Goal: Information Seeking & Learning: Learn about a topic

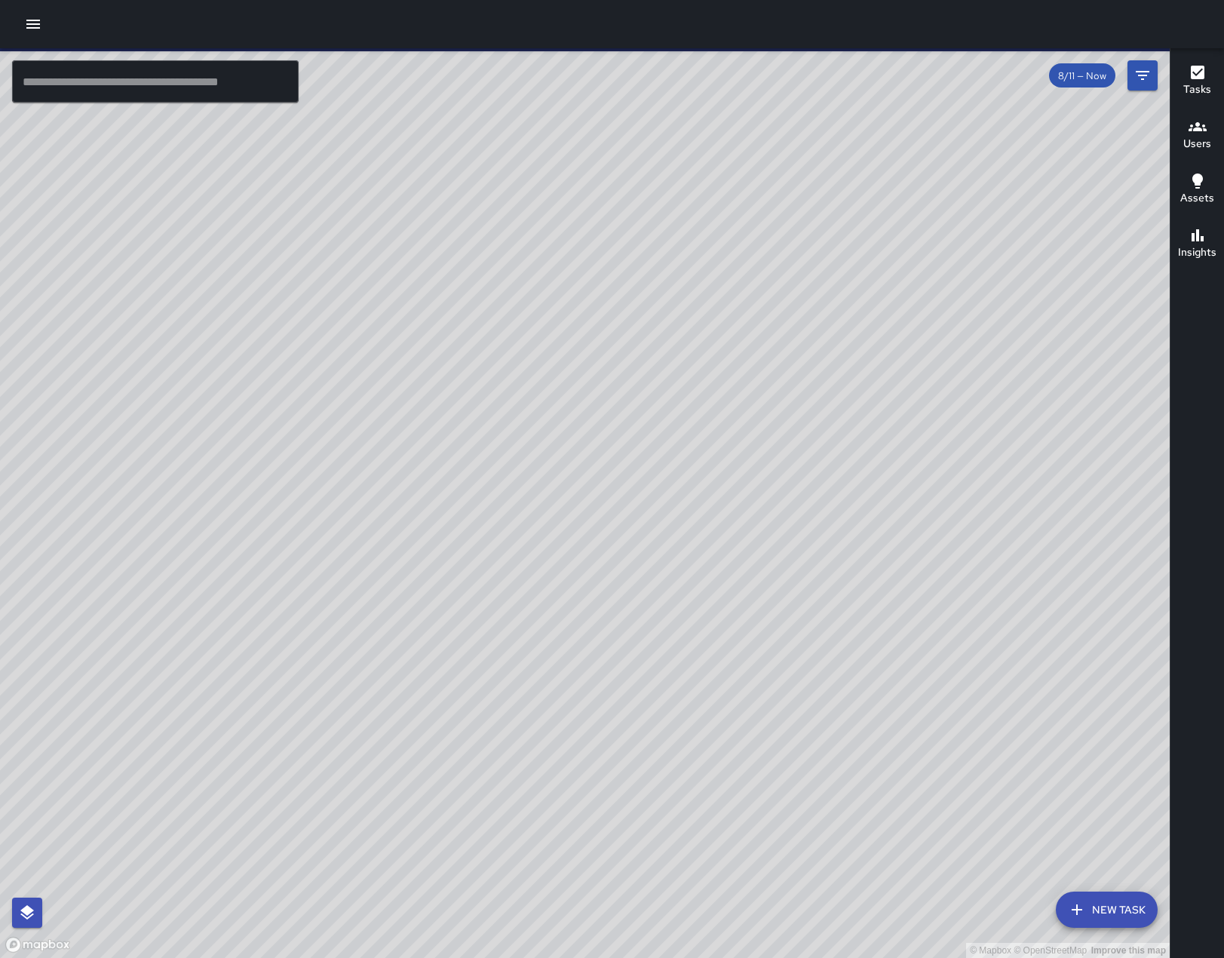
click at [40, 20] on icon "button" at bounding box center [33, 24] width 14 height 9
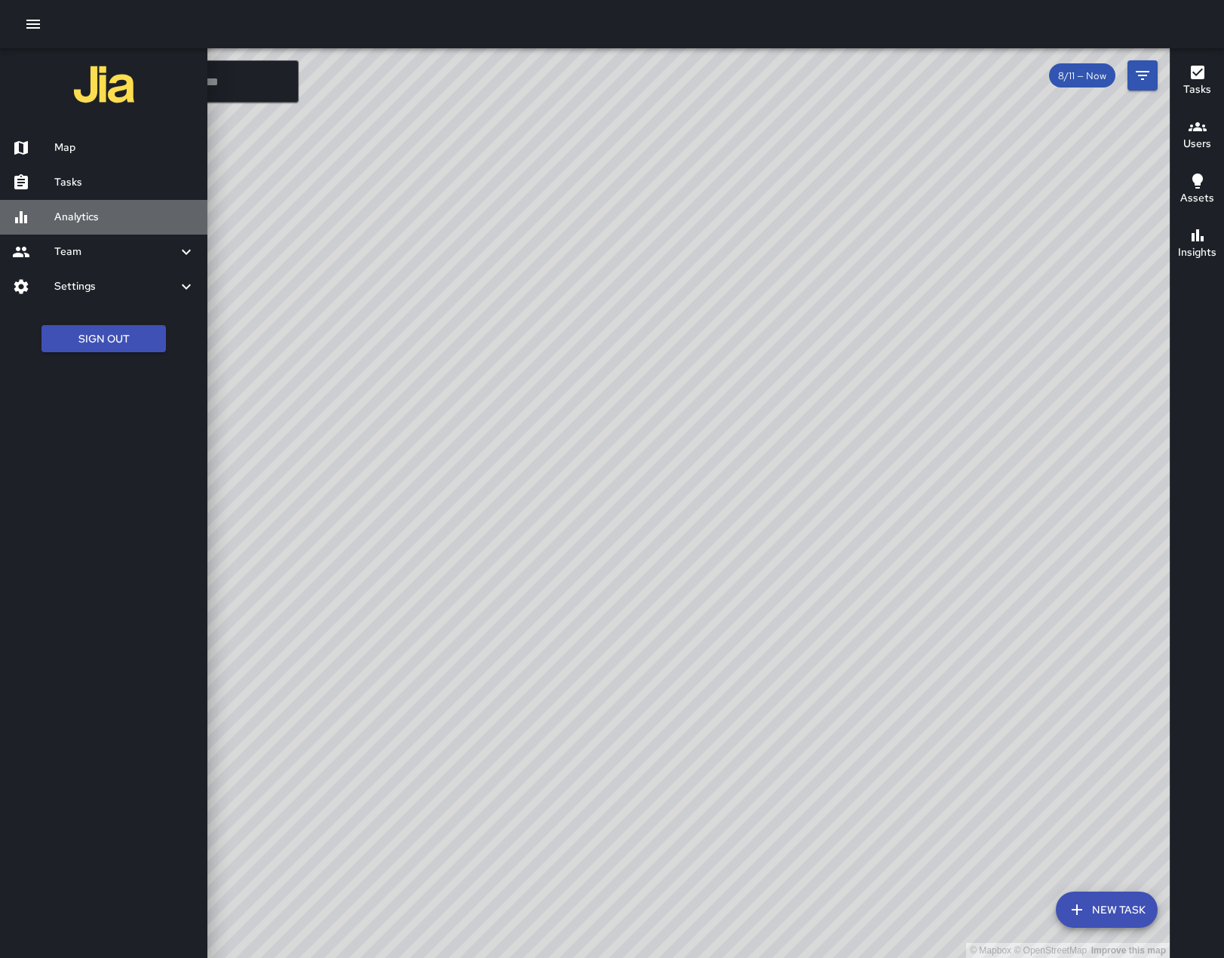
click at [99, 225] on h6 "Analytics" at bounding box center [124, 217] width 141 height 17
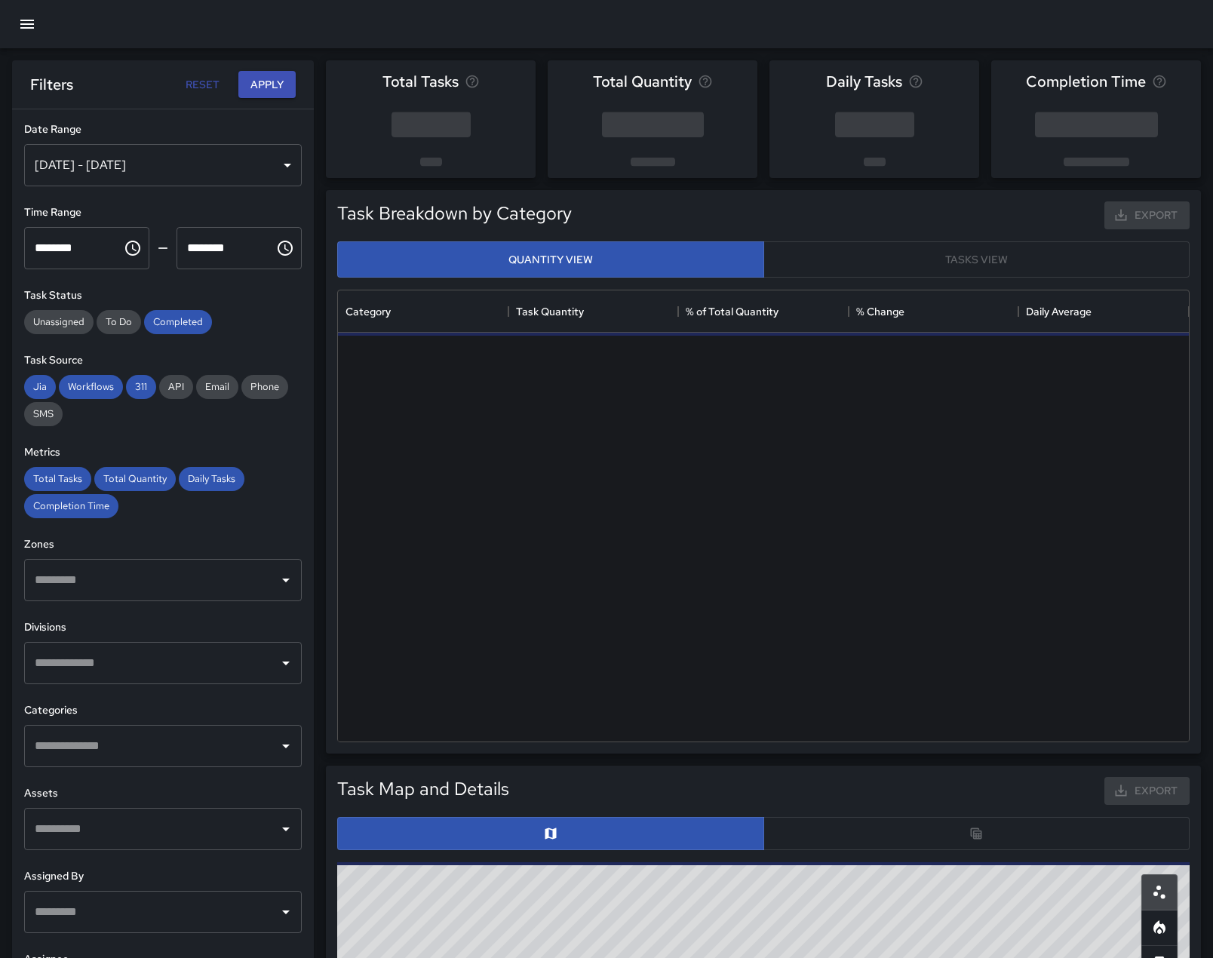
scroll to position [440, 839]
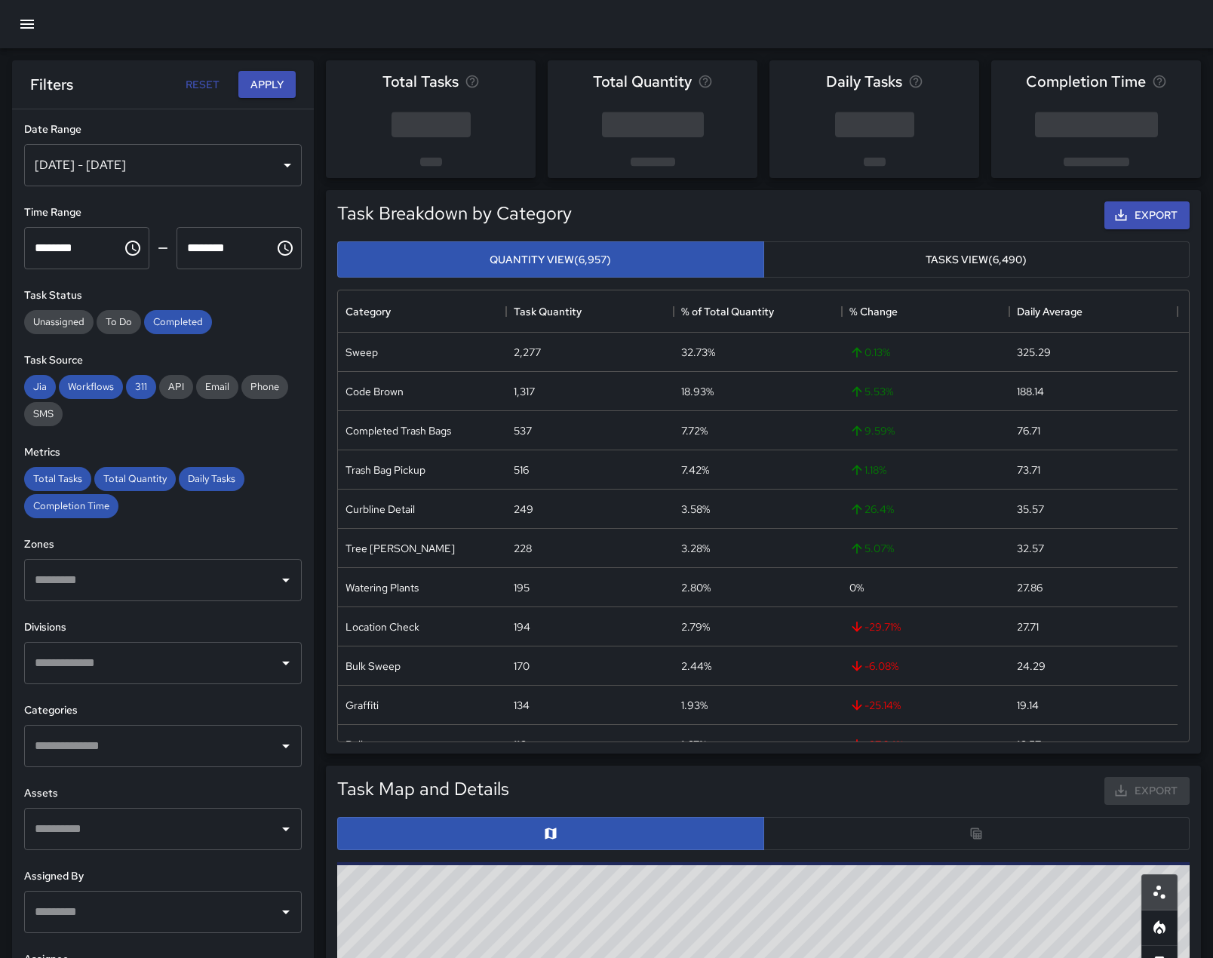
click at [123, 164] on div "[DATE] - [DATE]" at bounding box center [162, 165] width 277 height 42
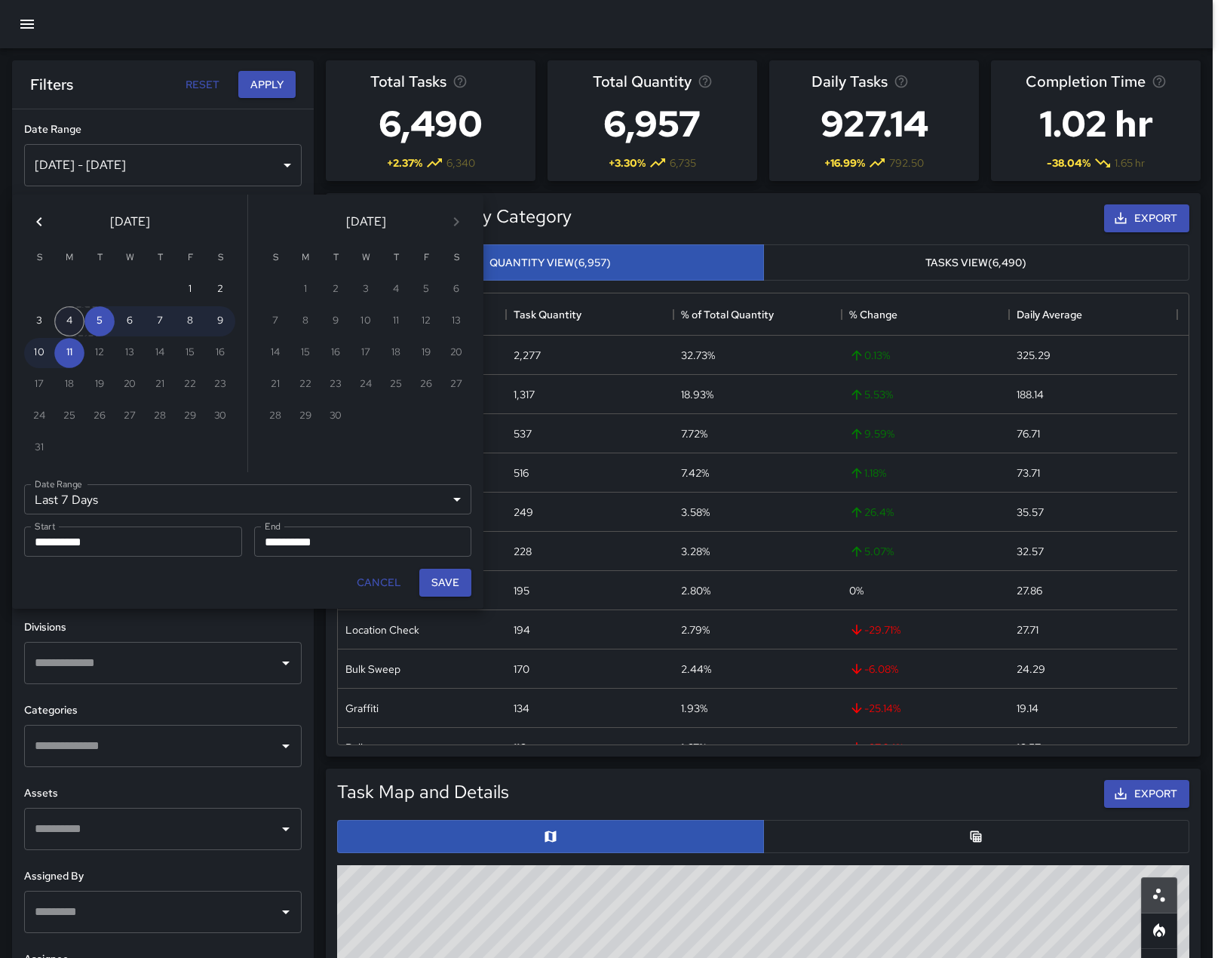
click at [67, 321] on button "4" at bounding box center [69, 321] width 30 height 30
type input "******"
type input "**********"
click at [36, 362] on button "10" at bounding box center [39, 353] width 30 height 30
type input "**********"
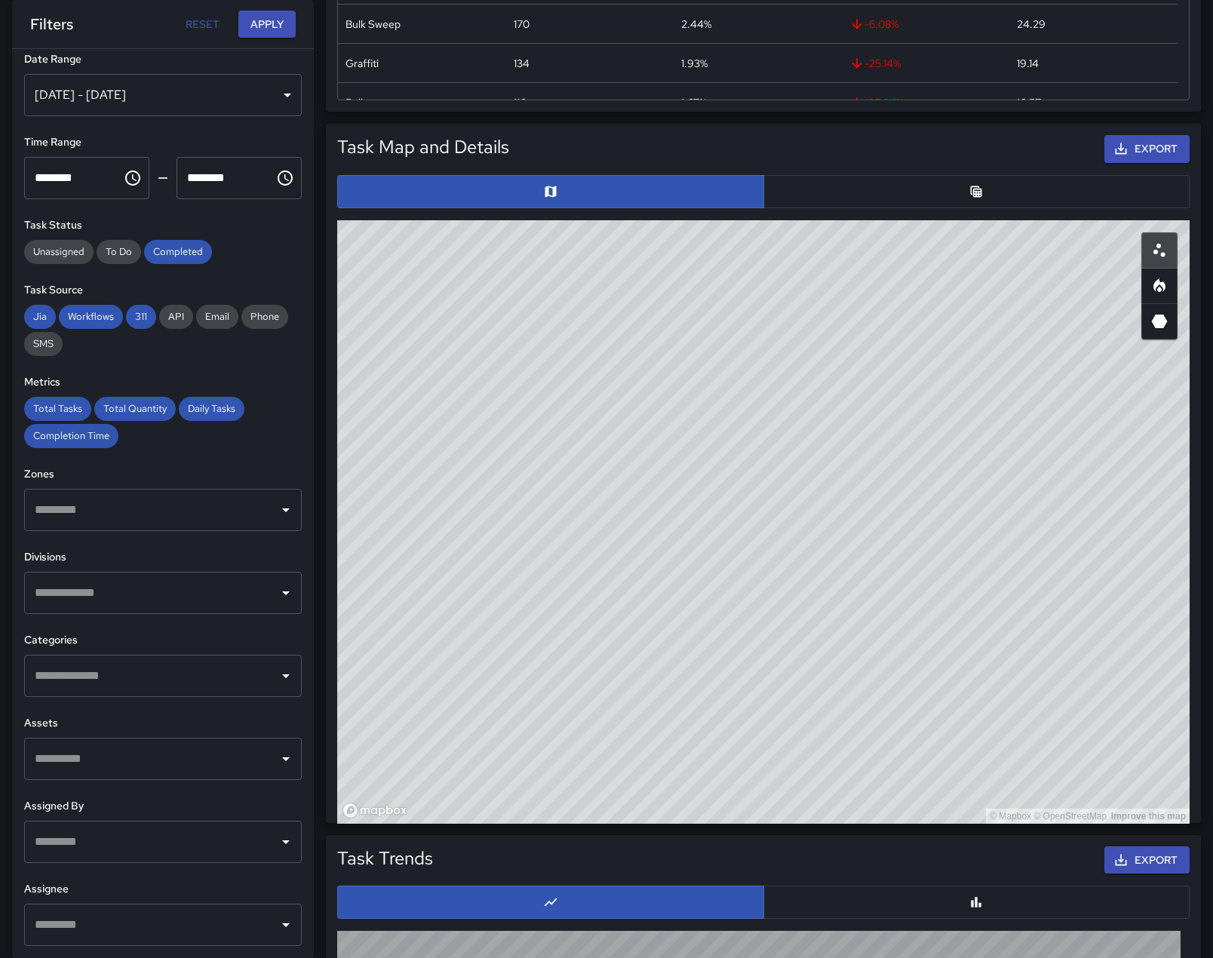
scroll to position [754, 0]
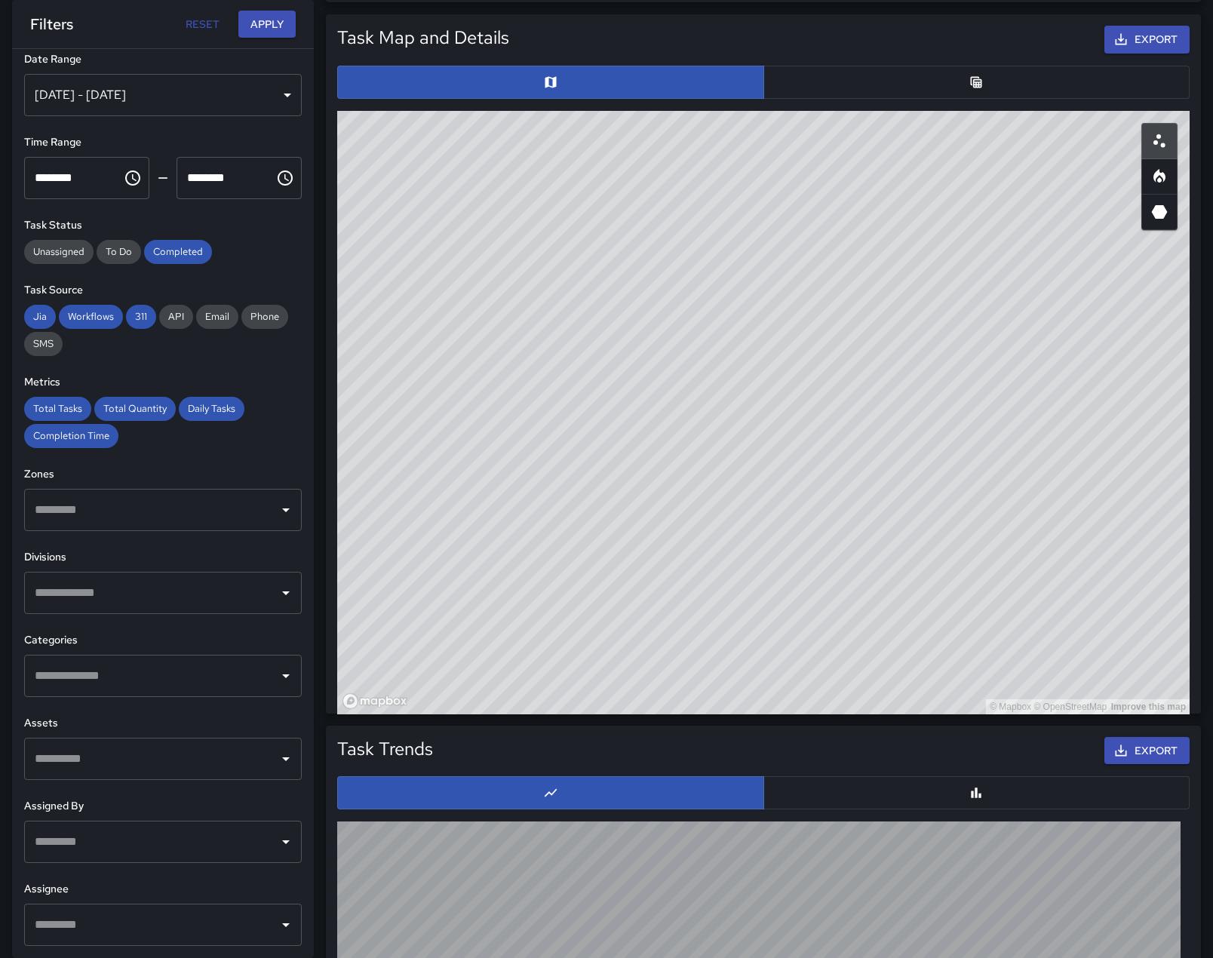
click at [176, 661] on input "text" at bounding box center [151, 675] width 241 height 29
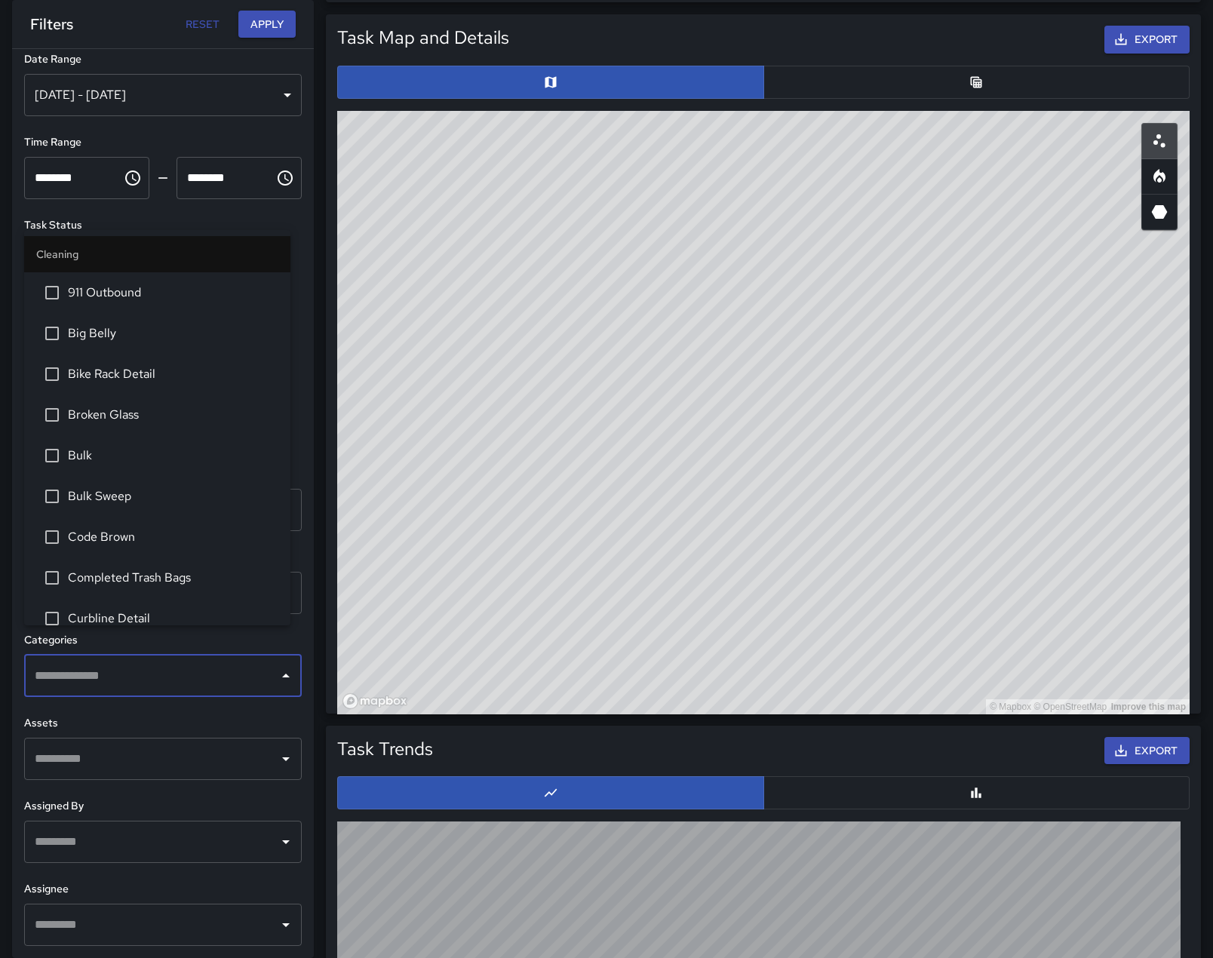
click at [210, 715] on h6 "Assets" at bounding box center [162, 723] width 277 height 17
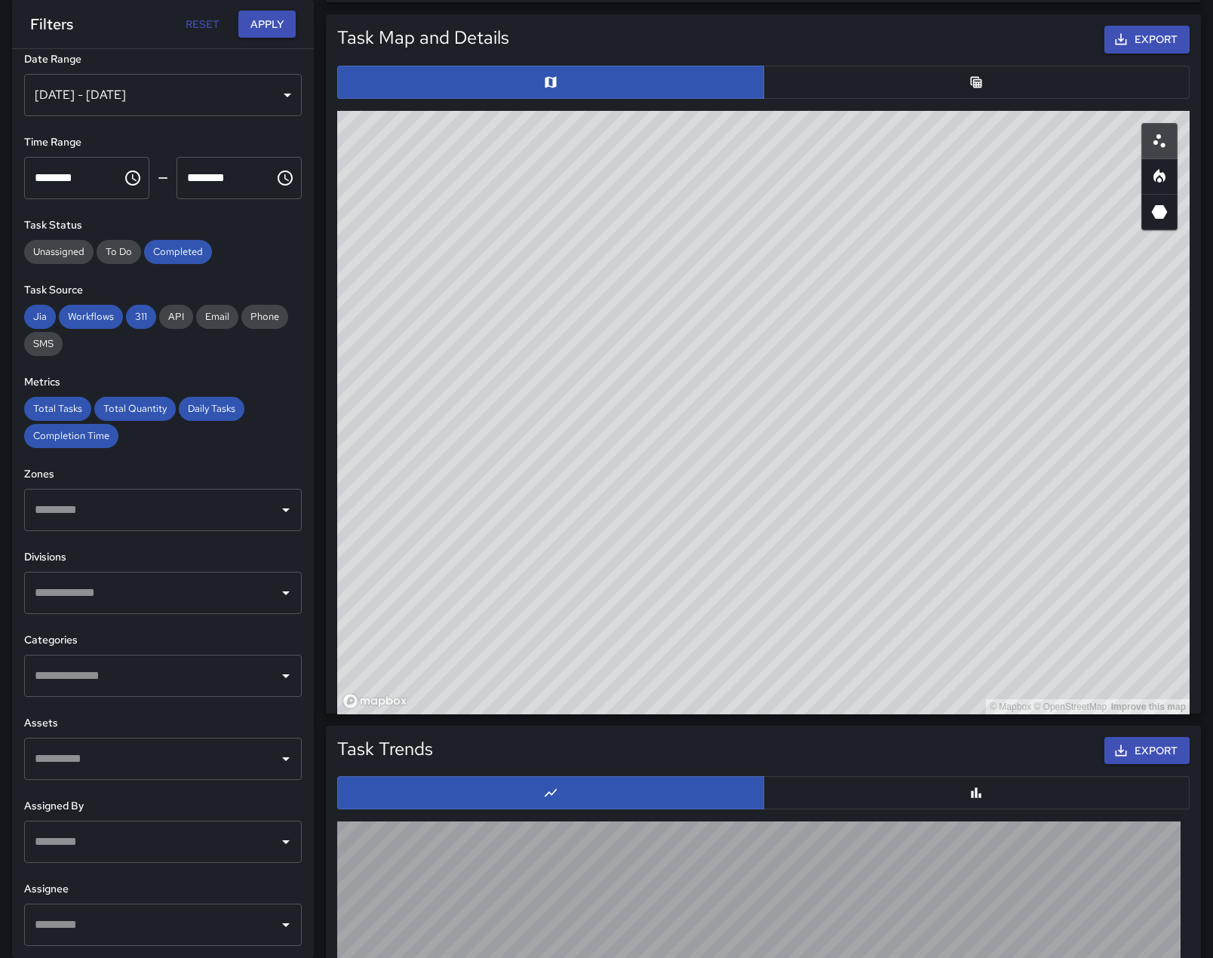
click at [277, 750] on icon "Open" at bounding box center [286, 759] width 18 height 18
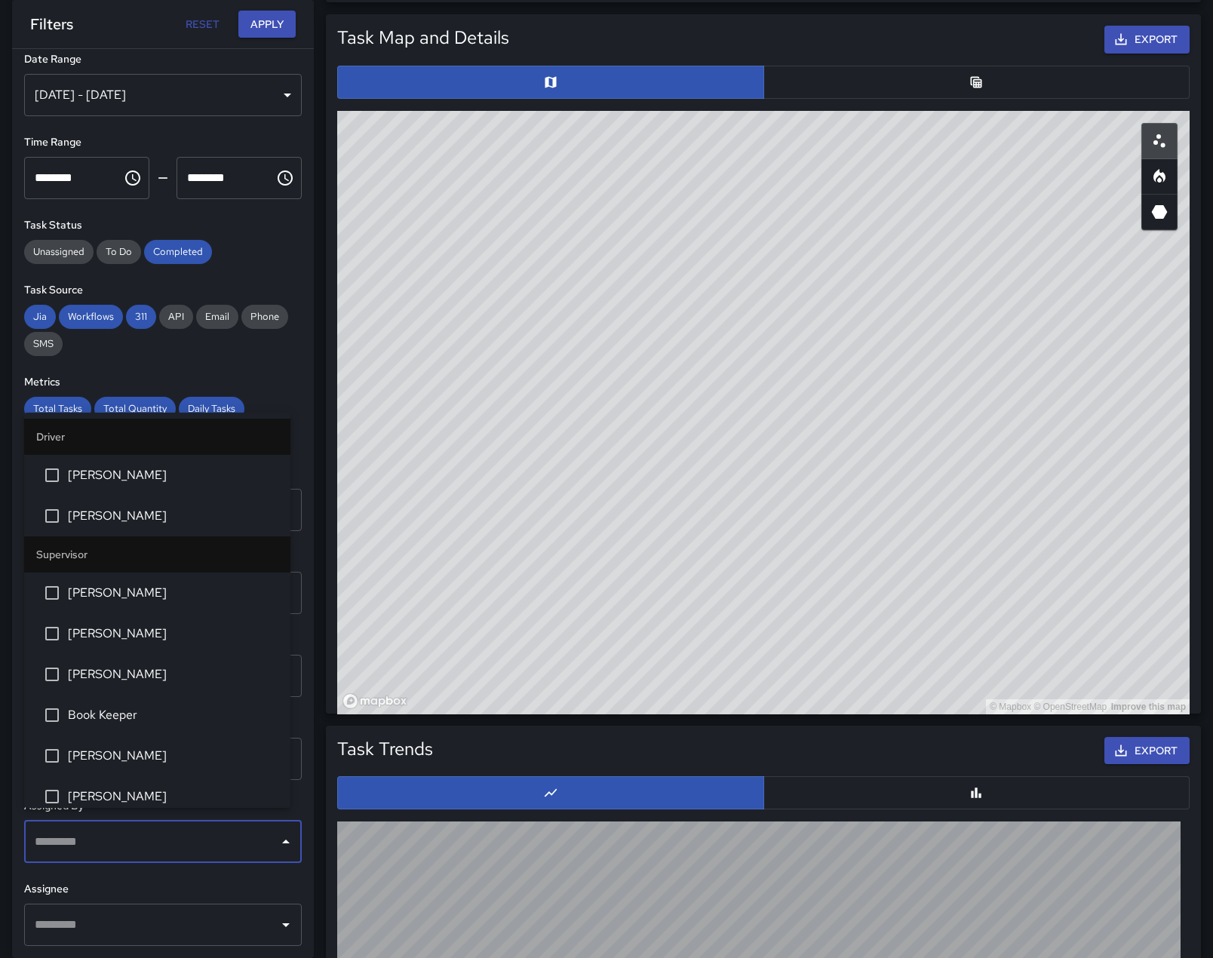
click at [224, 827] on input "text" at bounding box center [151, 841] width 241 height 29
click at [262, 938] on div "​" at bounding box center [162, 924] width 277 height 42
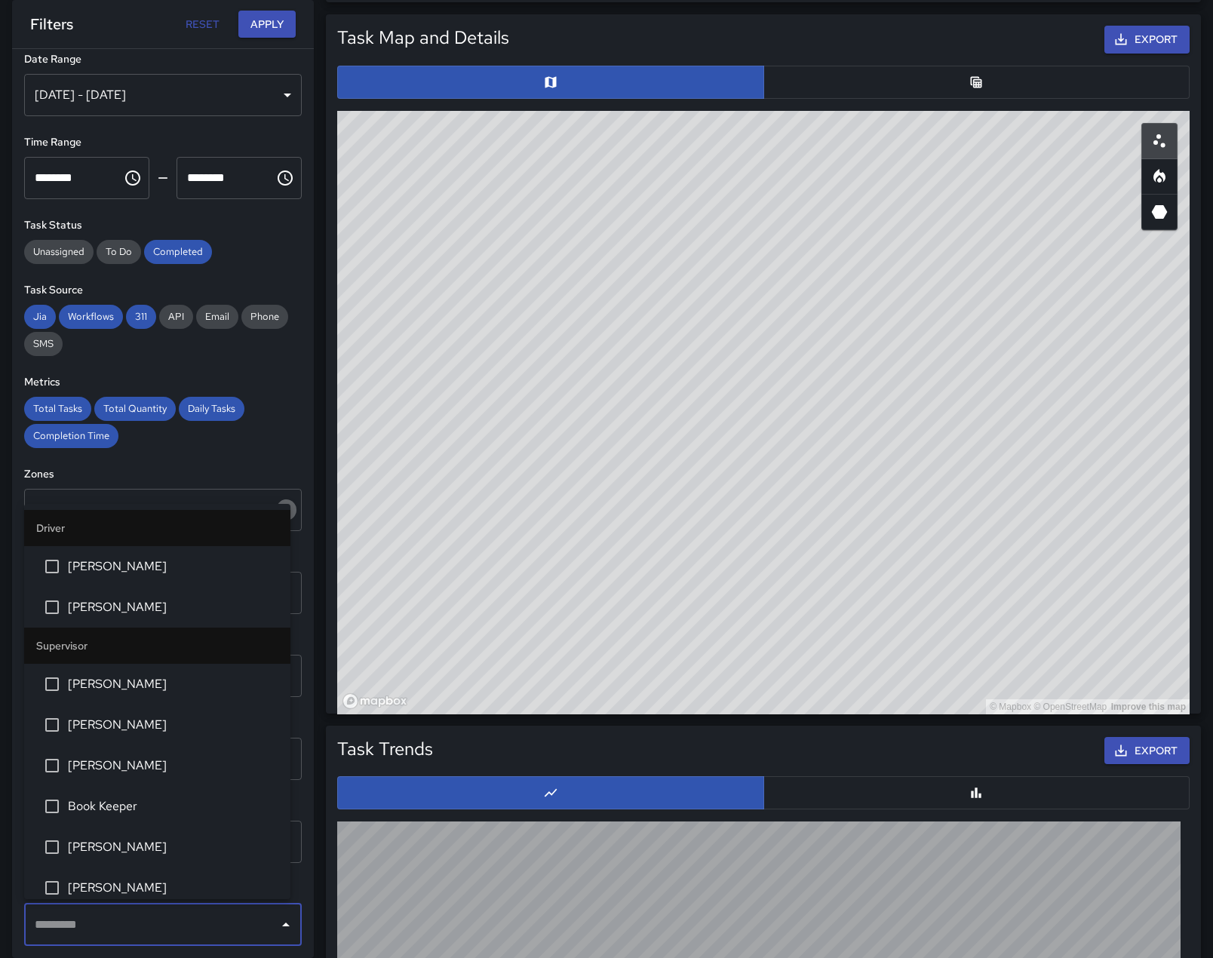
click at [282, 508] on icon "Open" at bounding box center [286, 510] width 8 height 4
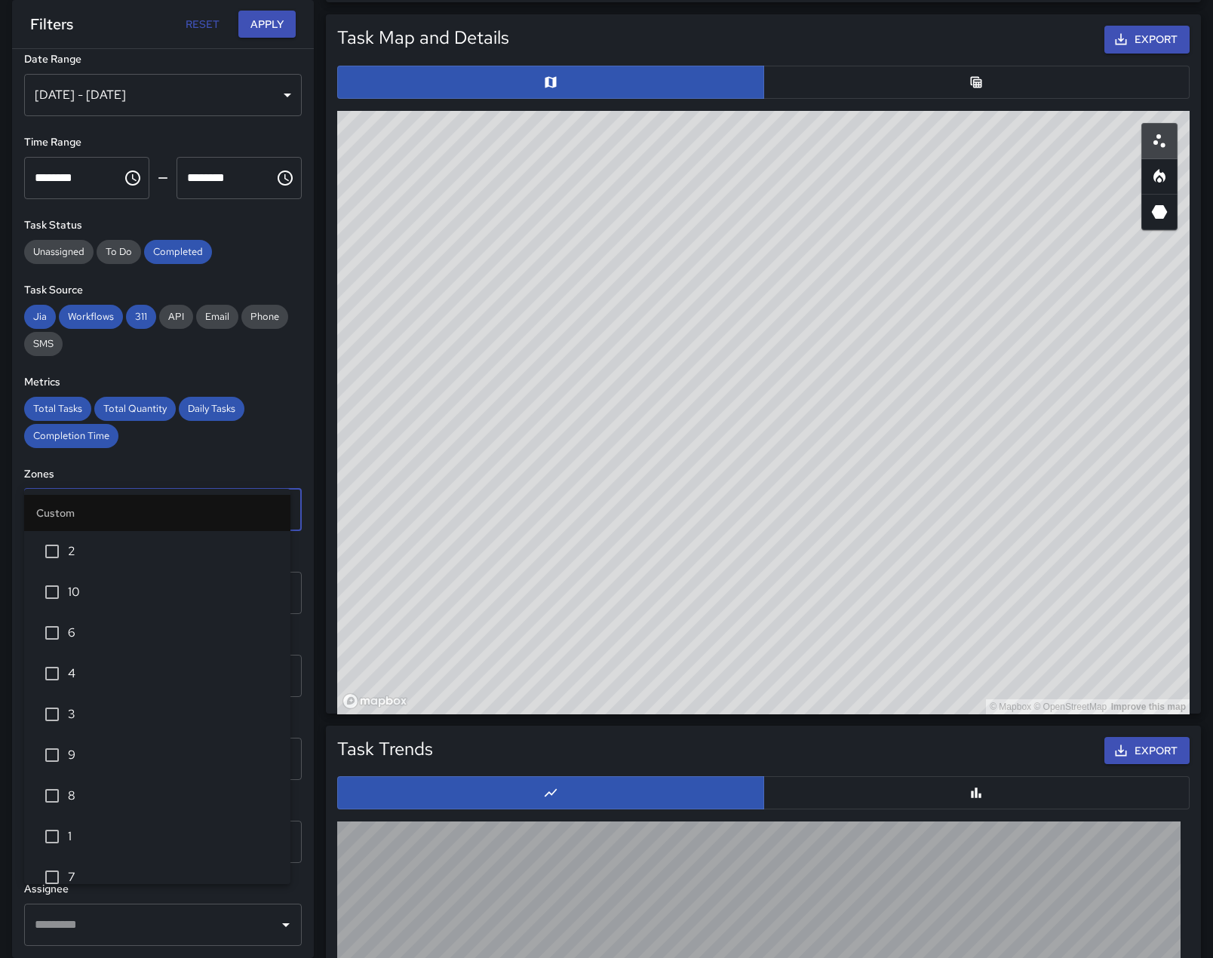
click at [277, 501] on icon "Close" at bounding box center [286, 510] width 18 height 18
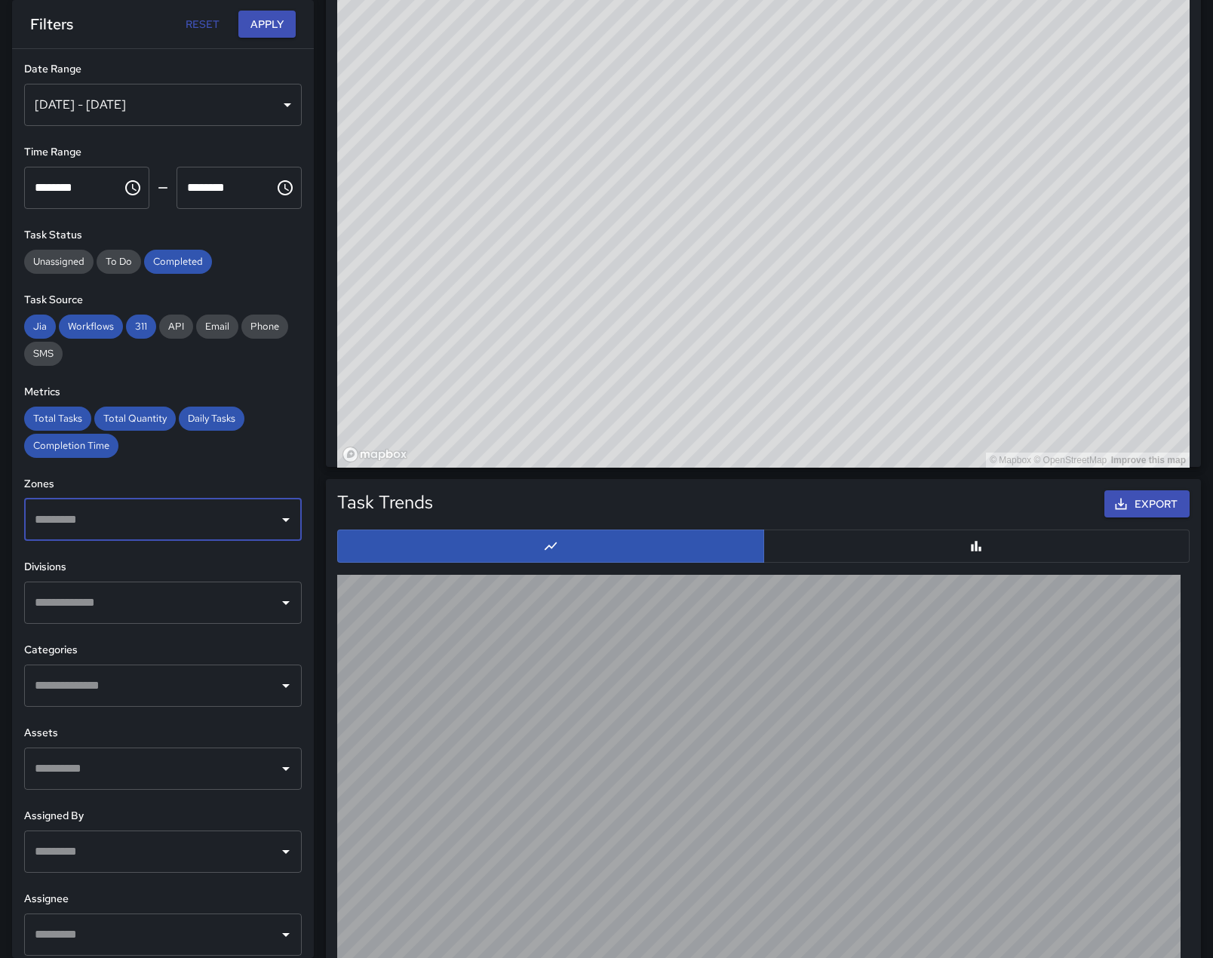
scroll to position [884, 0]
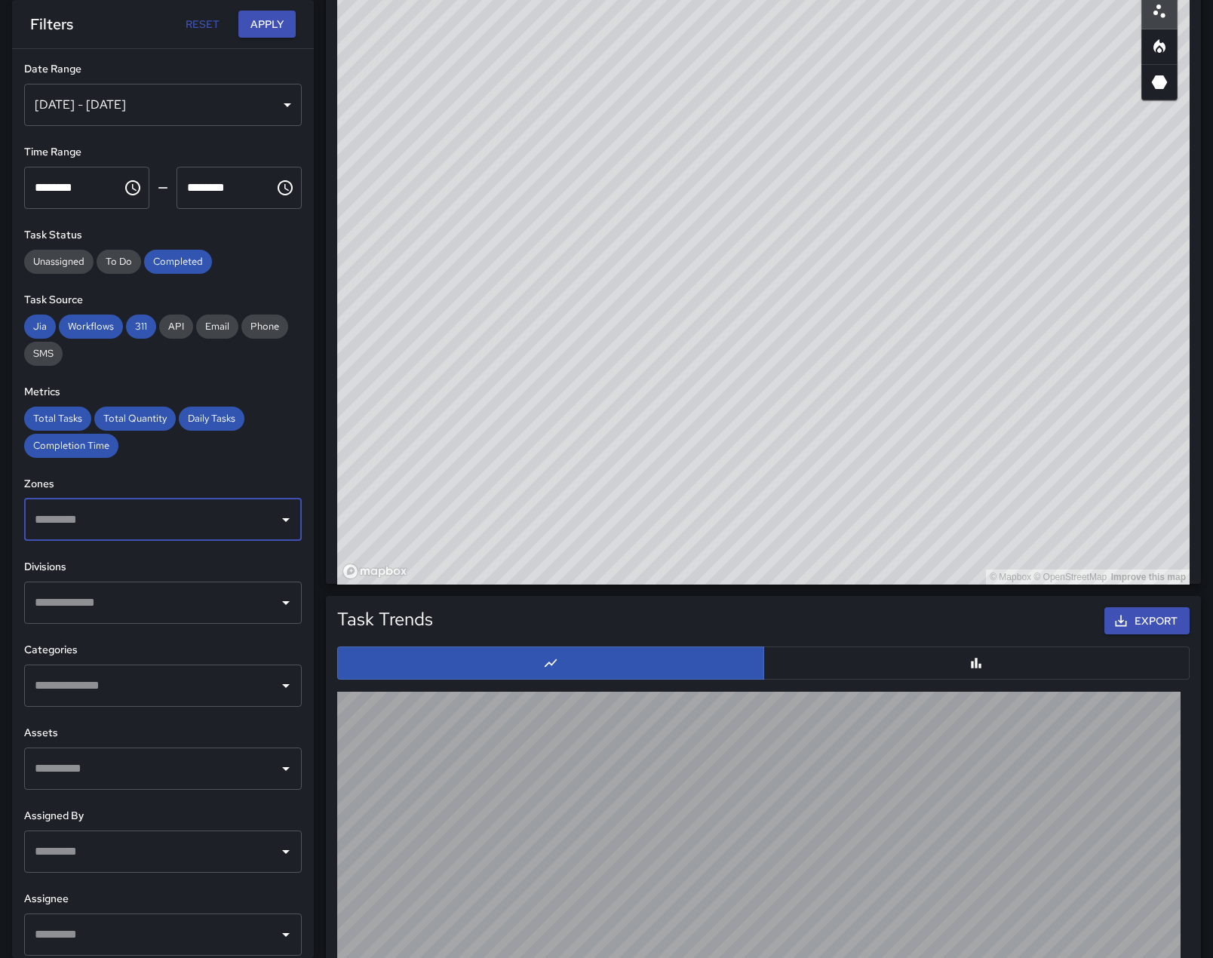
click at [186, 23] on button "Reset" at bounding box center [202, 25] width 48 height 28
click at [259, 26] on button "Apply" at bounding box center [266, 25] width 57 height 28
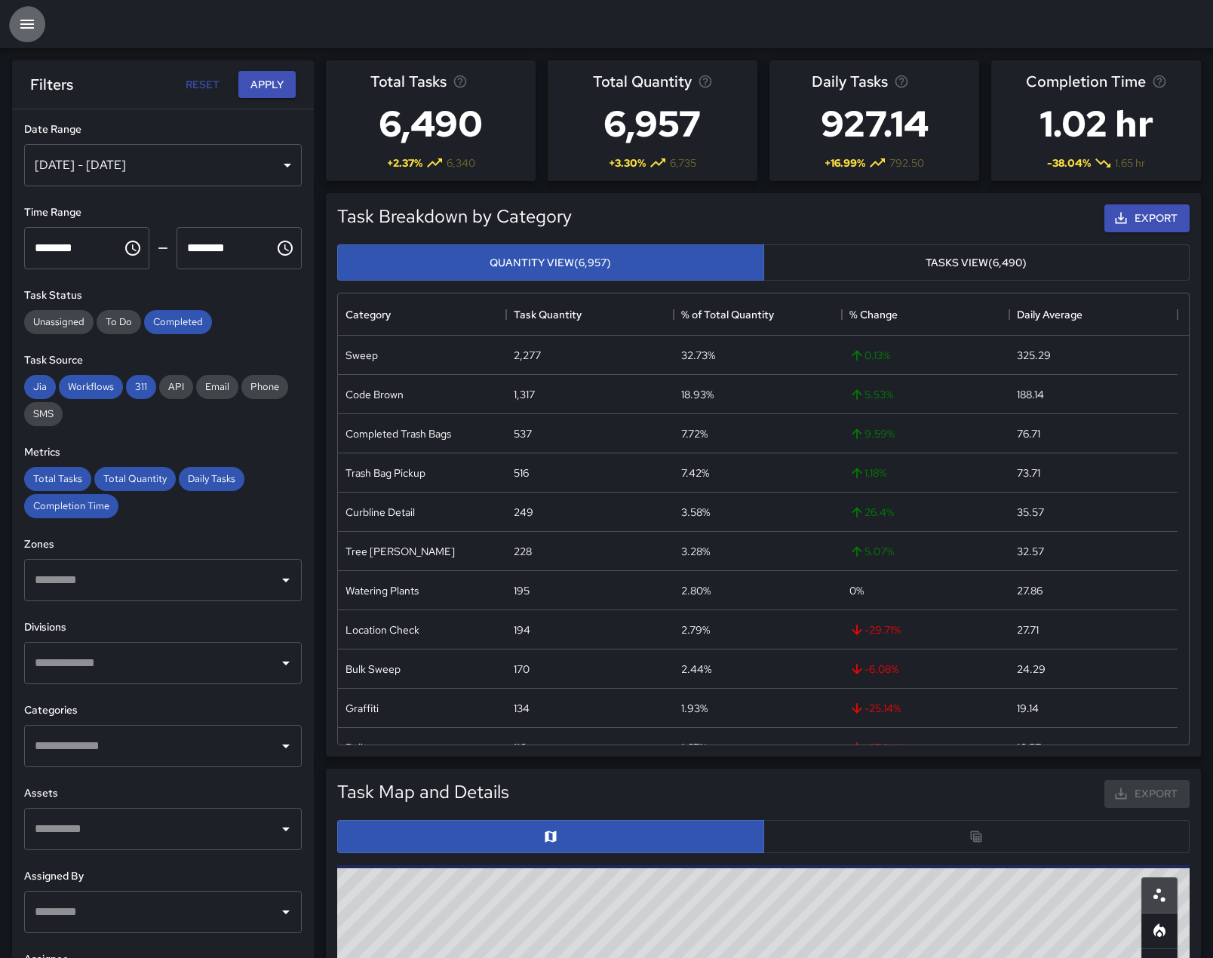
click at [29, 29] on icon "button" at bounding box center [27, 24] width 14 height 9
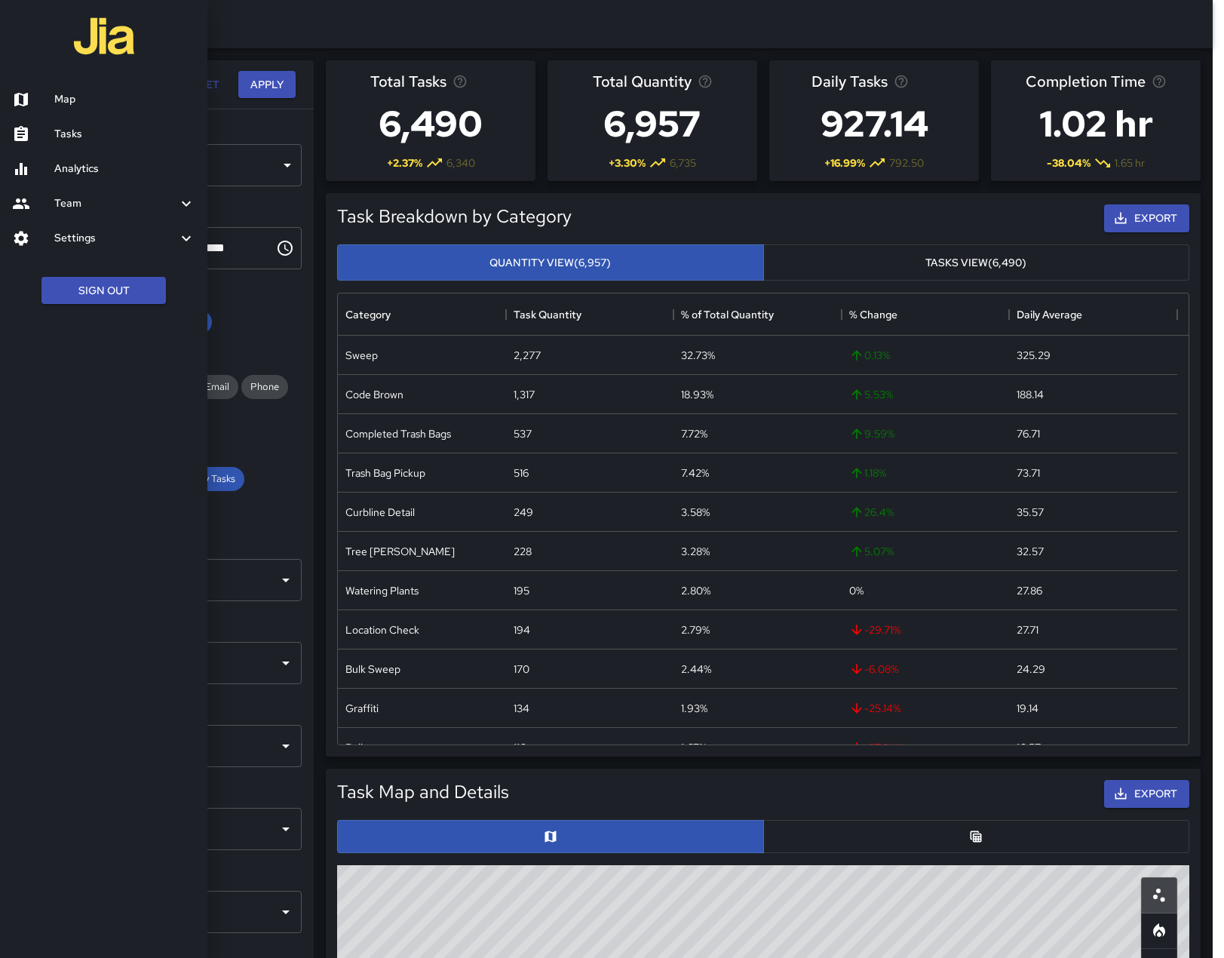
click at [82, 177] on h6 "Analytics" at bounding box center [124, 169] width 141 height 17
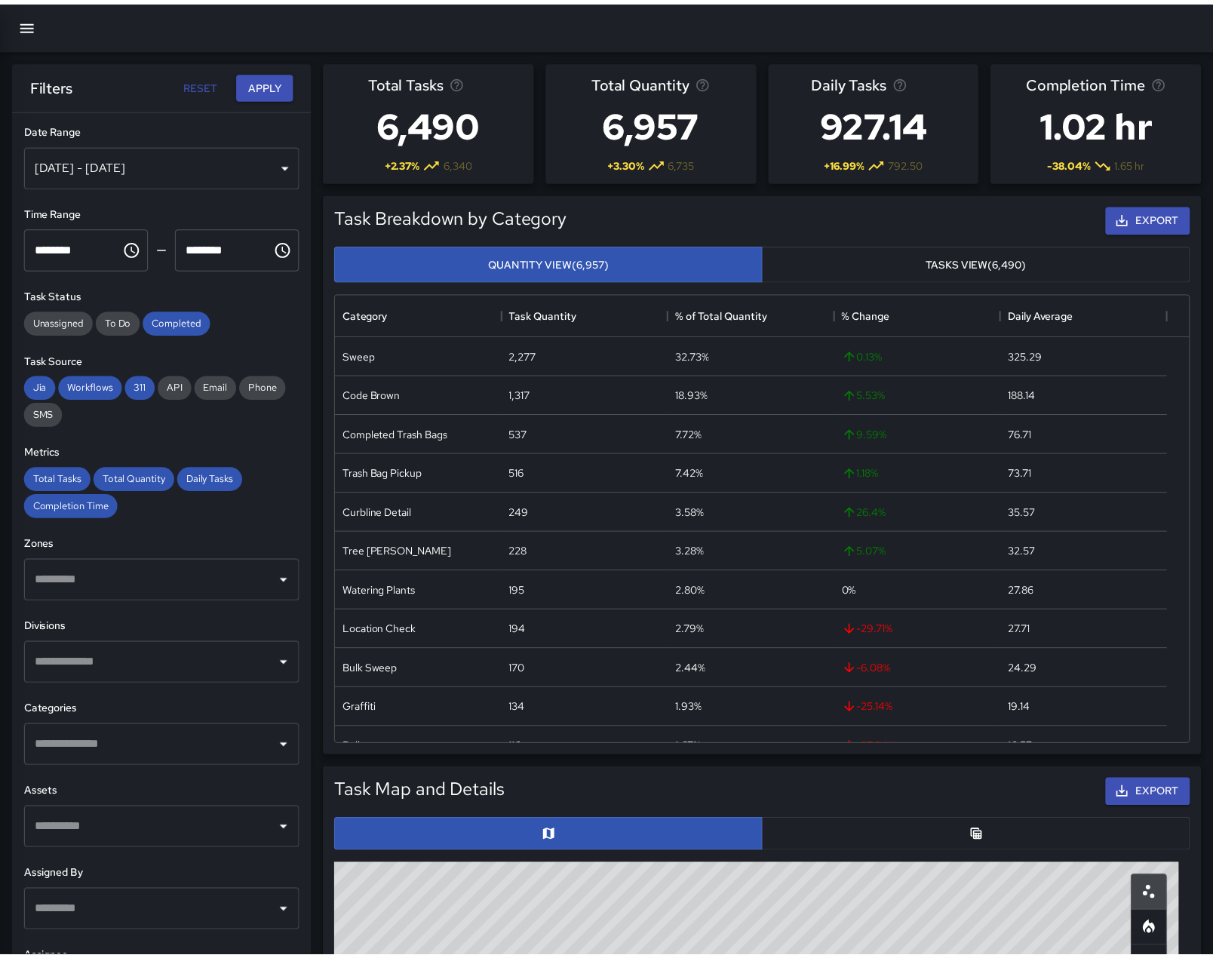
scroll to position [12, 12]
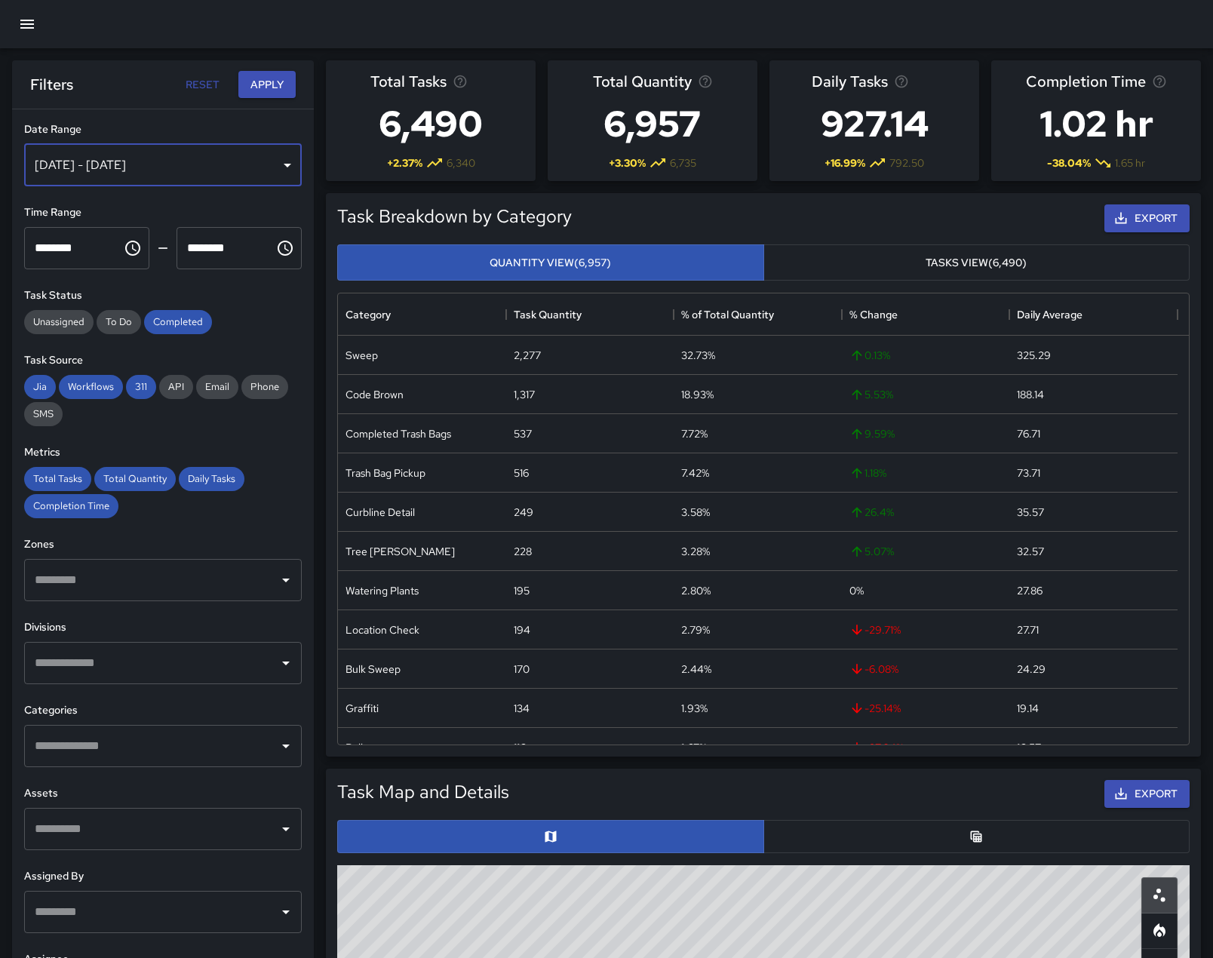
click at [169, 180] on div "[DATE] - [DATE]" at bounding box center [162, 165] width 277 height 42
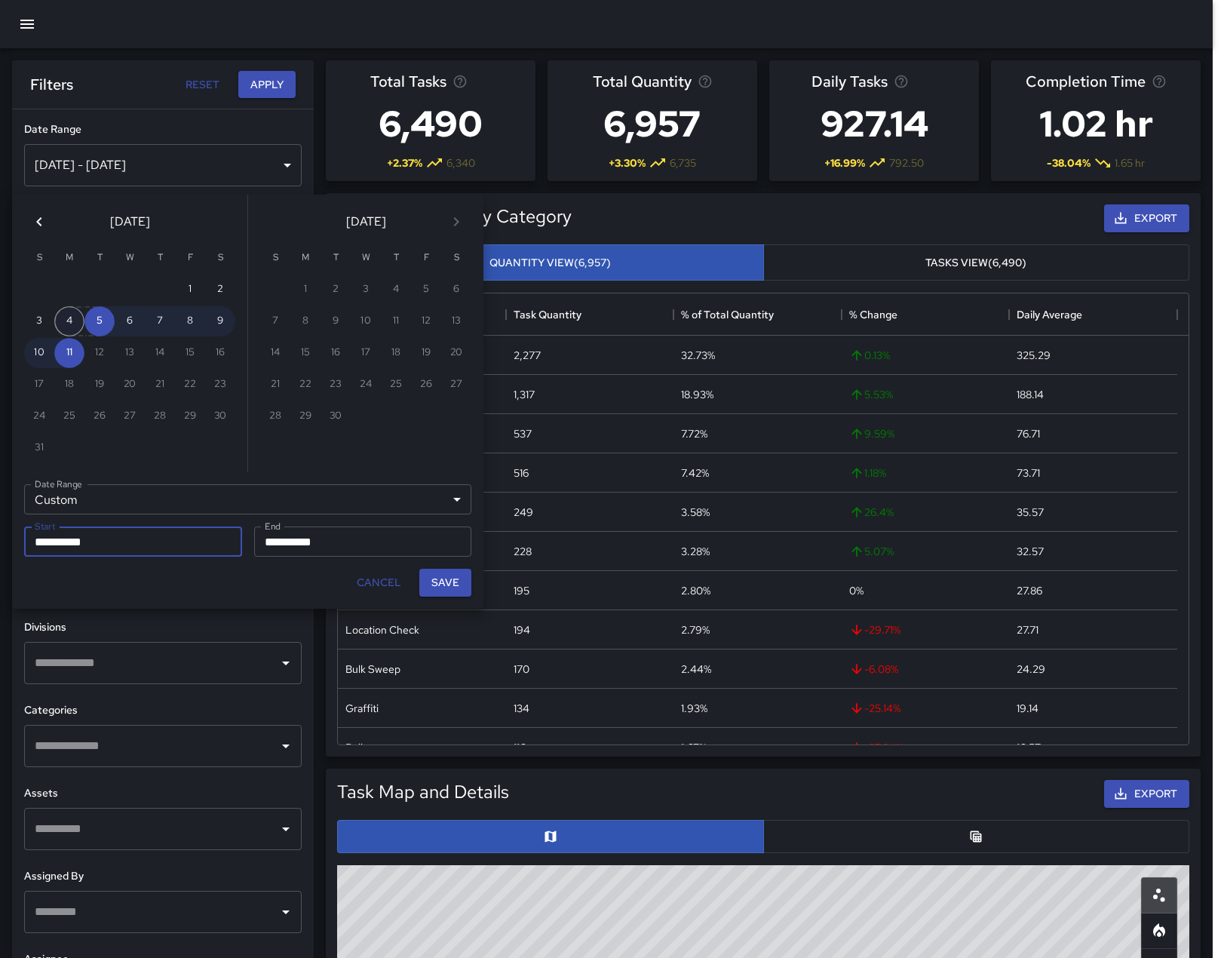
click at [68, 329] on button "4" at bounding box center [69, 321] width 30 height 30
type input "**********"
click at [38, 354] on button "10" at bounding box center [39, 353] width 30 height 30
type input "**********"
click at [433, 596] on button "Save" at bounding box center [445, 583] width 52 height 28
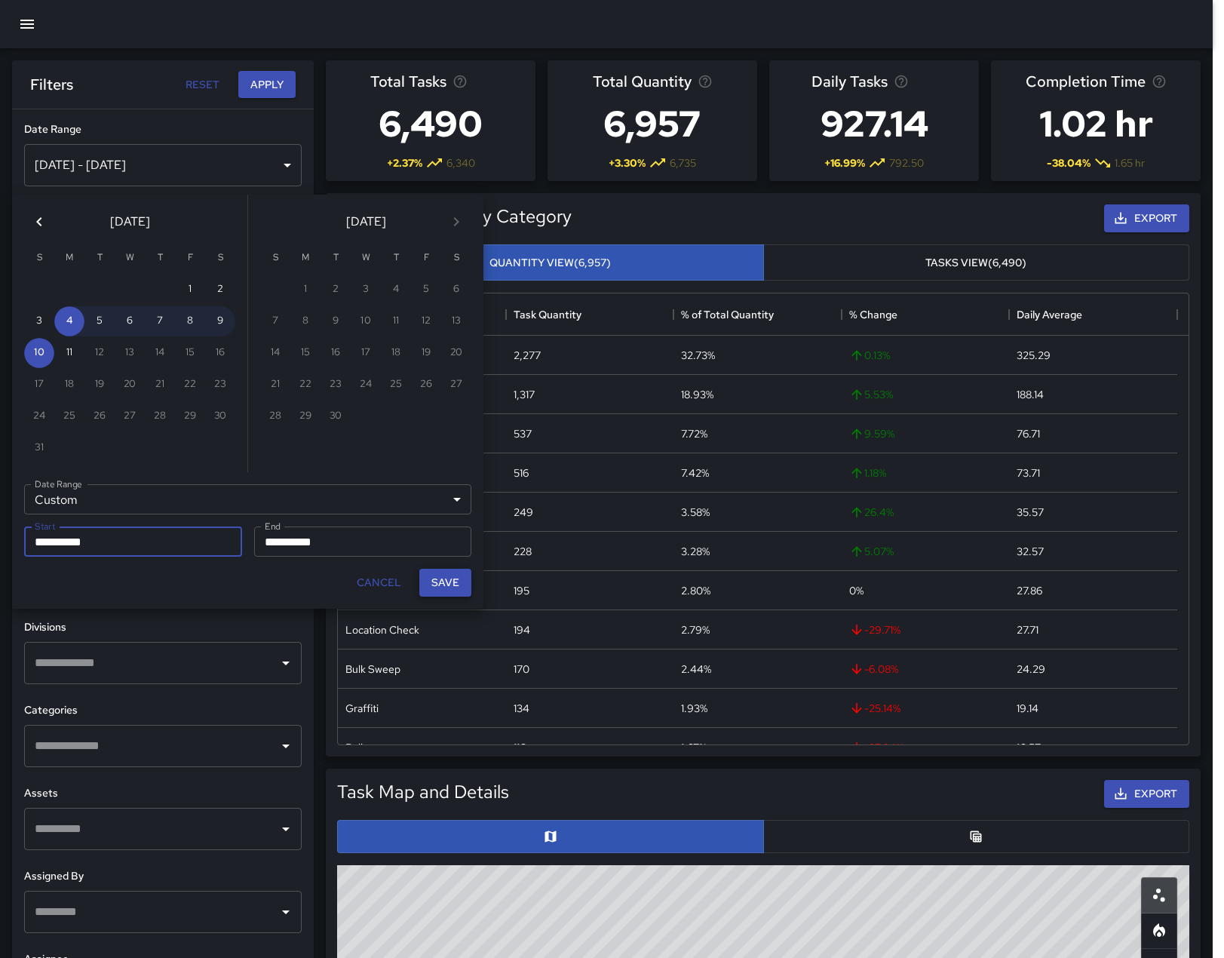
type input "**********"
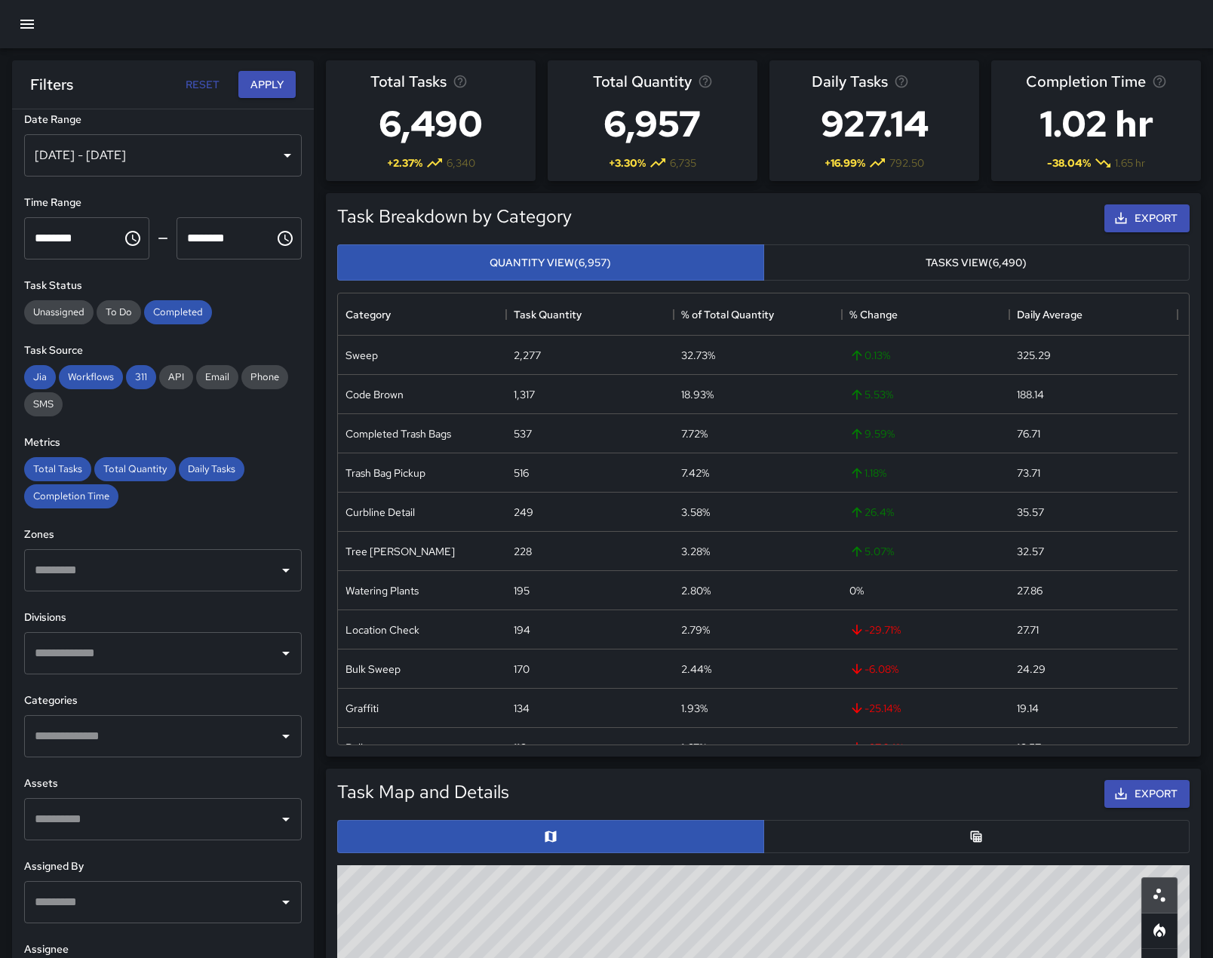
scroll to position [90, 0]
click at [277, 644] on icon "Open" at bounding box center [286, 653] width 18 height 18
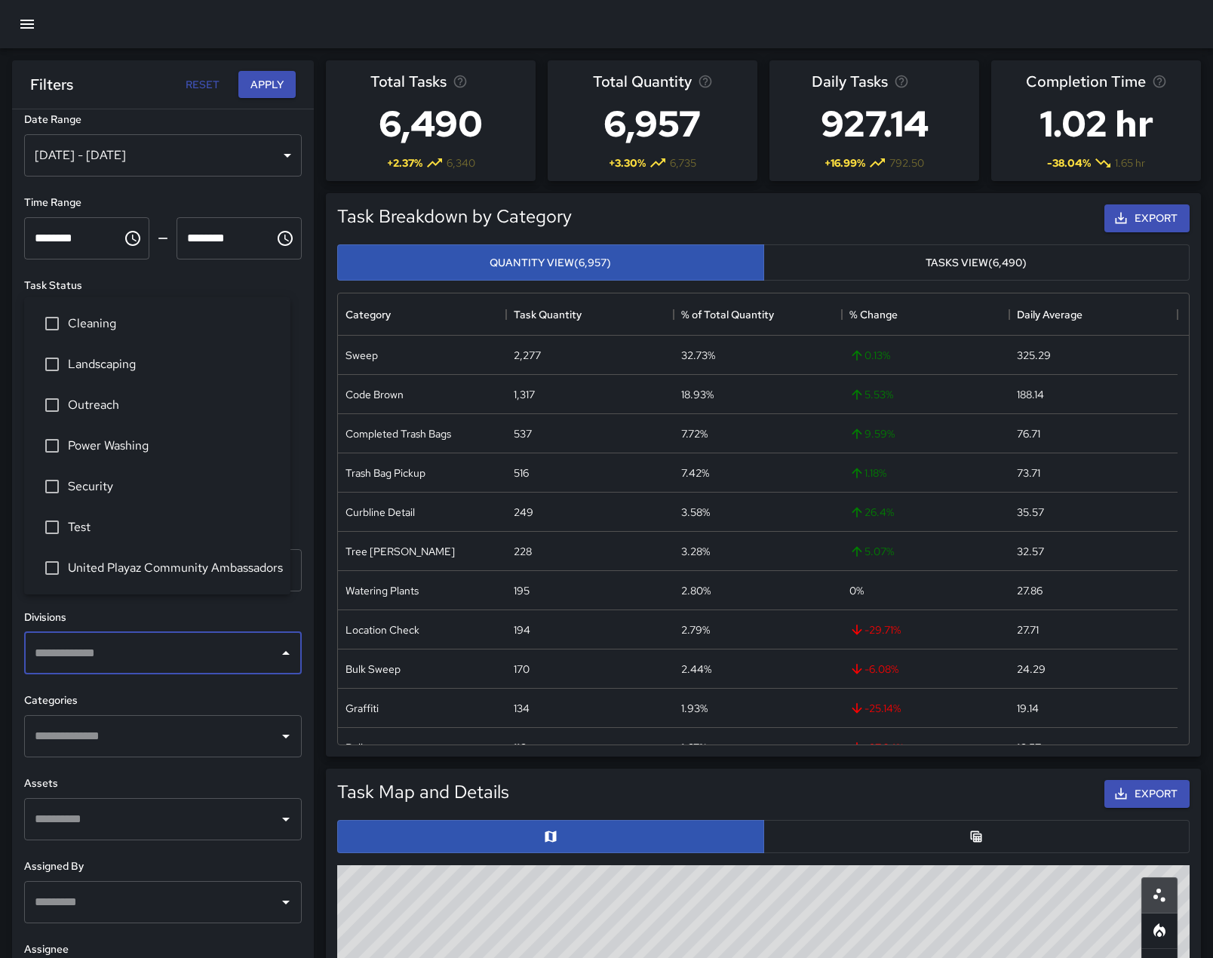
click at [102, 477] on span "Security" at bounding box center [173, 486] width 210 height 18
click at [268, 88] on button "Apply" at bounding box center [266, 85] width 57 height 28
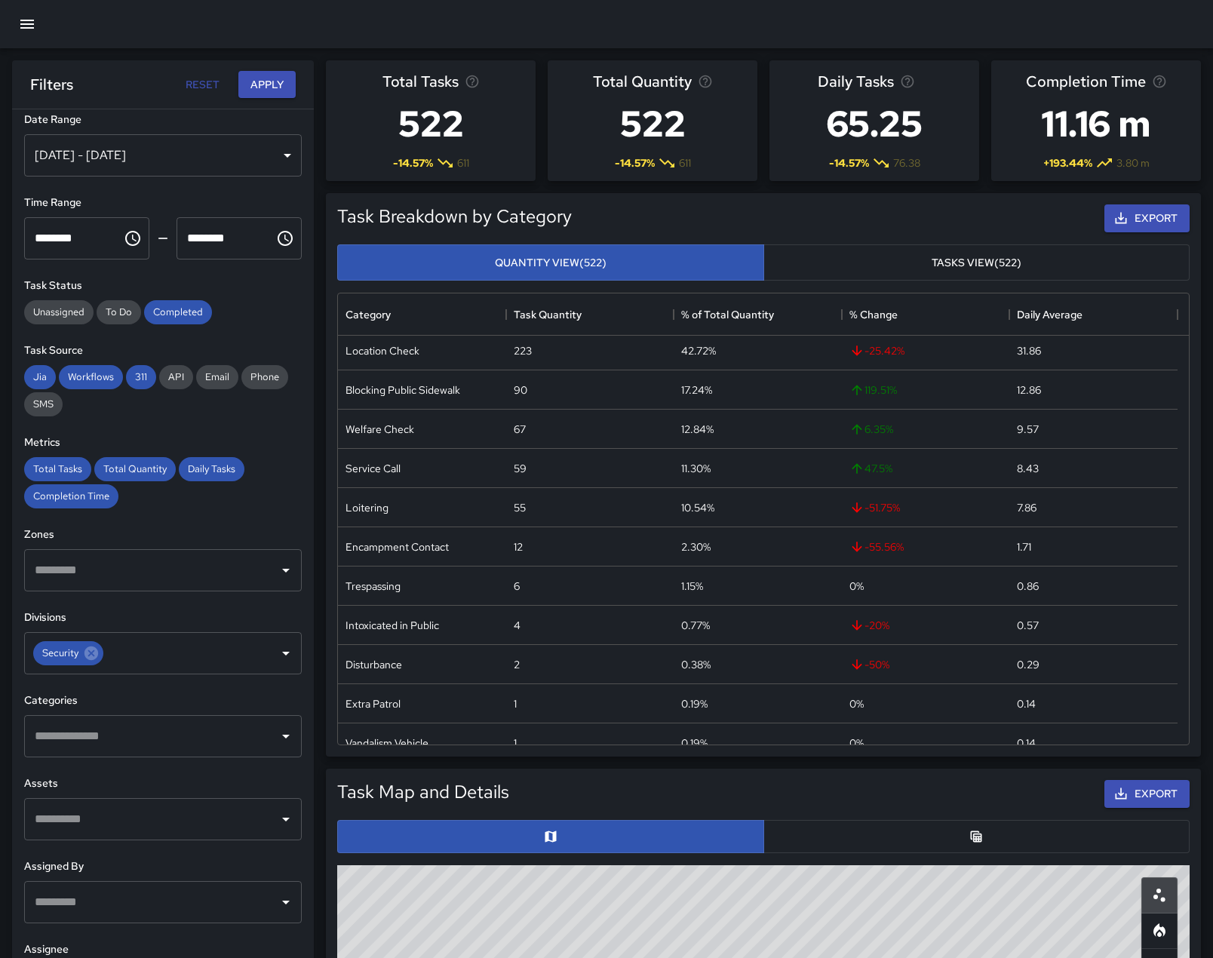
scroll to position [0, 0]
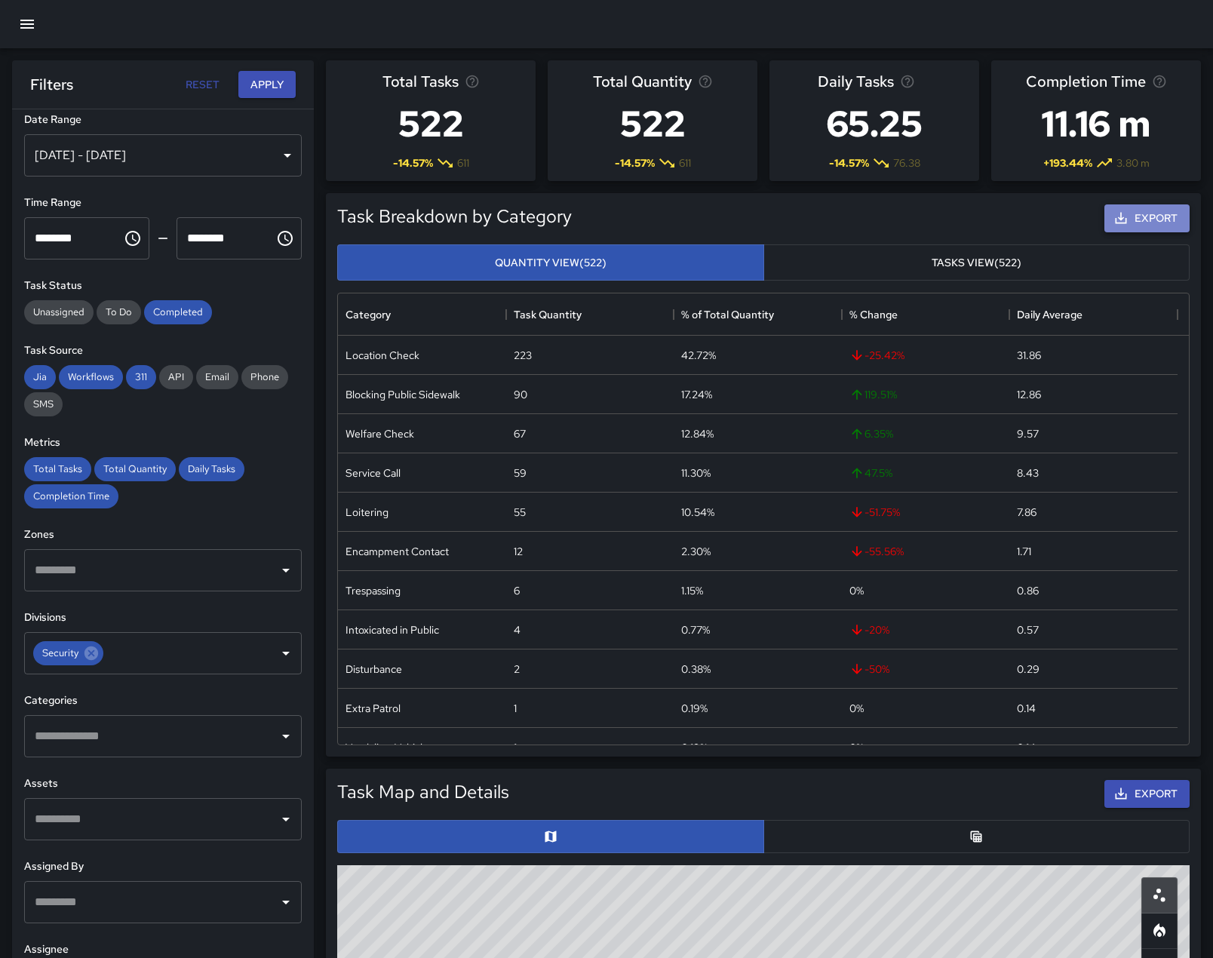
click at [1138, 232] on button "Export" at bounding box center [1146, 218] width 85 height 28
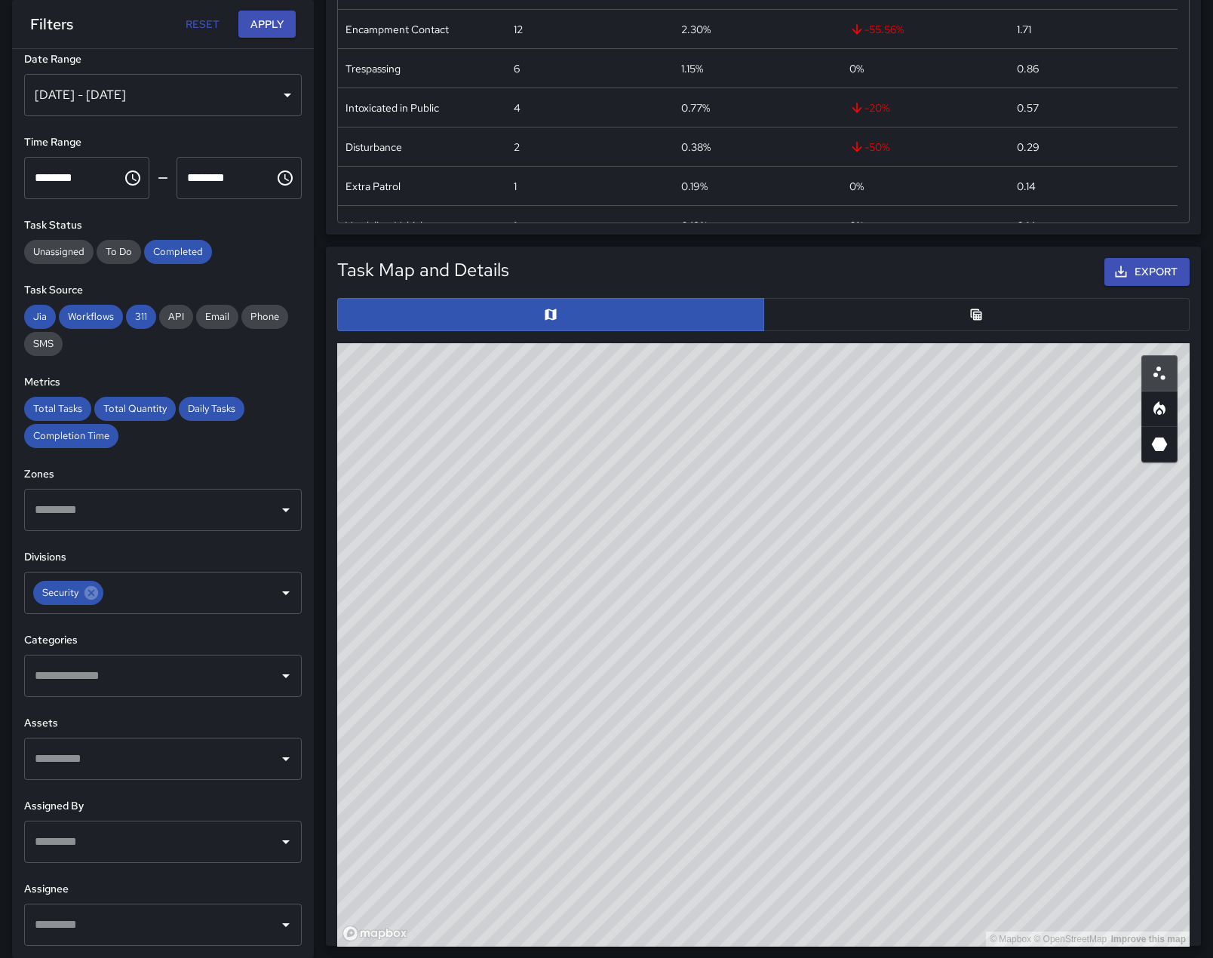
scroll to position [528, 0]
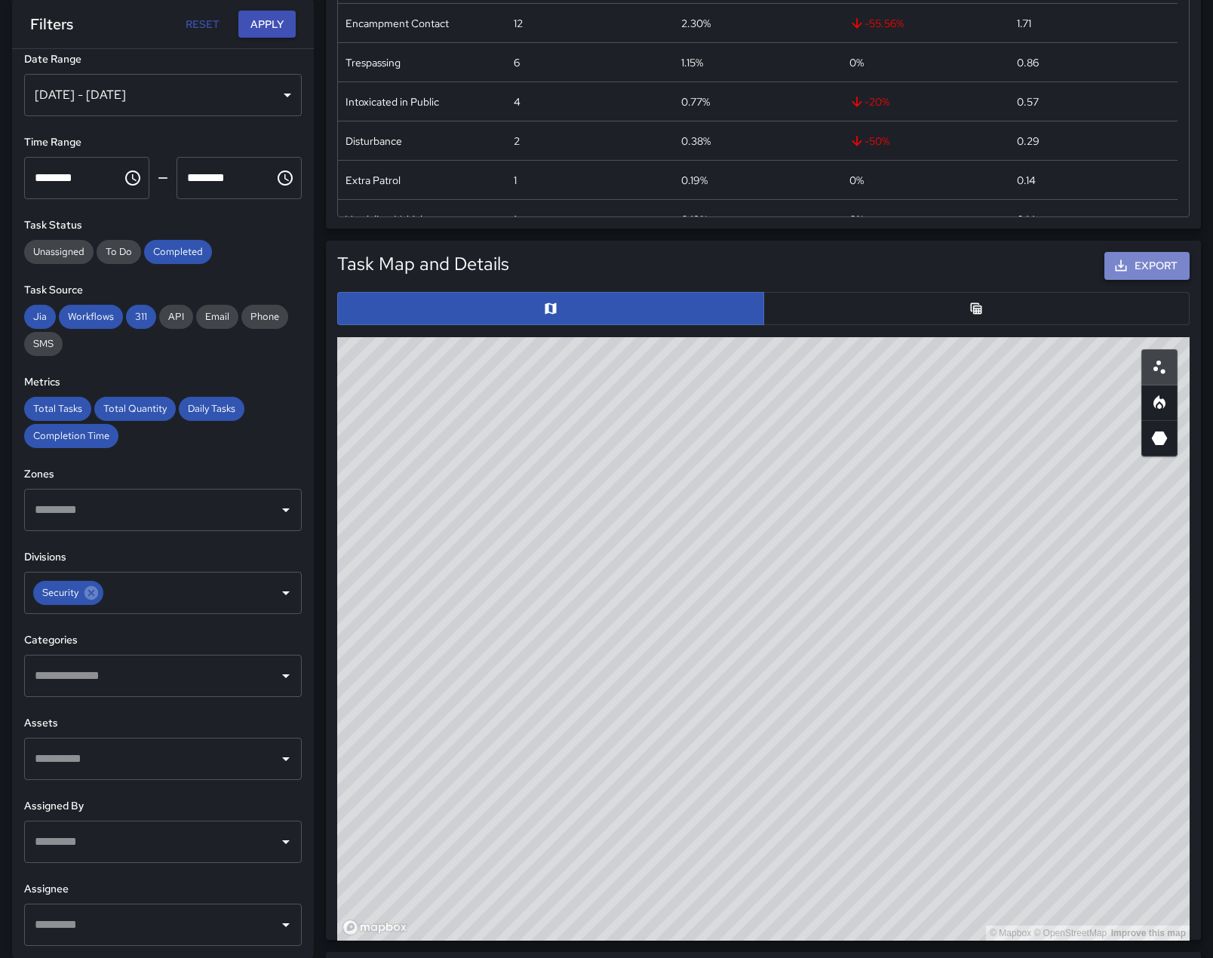
click at [1170, 280] on button "Export" at bounding box center [1146, 266] width 85 height 28
click at [1161, 412] on icon "Heatmap" at bounding box center [1159, 403] width 18 height 18
click at [1156, 445] on icon "3D Heatmap" at bounding box center [1159, 438] width 16 height 14
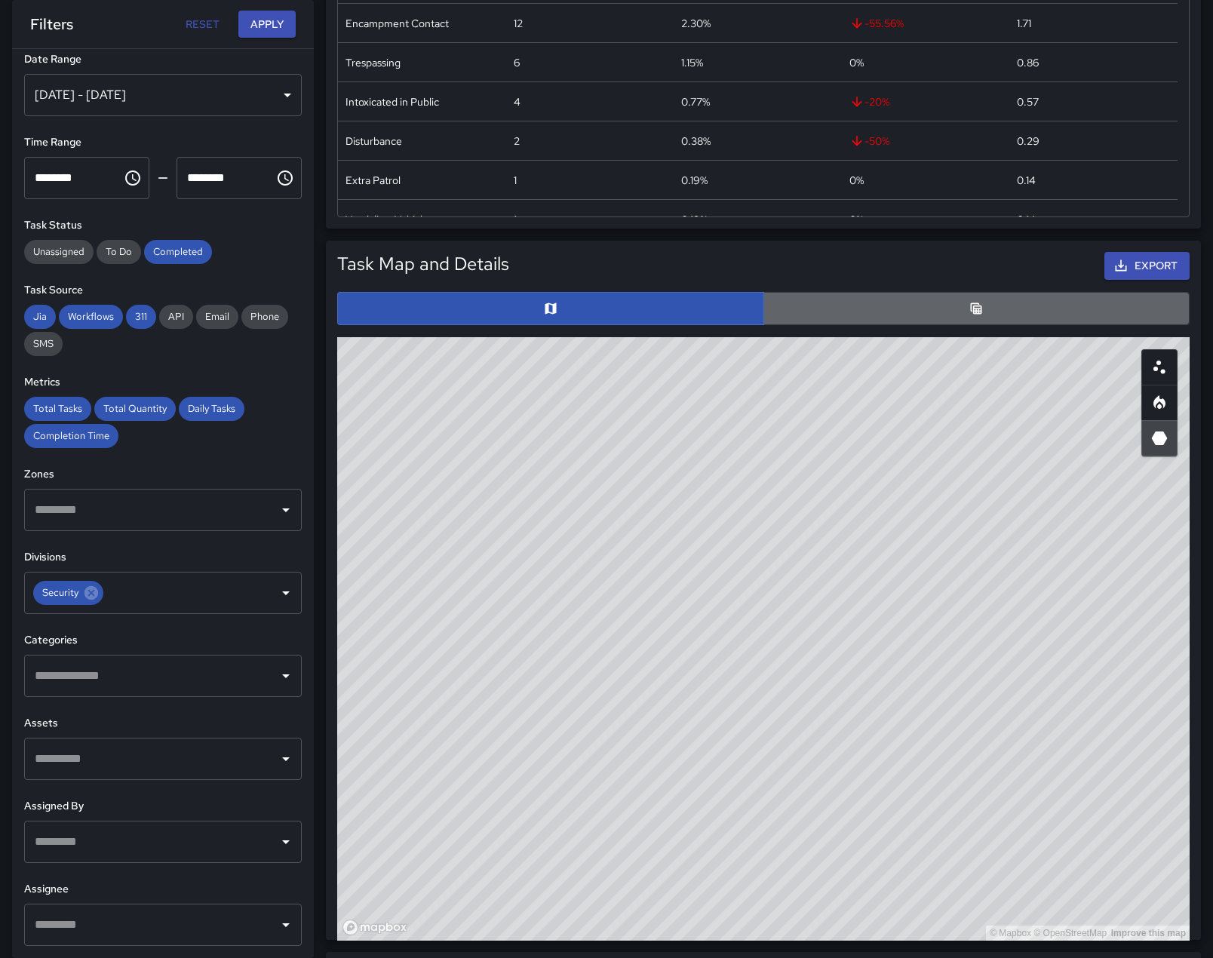
click at [1060, 325] on button "button" at bounding box center [976, 308] width 427 height 33
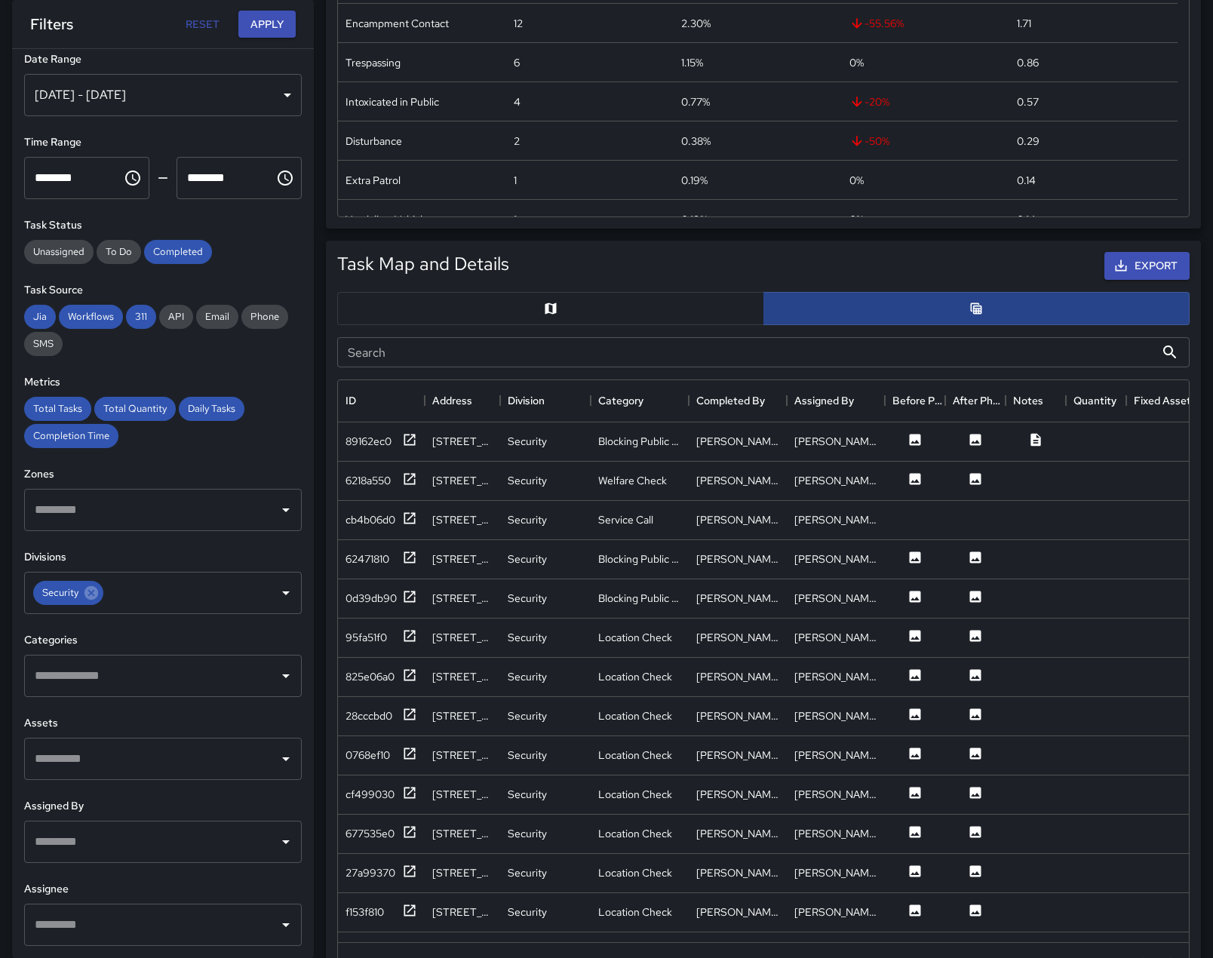
scroll to position [12, 12]
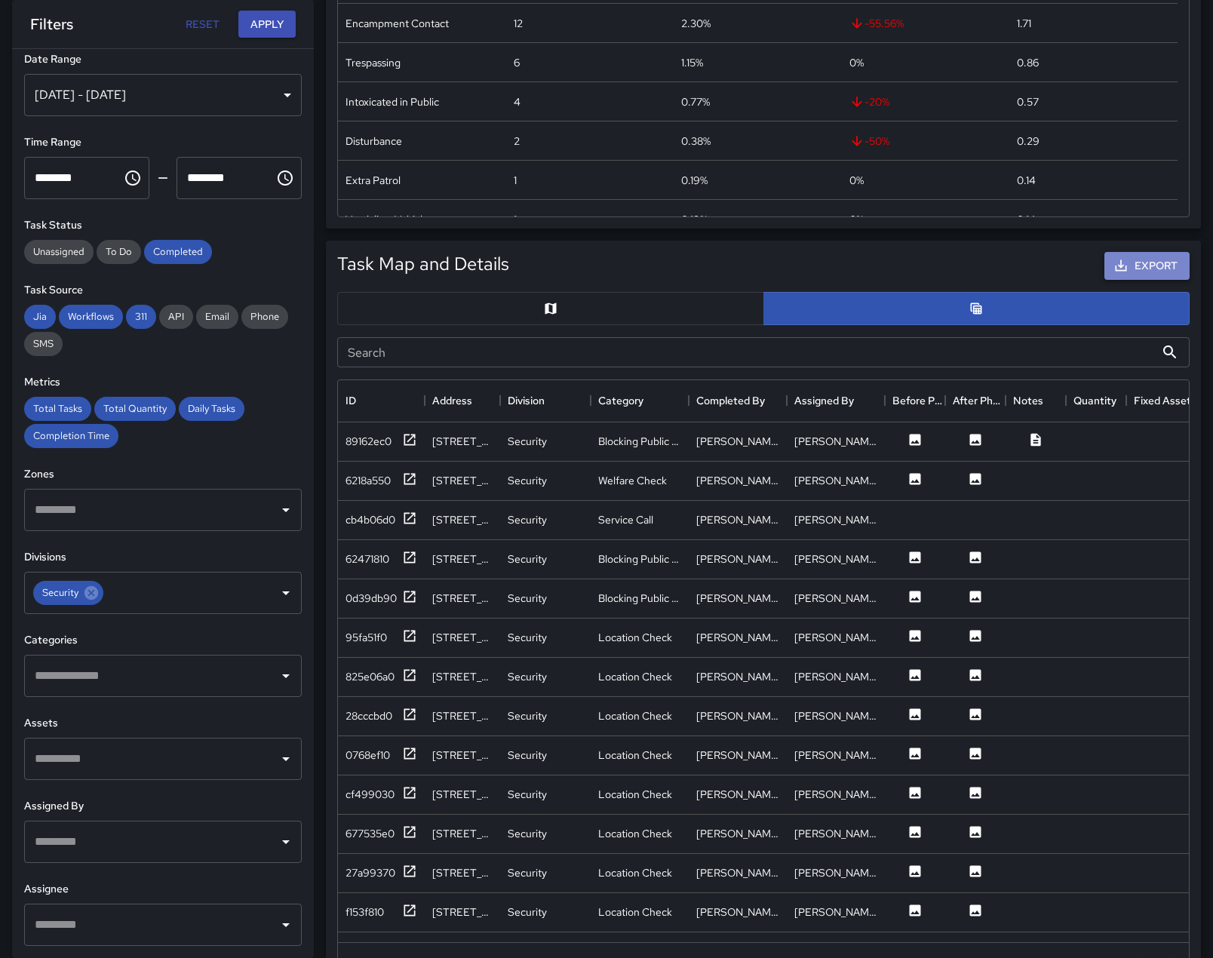
click at [1136, 280] on button "Export" at bounding box center [1146, 266] width 85 height 28
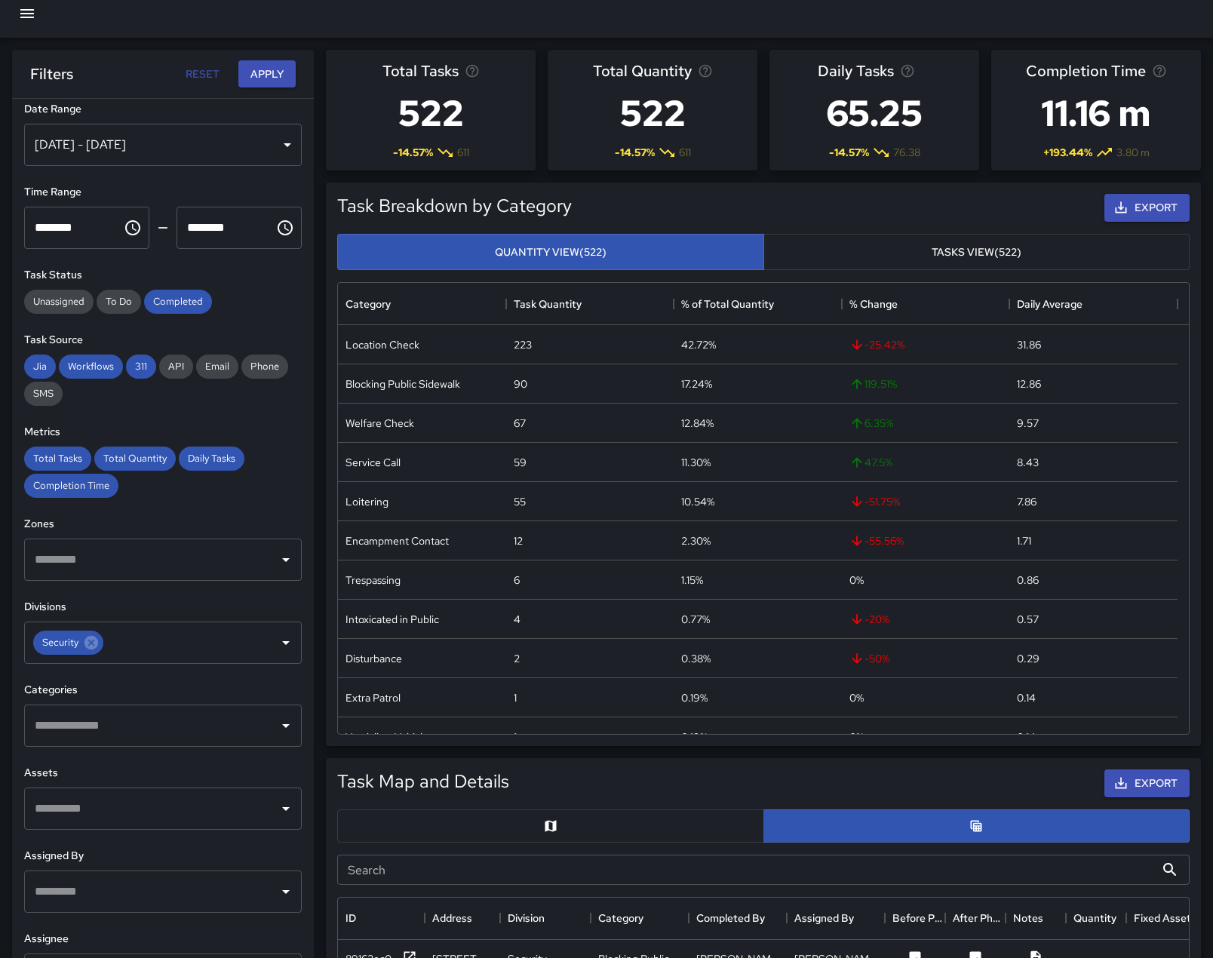
scroll to position [0, 0]
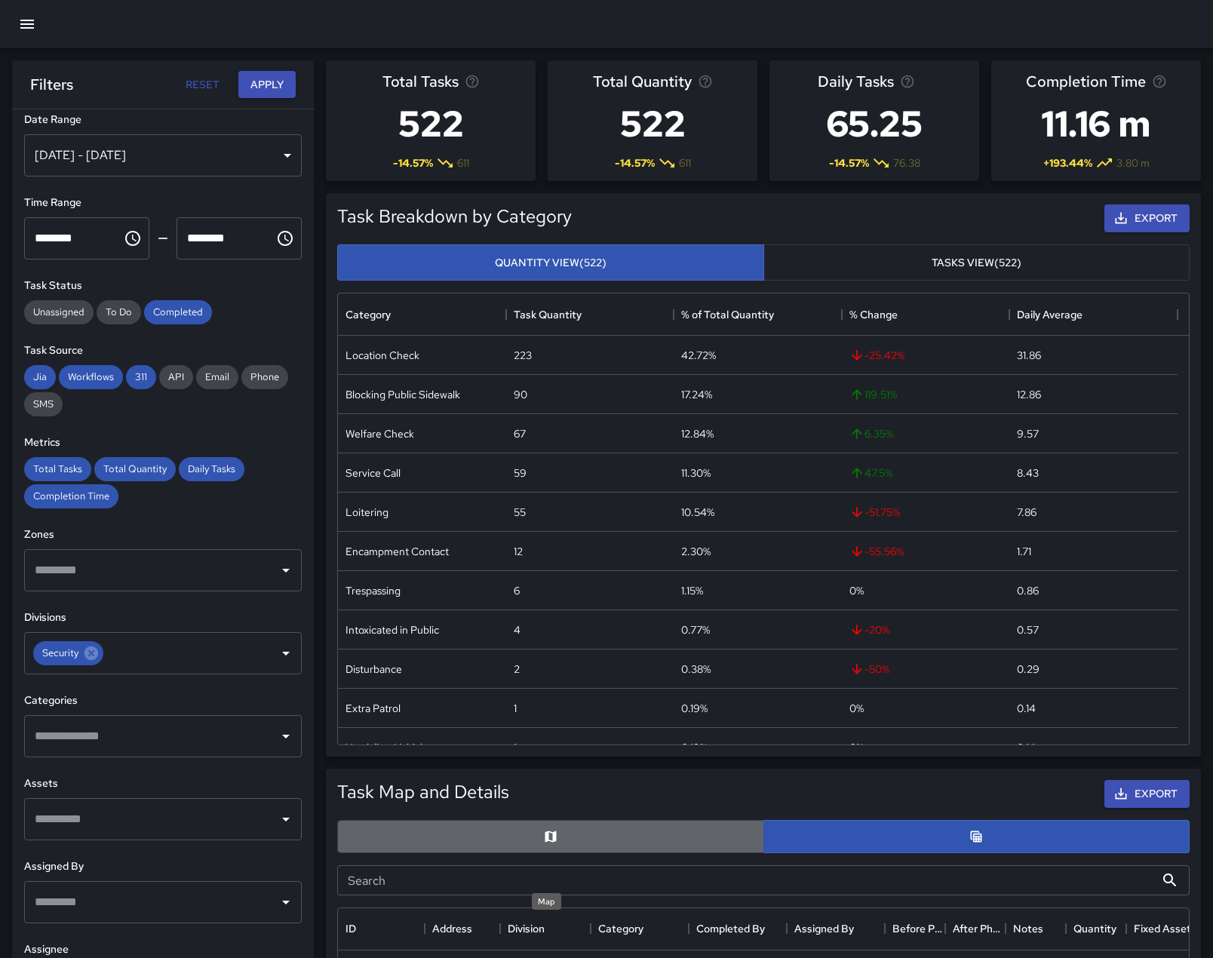
click at [547, 842] on icon "Map" at bounding box center [549, 835] width 11 height 11
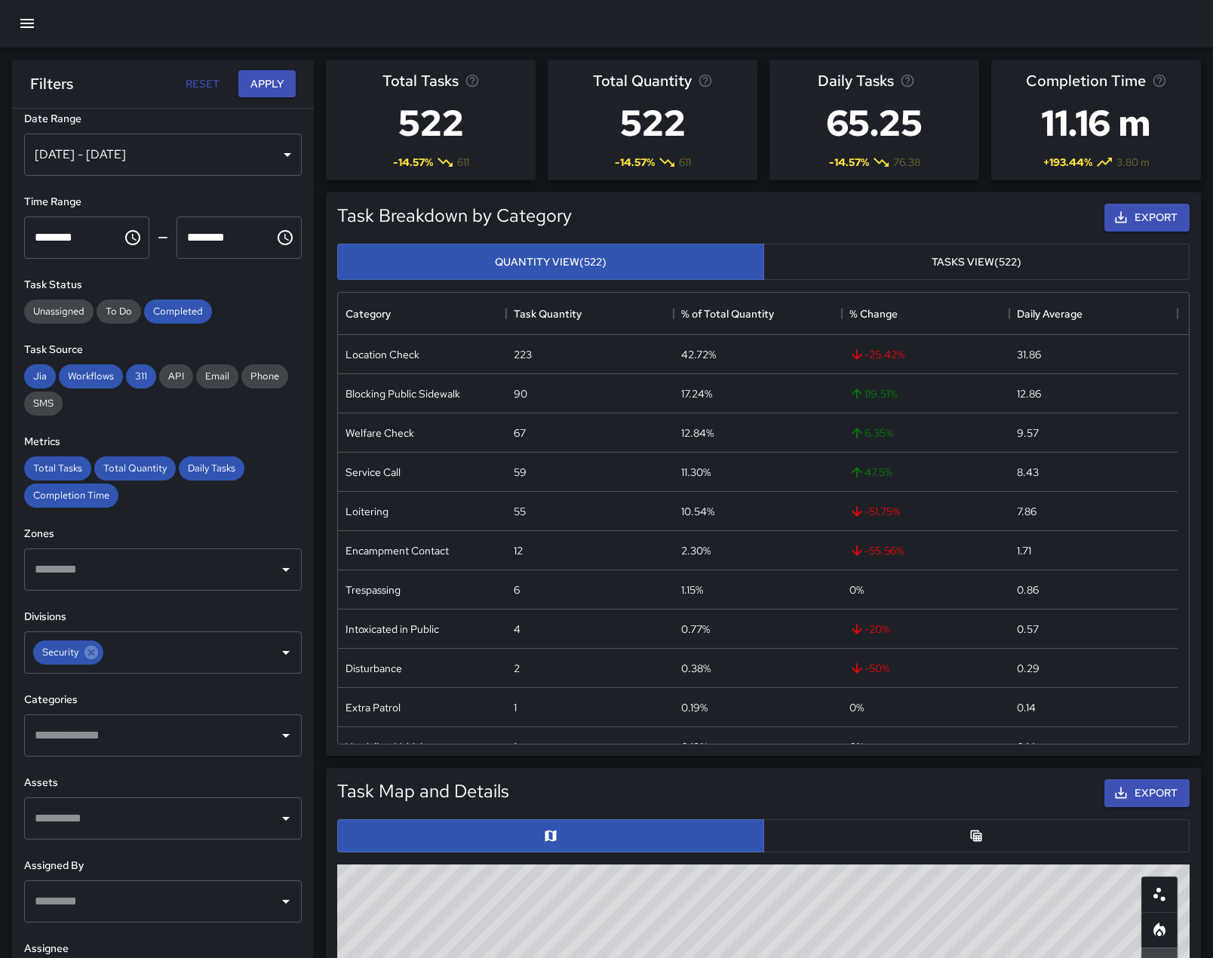
scroll to position [377, 0]
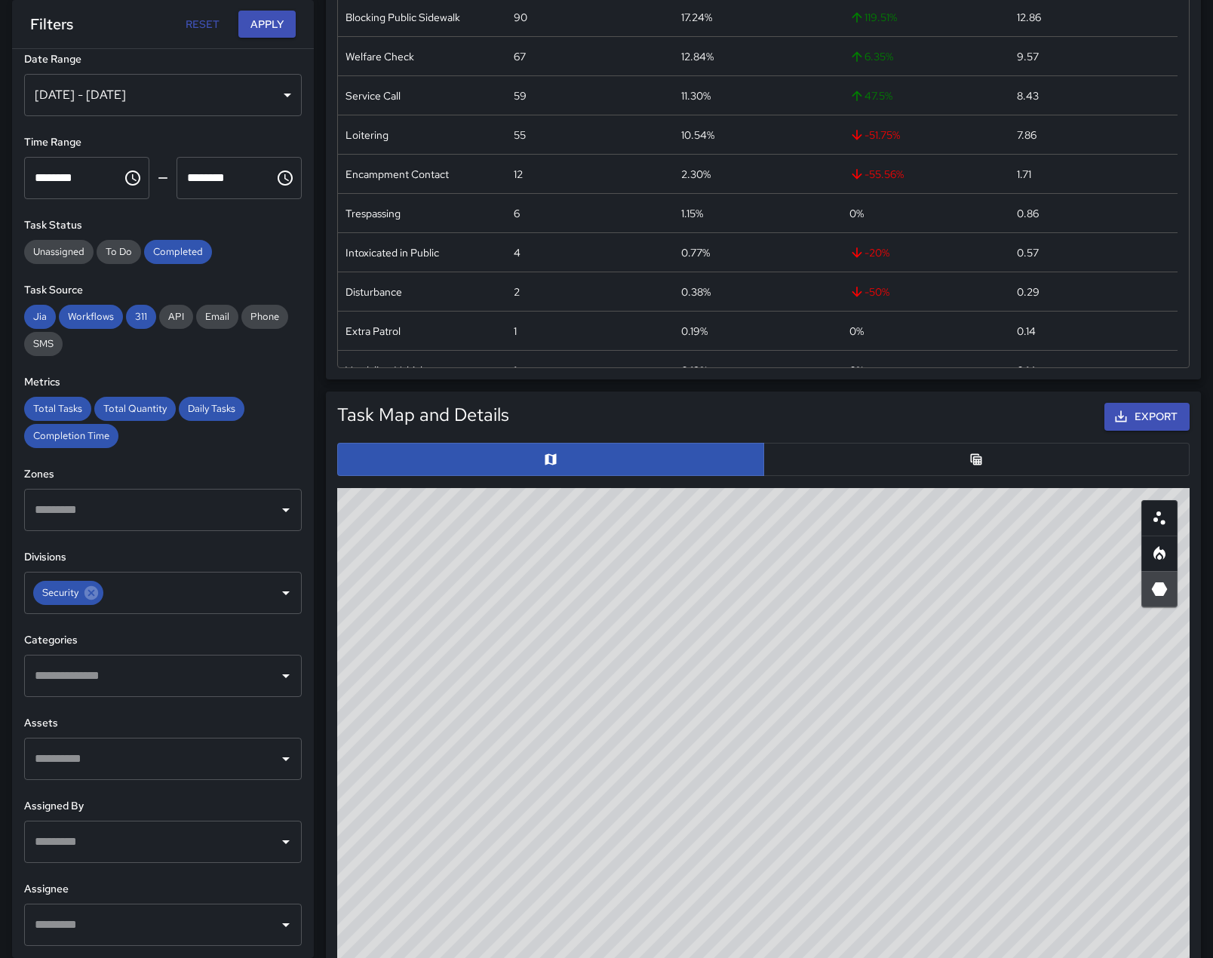
drag, startPoint x: 848, startPoint y: 688, endPoint x: 937, endPoint y: 790, distance: 135.1
click at [967, 798] on div "© Mapbox © OpenStreetMap Improve this map" at bounding box center [763, 789] width 852 height 603
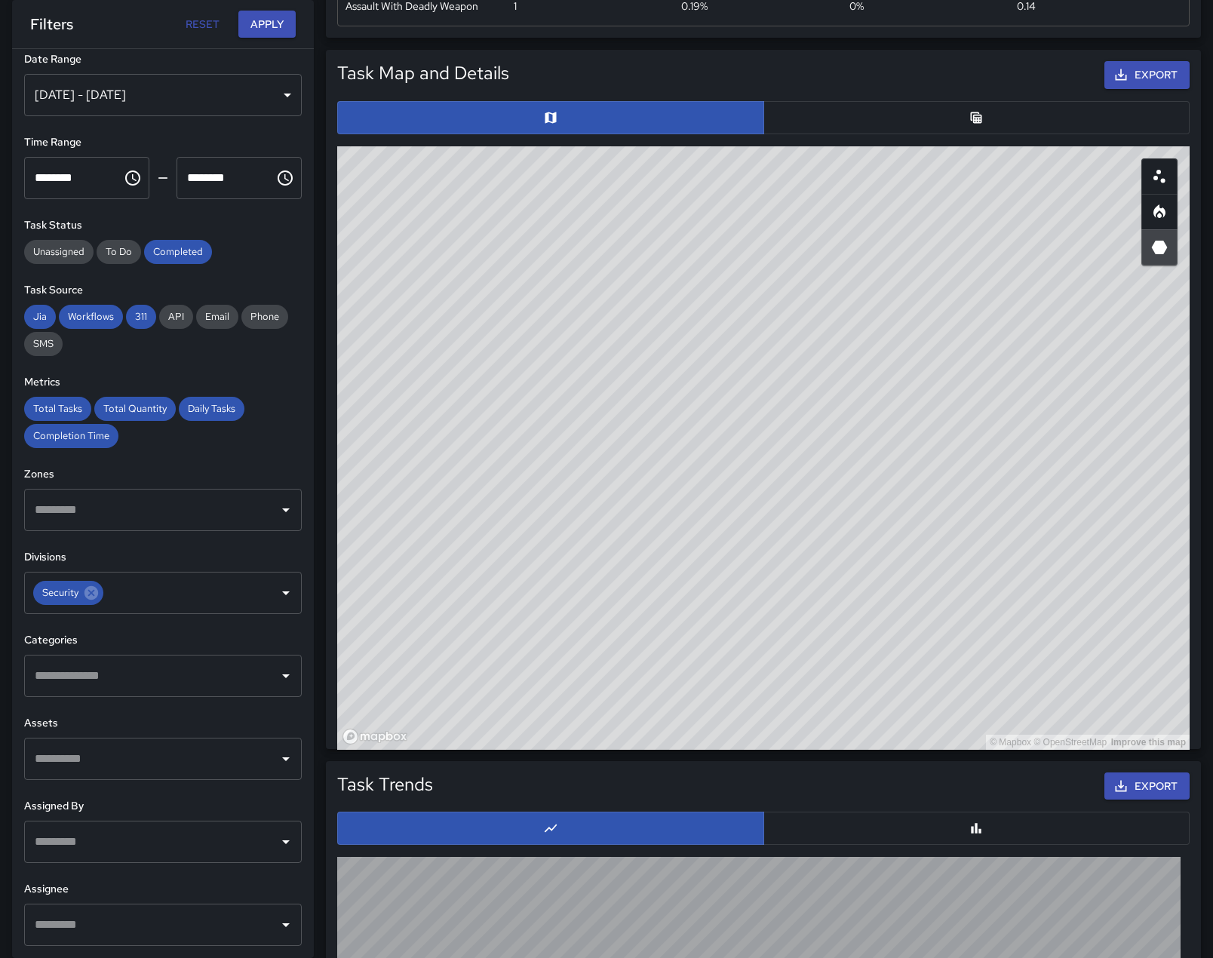
scroll to position [754, 0]
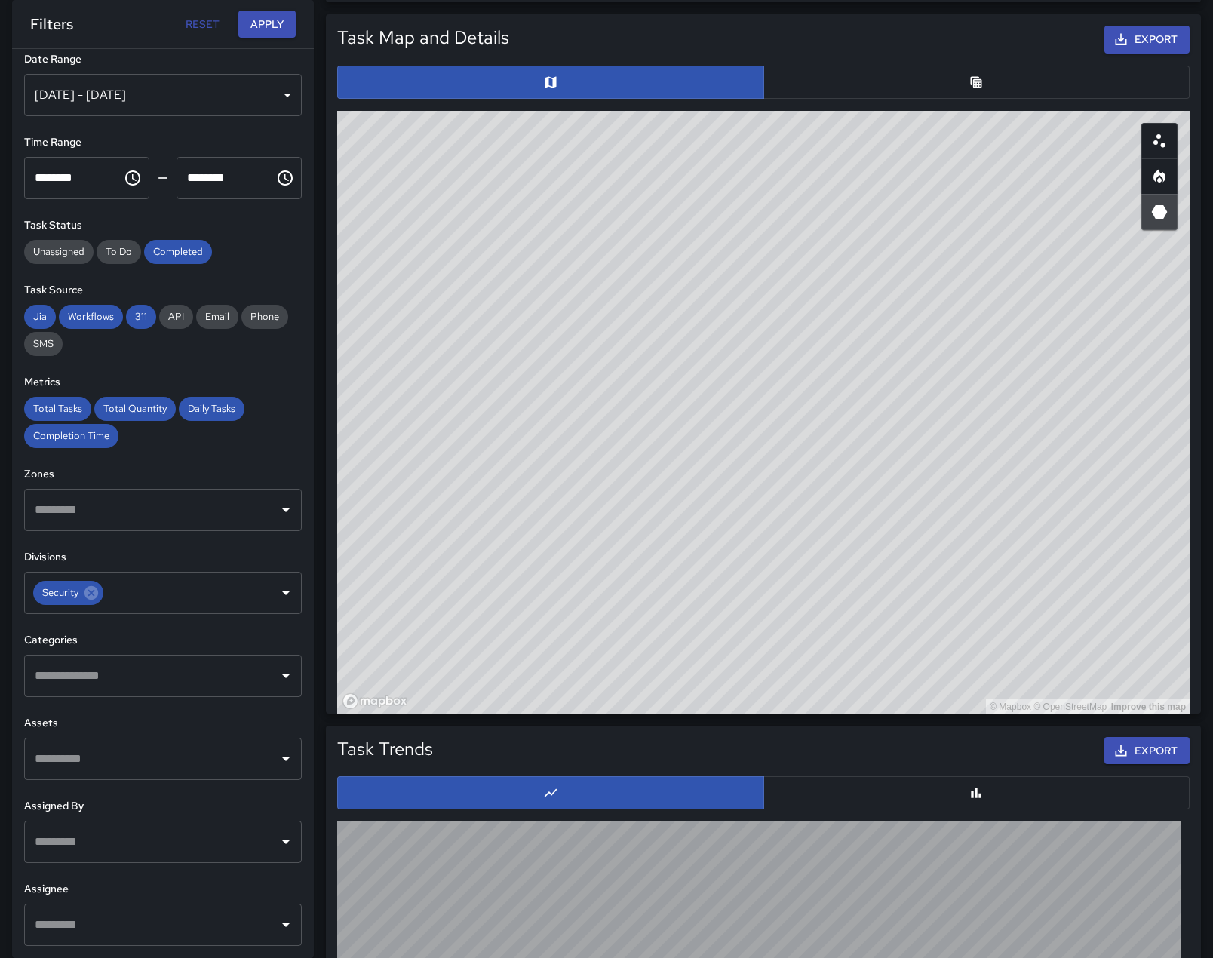
drag, startPoint x: 844, startPoint y: 552, endPoint x: 562, endPoint y: 511, distance: 285.1
click at [562, 511] on div "© Mapbox © OpenStreetMap Improve this map" at bounding box center [763, 412] width 852 height 603
drag, startPoint x: 958, startPoint y: 582, endPoint x: 847, endPoint y: 578, distance: 111.7
click at [847, 578] on div "© Mapbox © OpenStreetMap Improve this map" at bounding box center [763, 412] width 852 height 603
drag, startPoint x: 862, startPoint y: 539, endPoint x: 848, endPoint y: 645, distance: 107.2
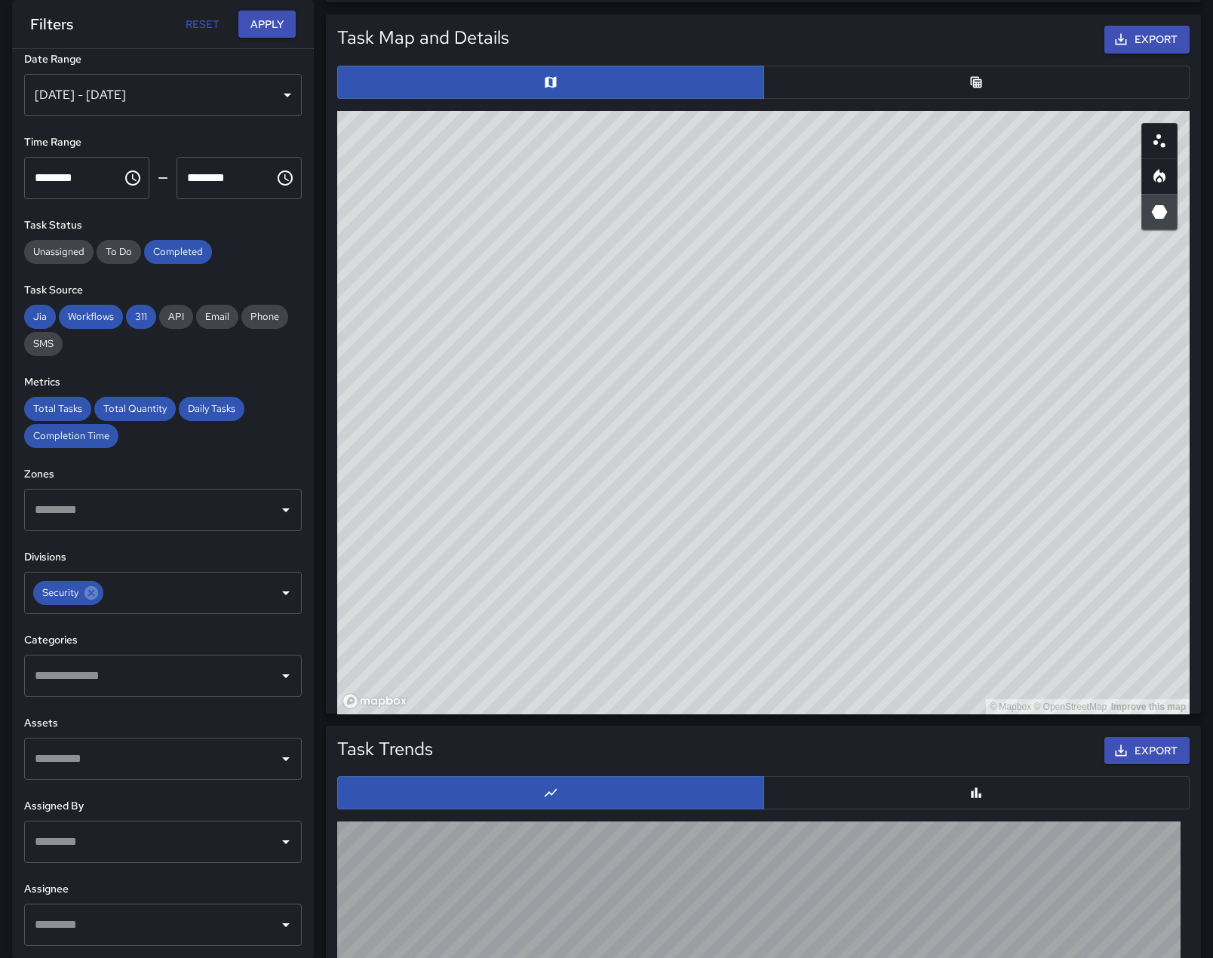
click at [848, 645] on div "© Mapbox © OpenStreetMap Improve this map" at bounding box center [763, 412] width 852 height 603
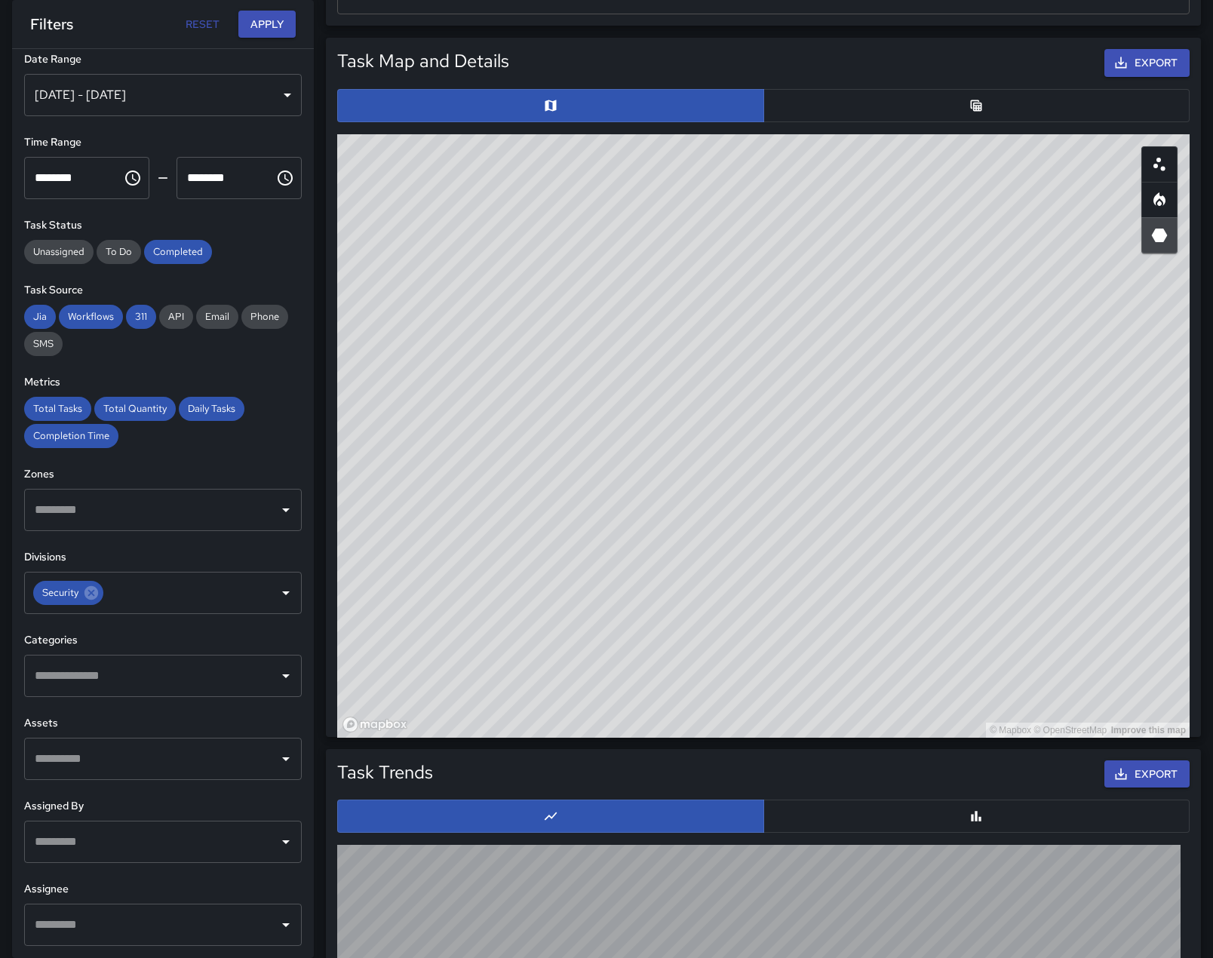
scroll to position [725, 0]
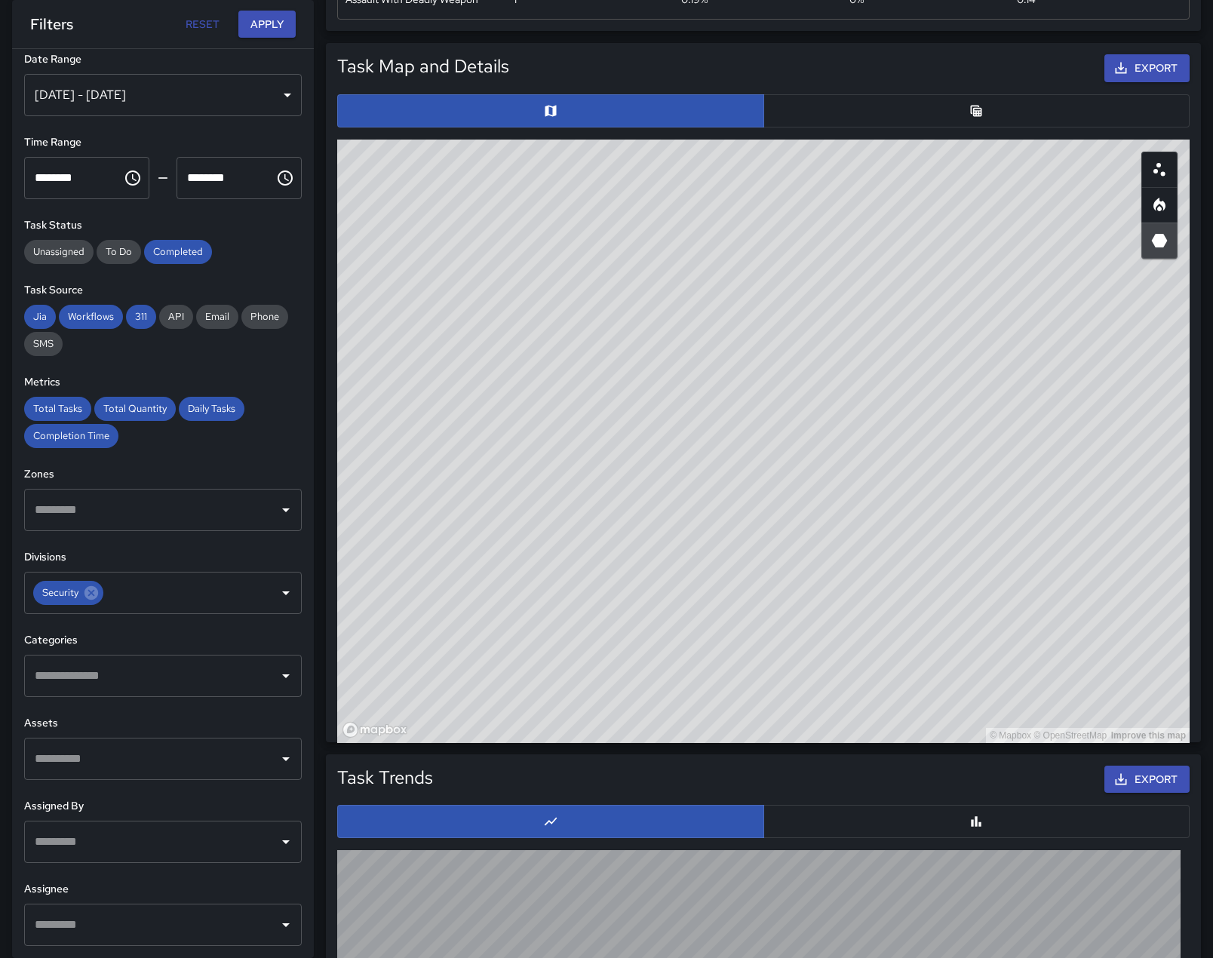
drag, startPoint x: 1035, startPoint y: 374, endPoint x: 1013, endPoint y: 434, distance: 64.2
click at [1013, 434] on div "© Mapbox © OpenStreetMap Improve this map" at bounding box center [763, 441] width 852 height 603
click at [736, 673] on div "© Mapbox © OpenStreetMap Improve this map" at bounding box center [763, 441] width 852 height 603
drag, startPoint x: 722, startPoint y: 661, endPoint x: 735, endPoint y: 697, distance: 38.4
click at [735, 697] on div "© Mapbox © OpenStreetMap Improve this map" at bounding box center [763, 441] width 852 height 603
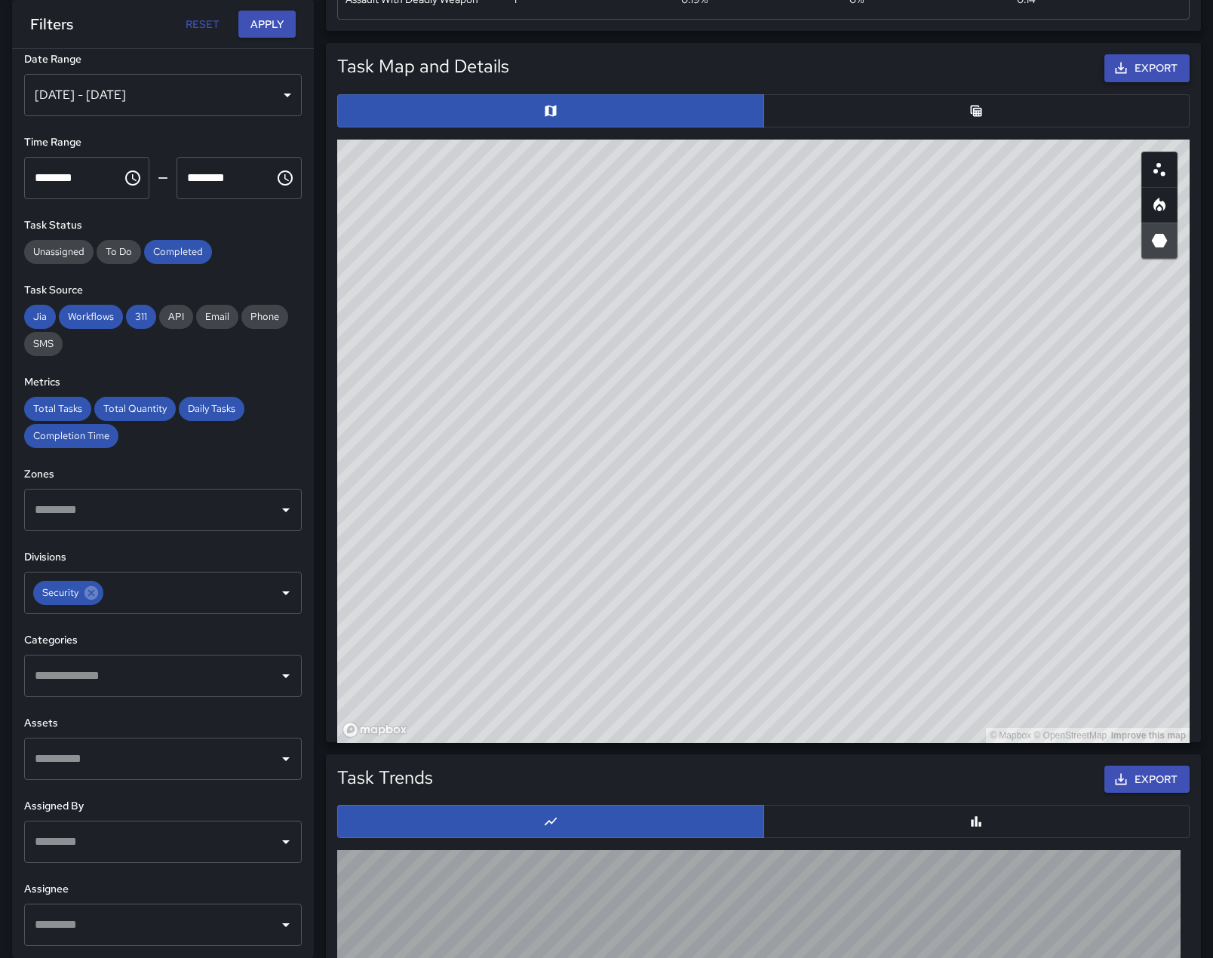
click at [1154, 82] on button "Export" at bounding box center [1146, 68] width 85 height 28
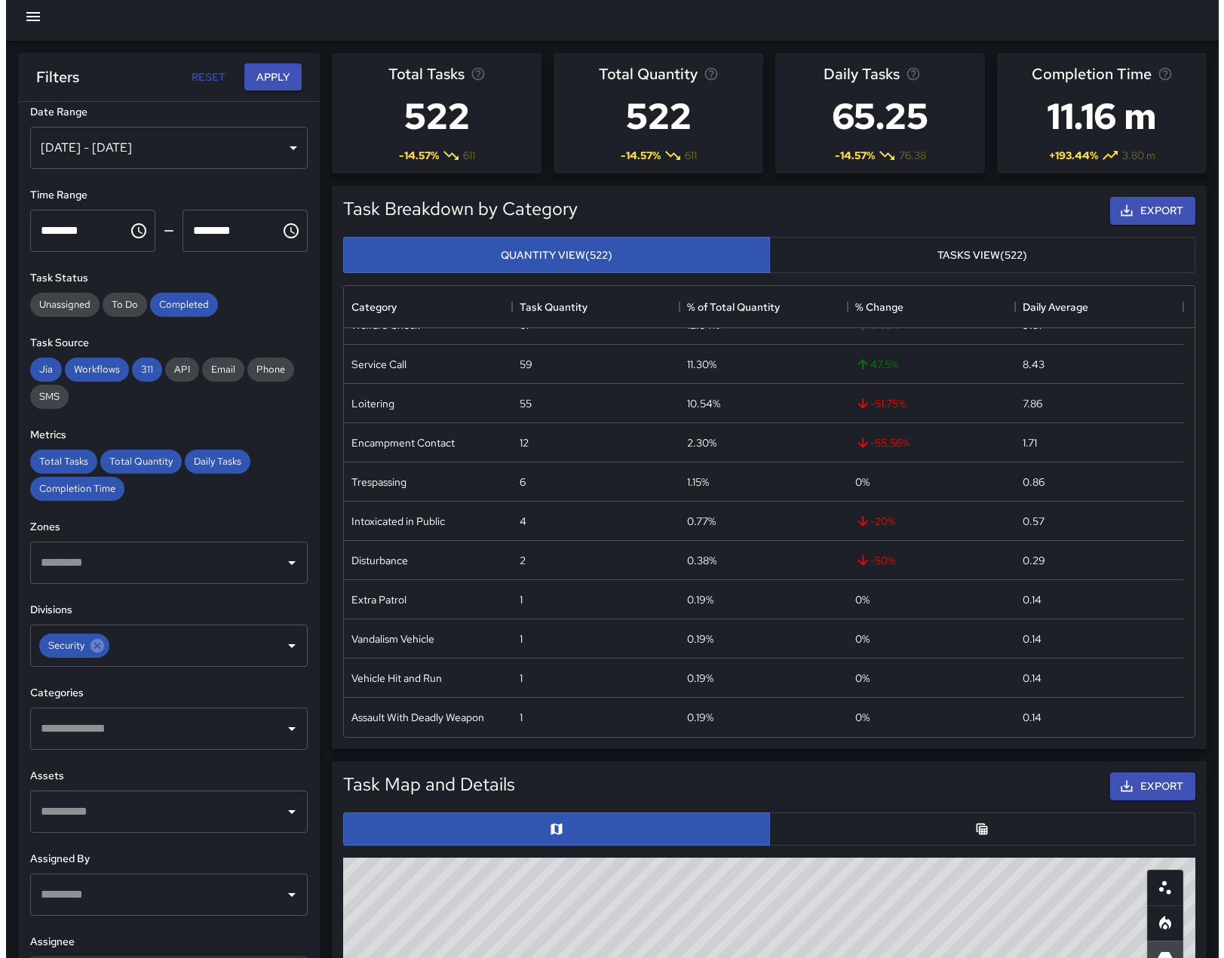
scroll to position [0, 0]
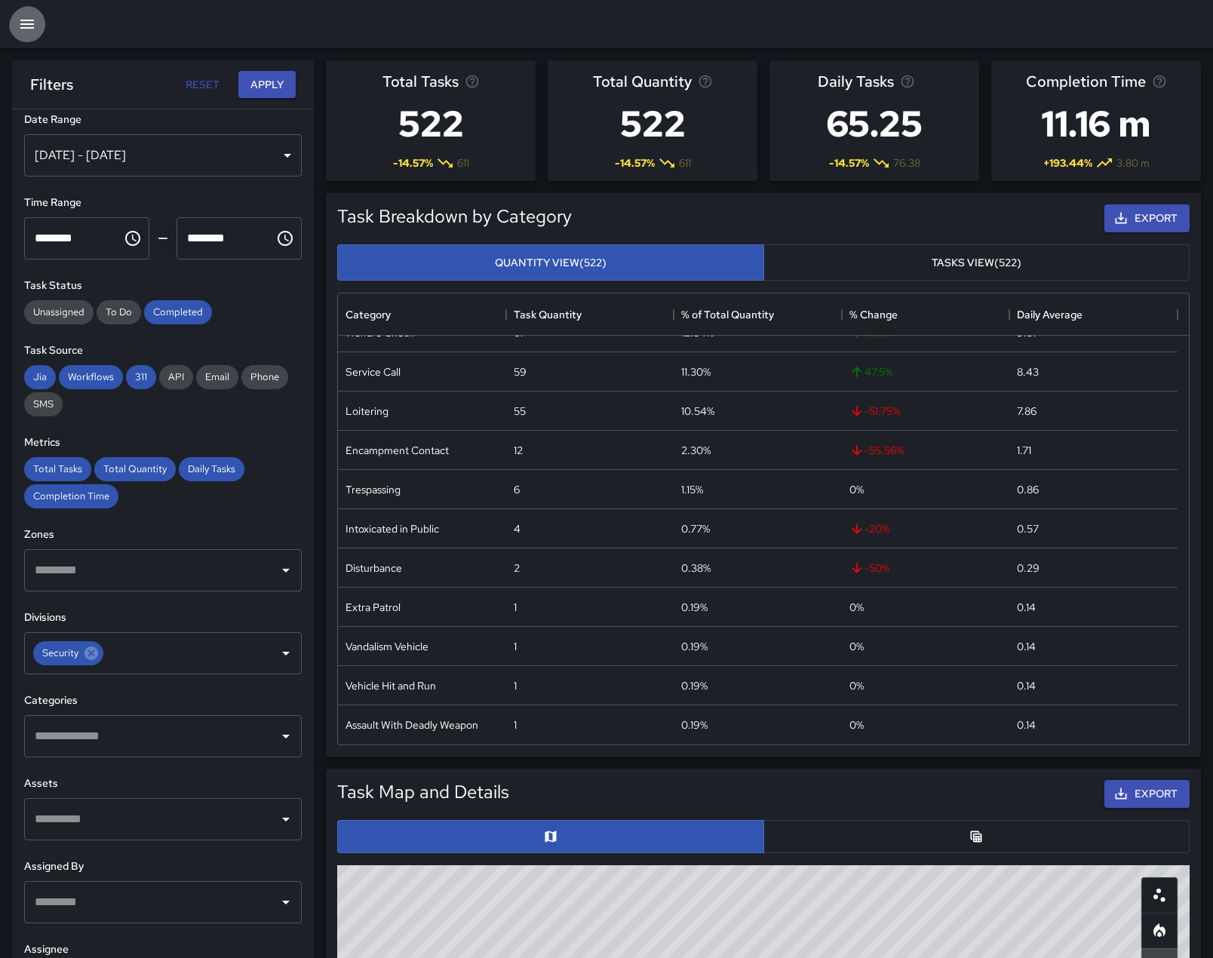
click at [36, 31] on icon "button" at bounding box center [27, 24] width 18 height 18
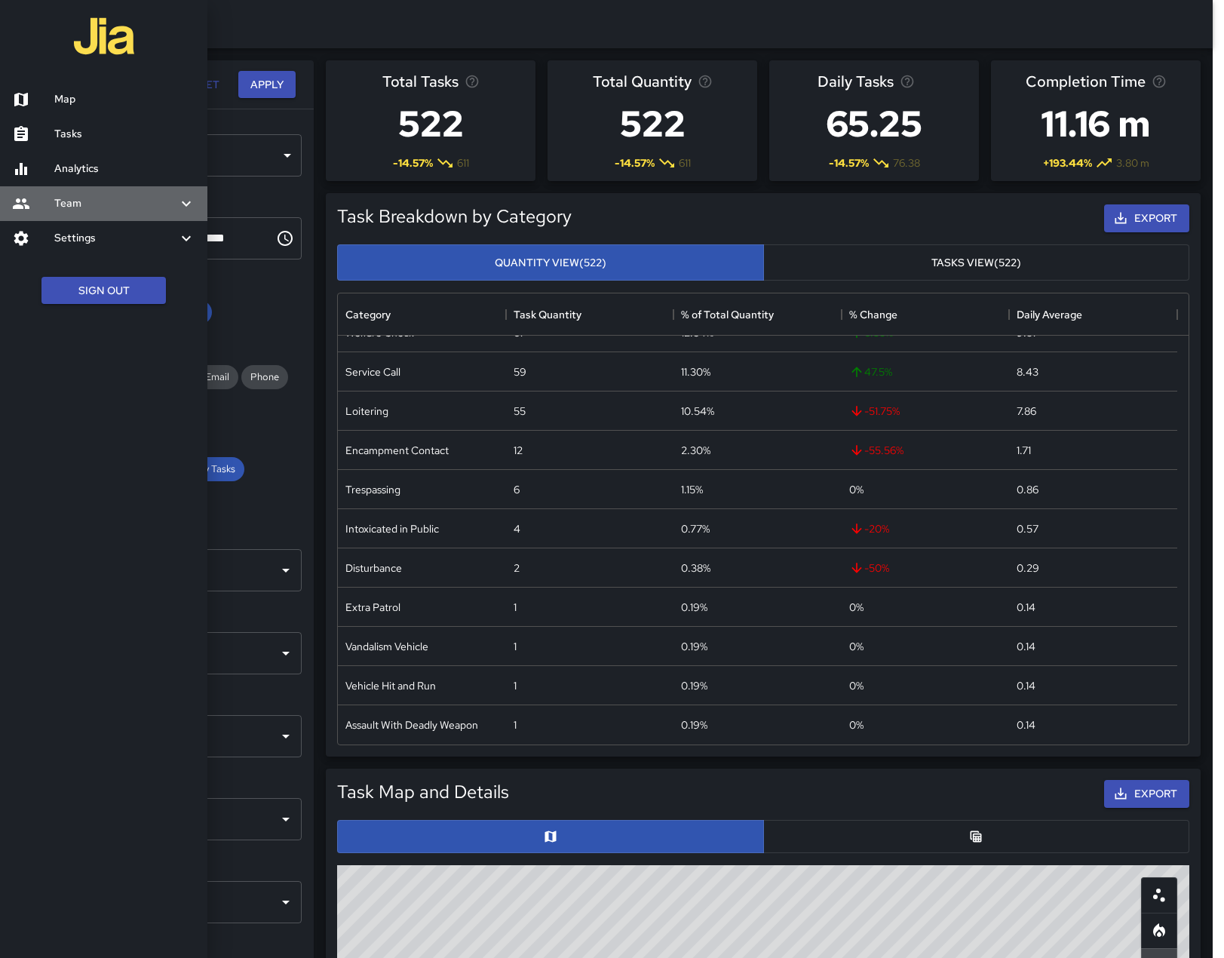
click at [65, 212] on h6 "Team" at bounding box center [115, 203] width 123 height 17
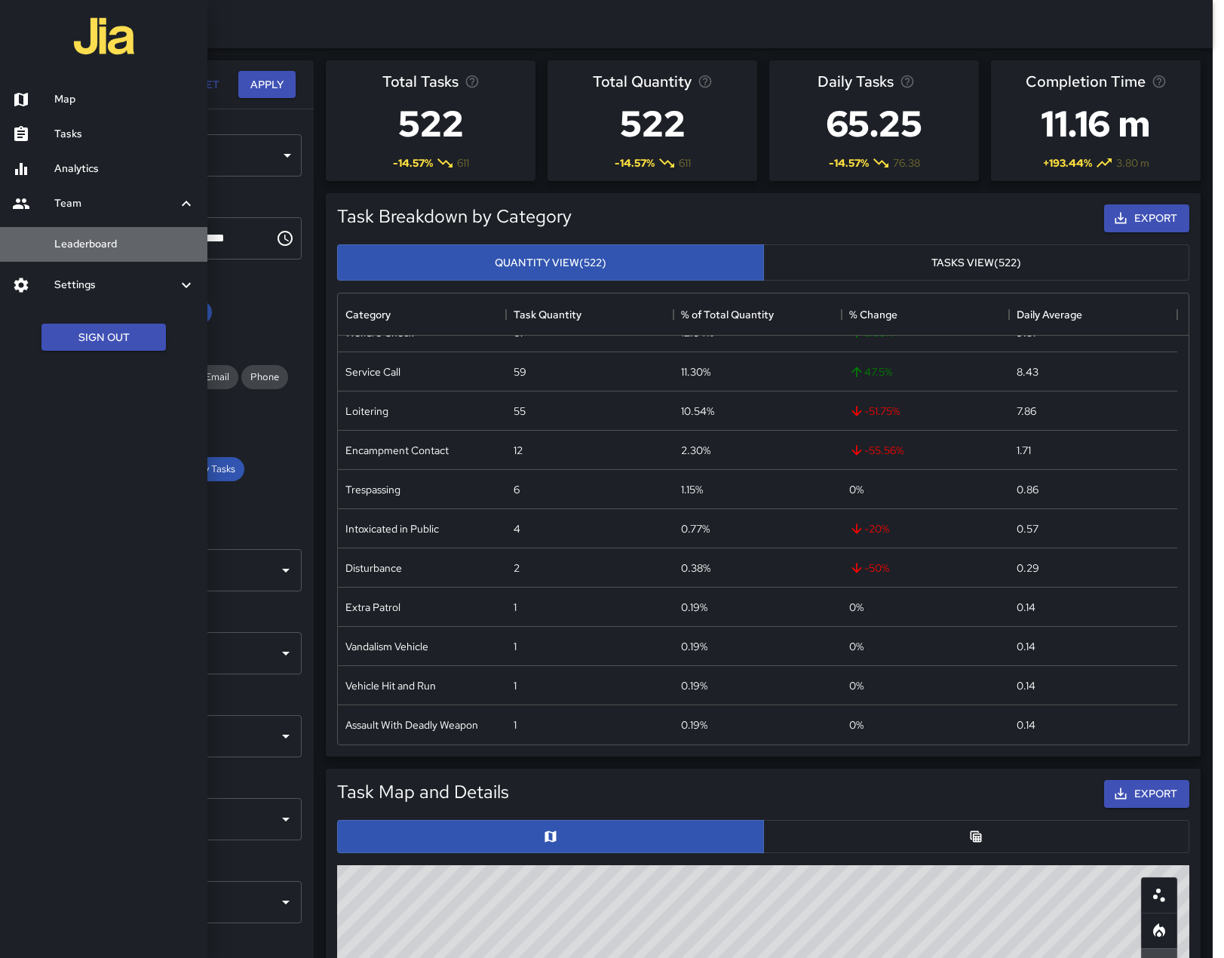
click at [73, 253] on h6 "Leaderboard" at bounding box center [124, 244] width 141 height 17
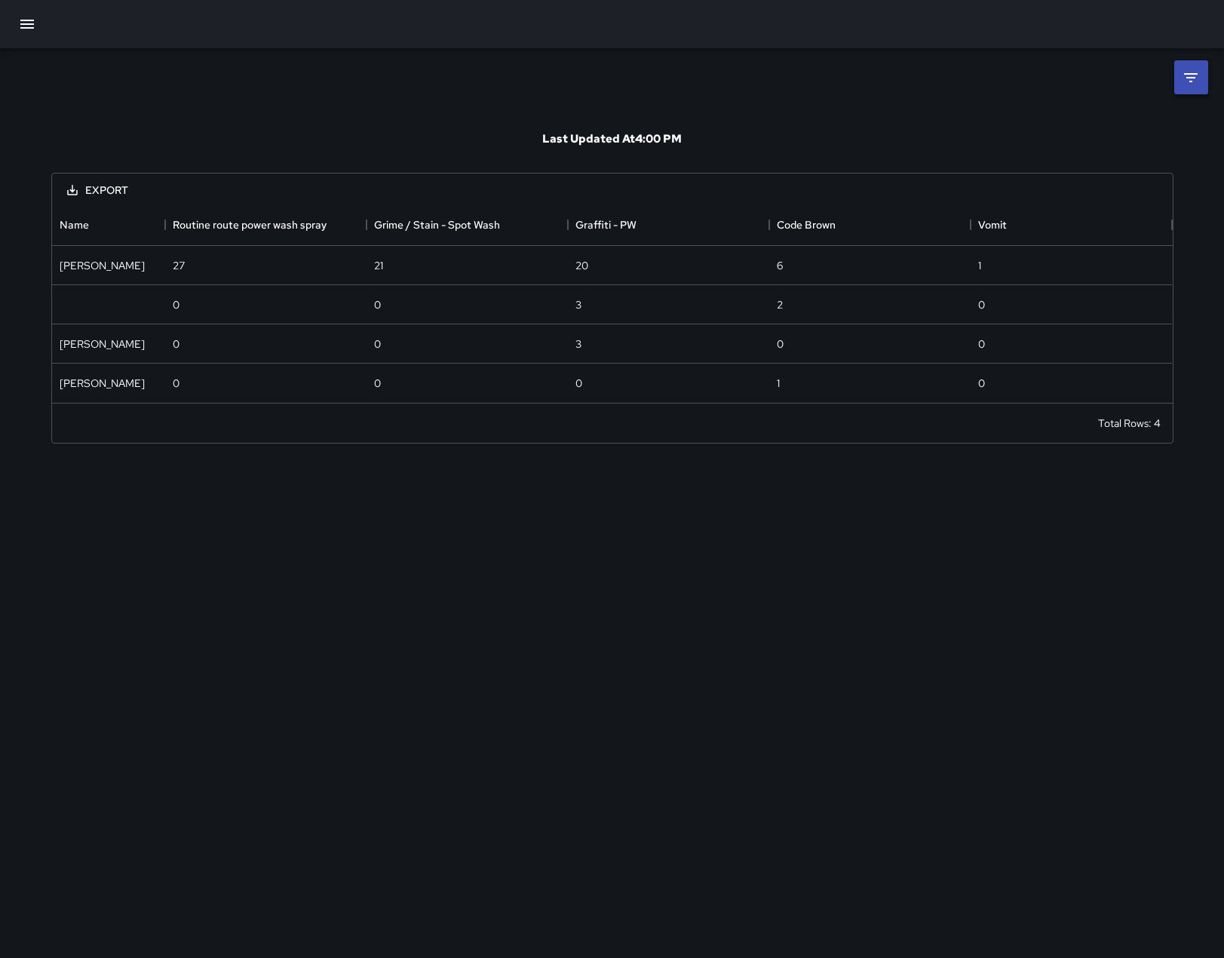
scroll to position [188, 1109]
click at [1200, 83] on icon at bounding box center [1191, 78] width 18 height 18
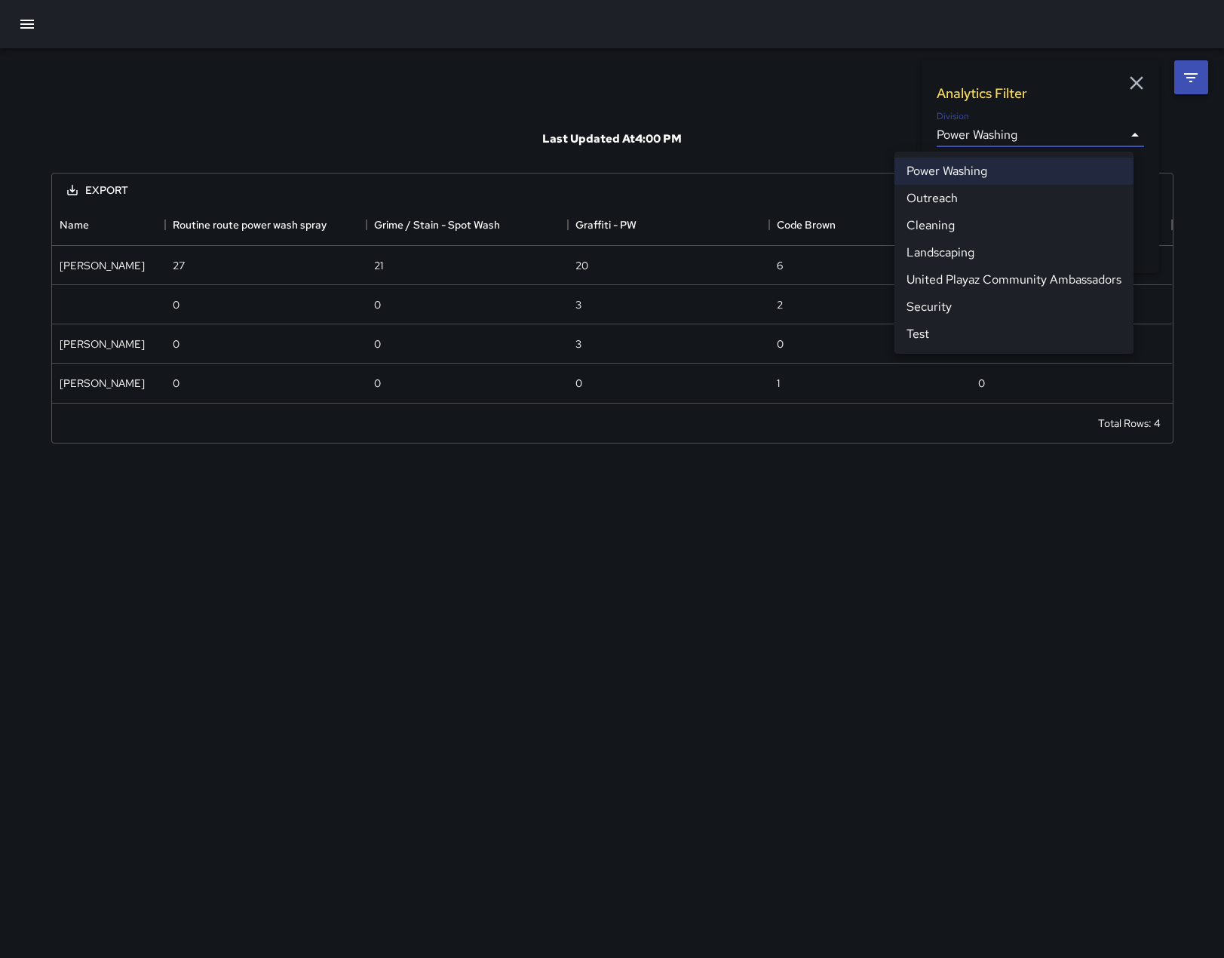
click at [1131, 136] on body "**********" at bounding box center [612, 479] width 1224 height 958
click at [911, 320] on li "Security" at bounding box center [1013, 306] width 239 height 27
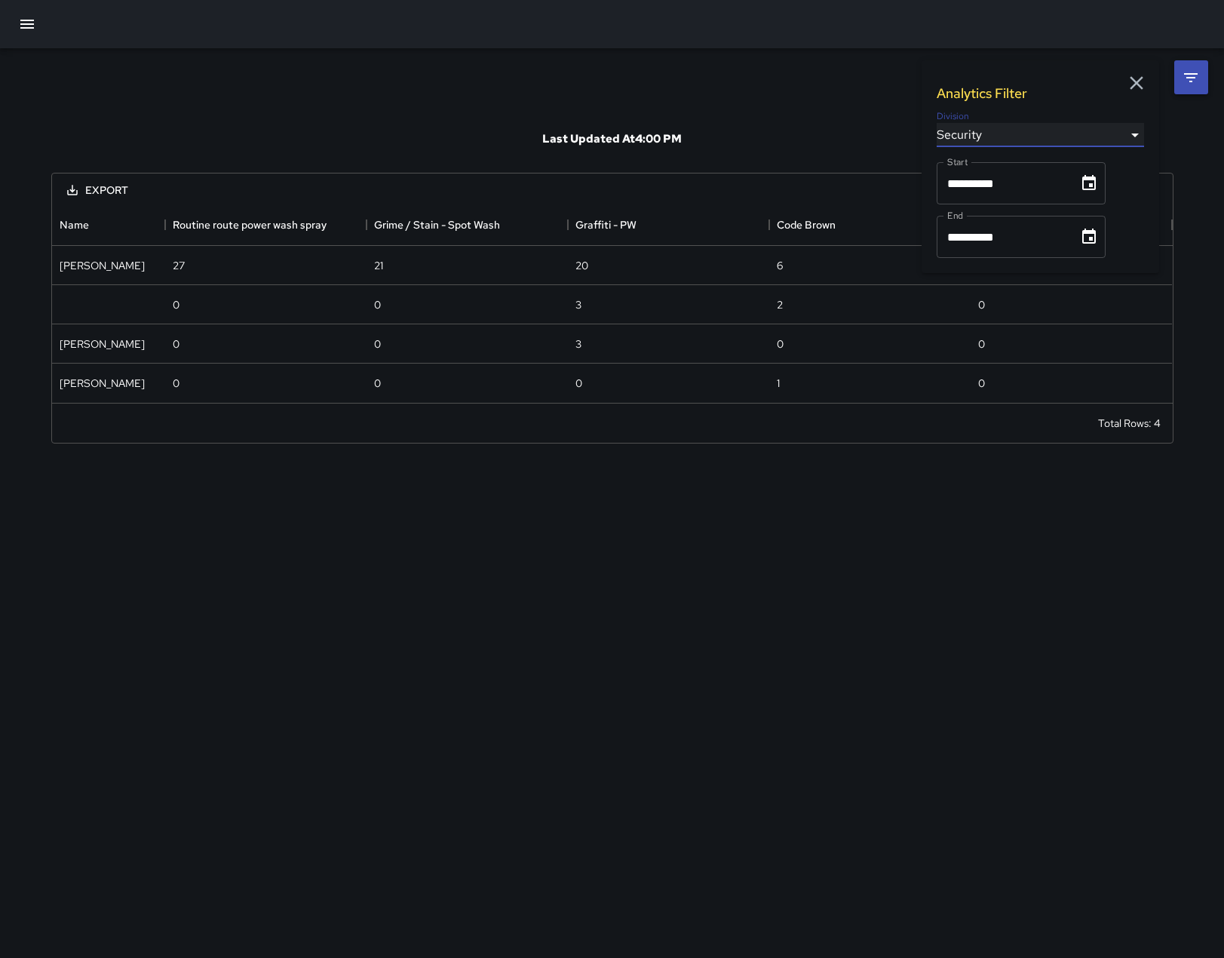
type input "**********"
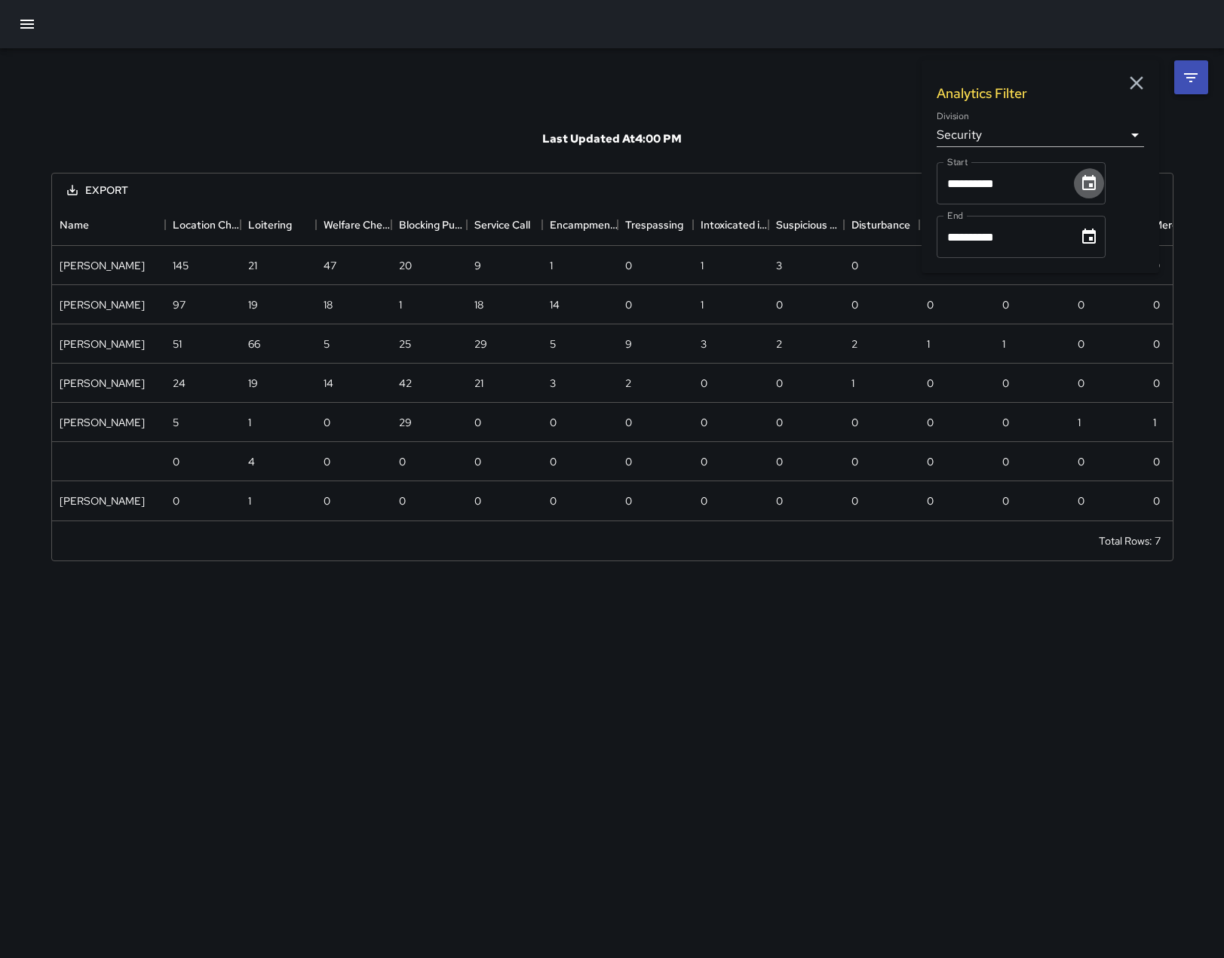
click at [1104, 198] on button "Choose date, selected date is Aug 1, 2025" at bounding box center [1089, 183] width 30 height 30
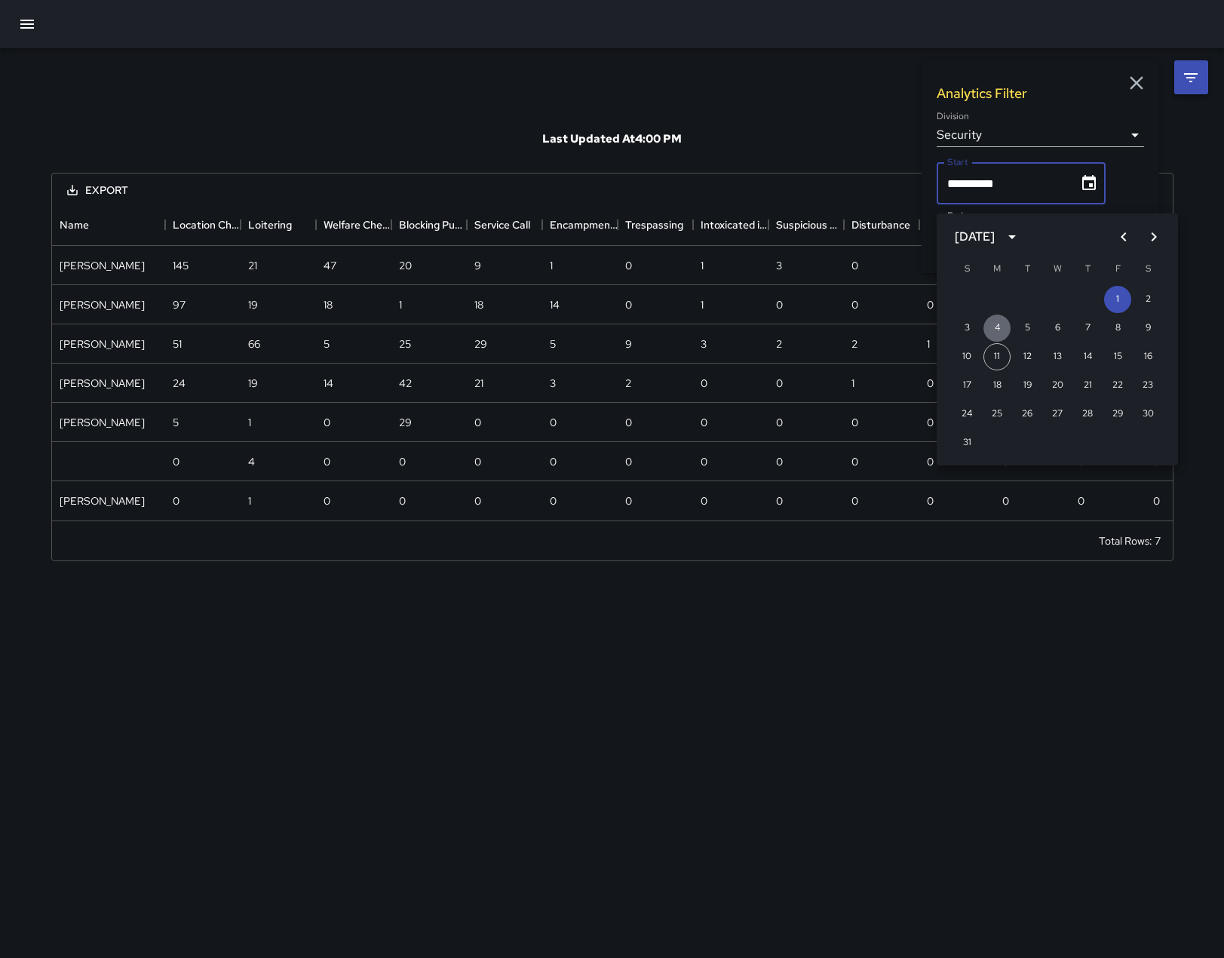
click at [996, 329] on button "4" at bounding box center [996, 327] width 27 height 27
type input "**********"
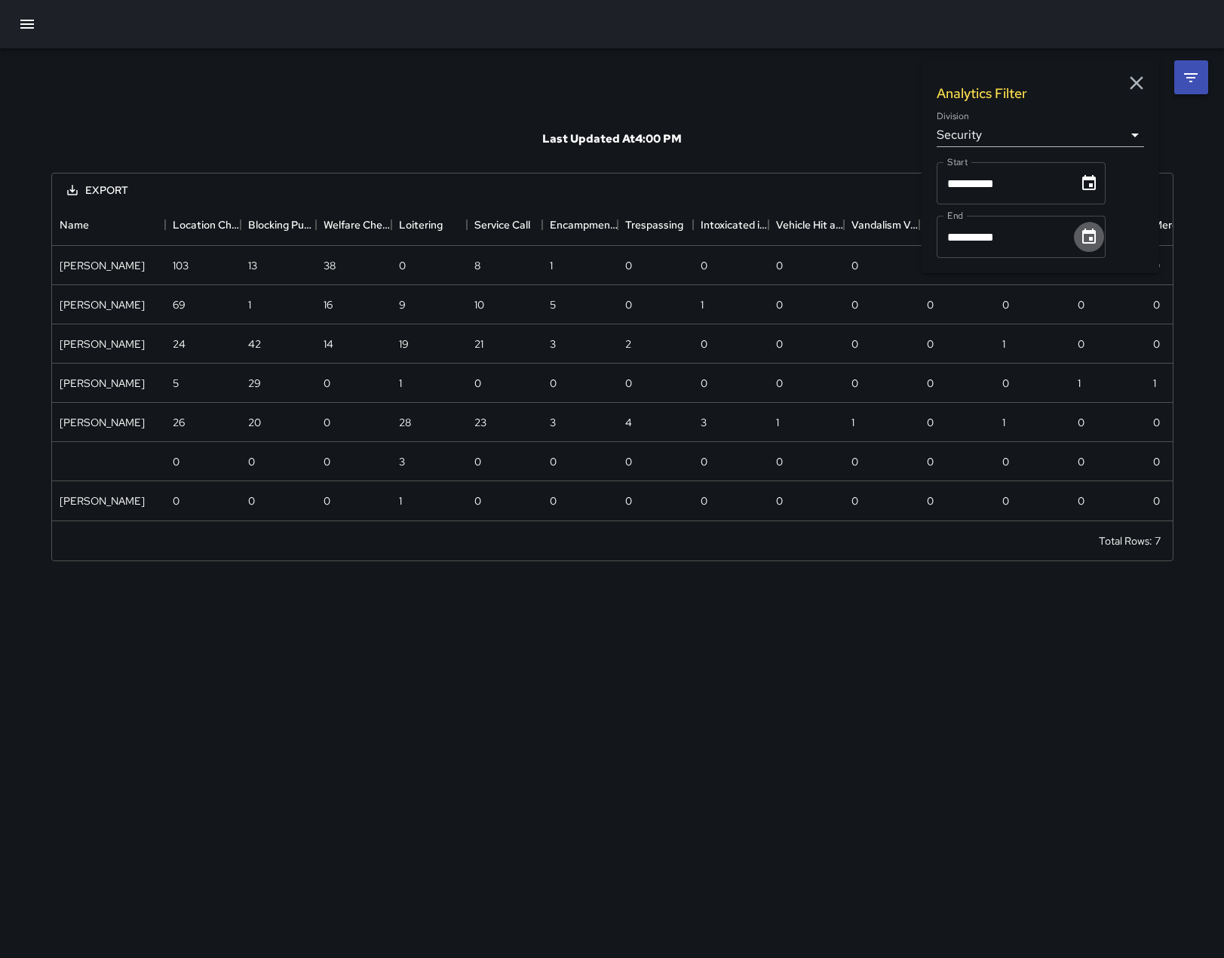
click at [1096, 244] on icon "Choose date, selected date is Aug 31, 2025" at bounding box center [1089, 235] width 14 height 15
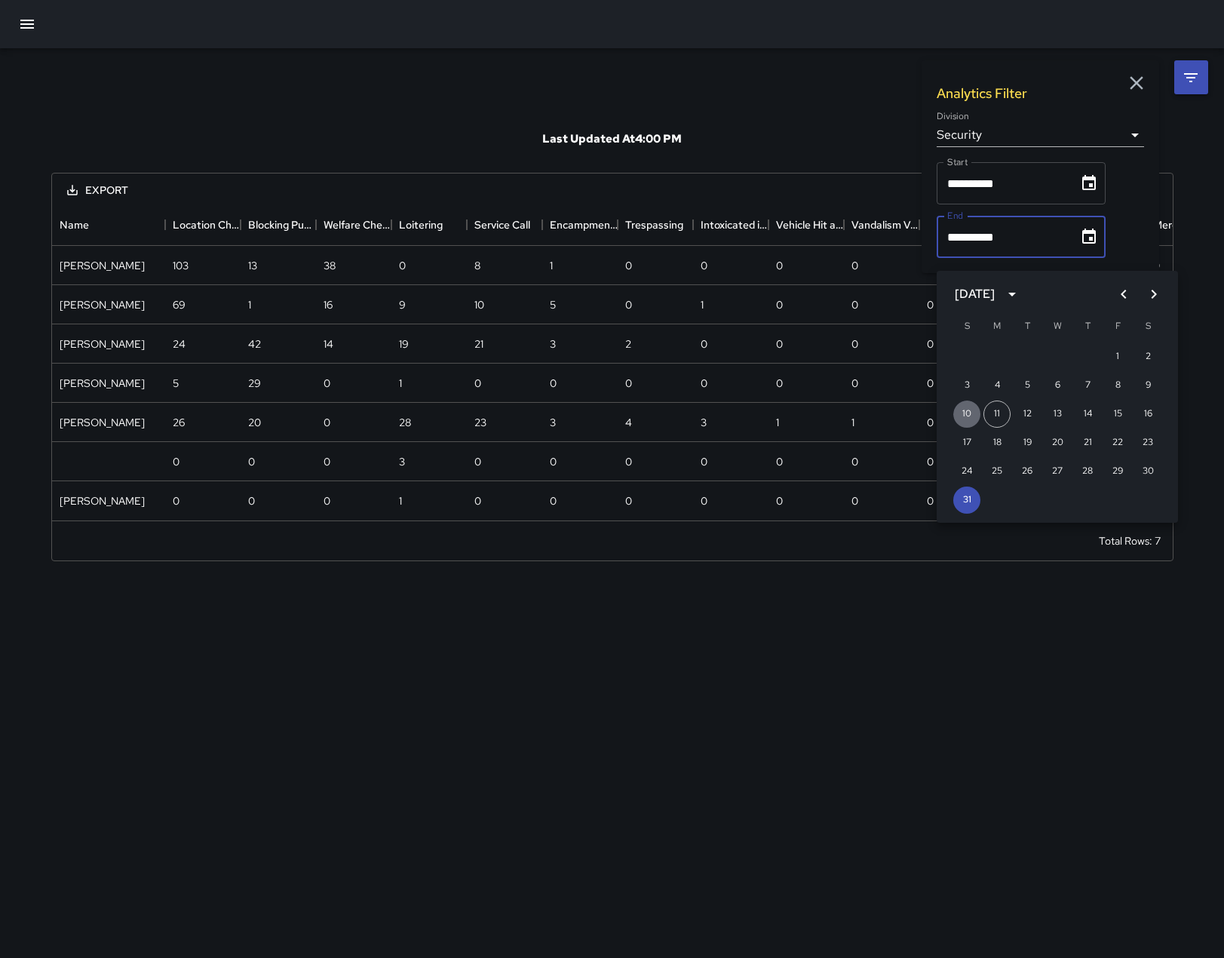
click at [961, 410] on button "10" at bounding box center [966, 413] width 27 height 27
type input "**********"
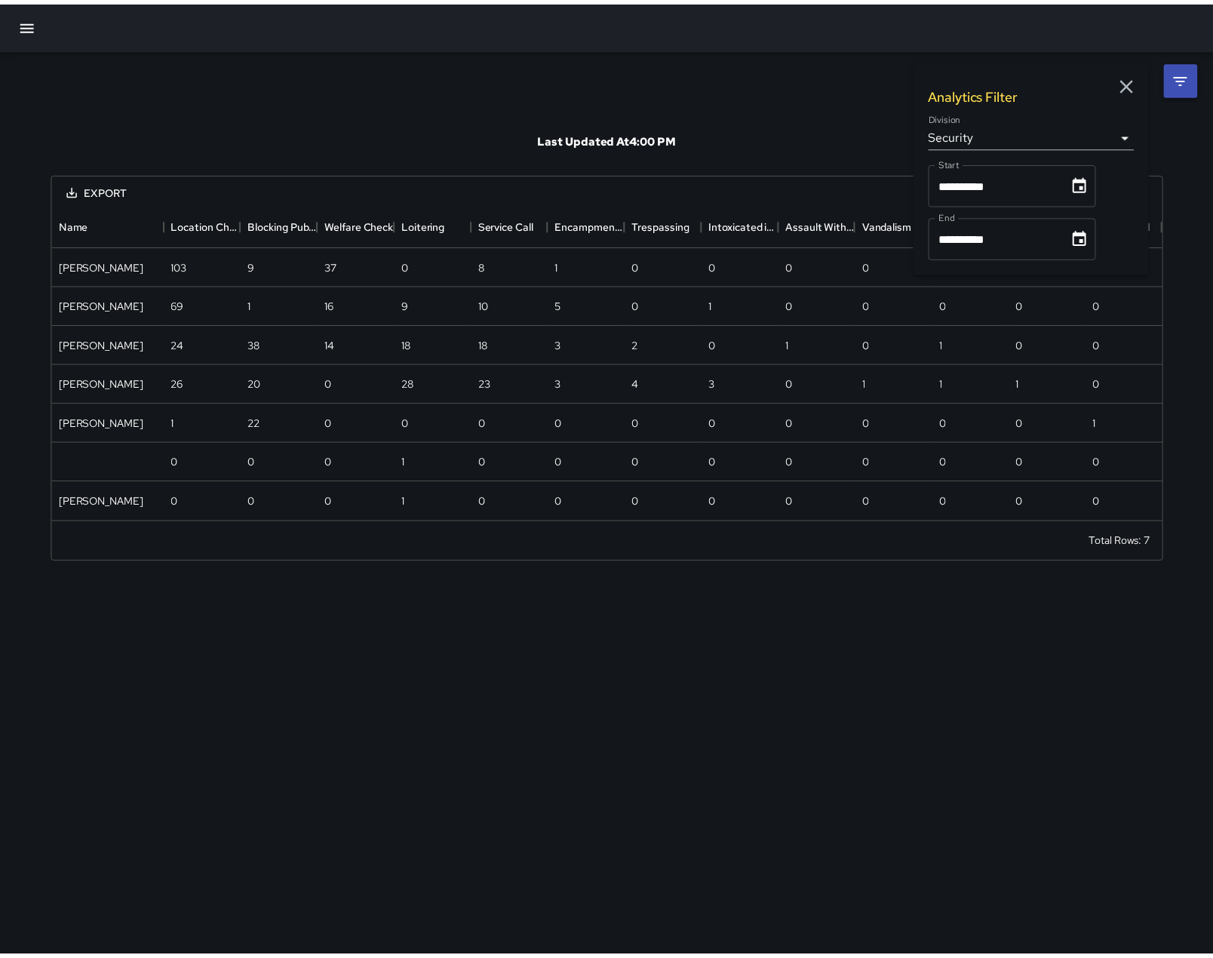
scroll to position [305, 1109]
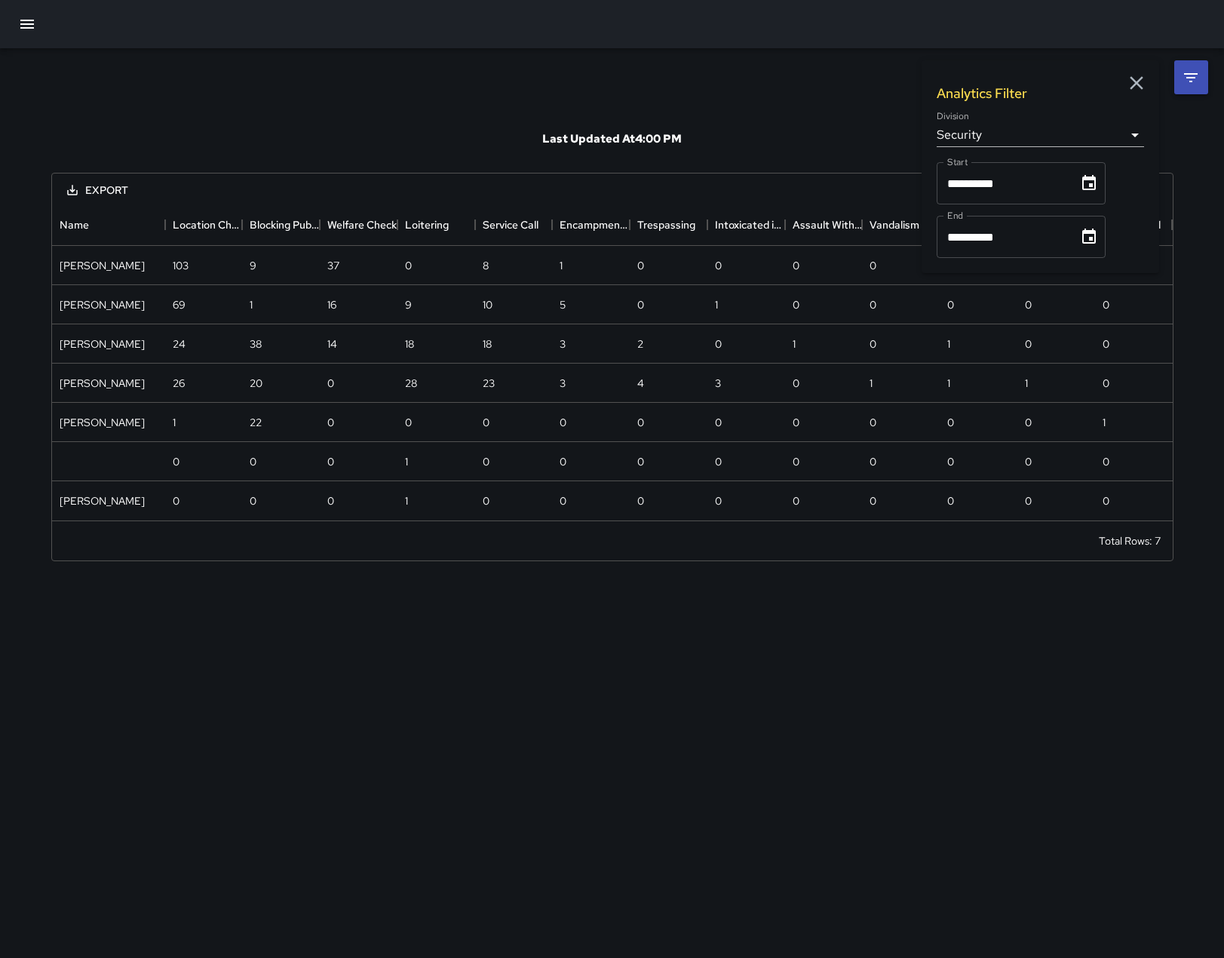
click at [1139, 82] on icon "button" at bounding box center [1136, 83] width 23 height 23
click at [83, 188] on button "Export" at bounding box center [97, 190] width 85 height 28
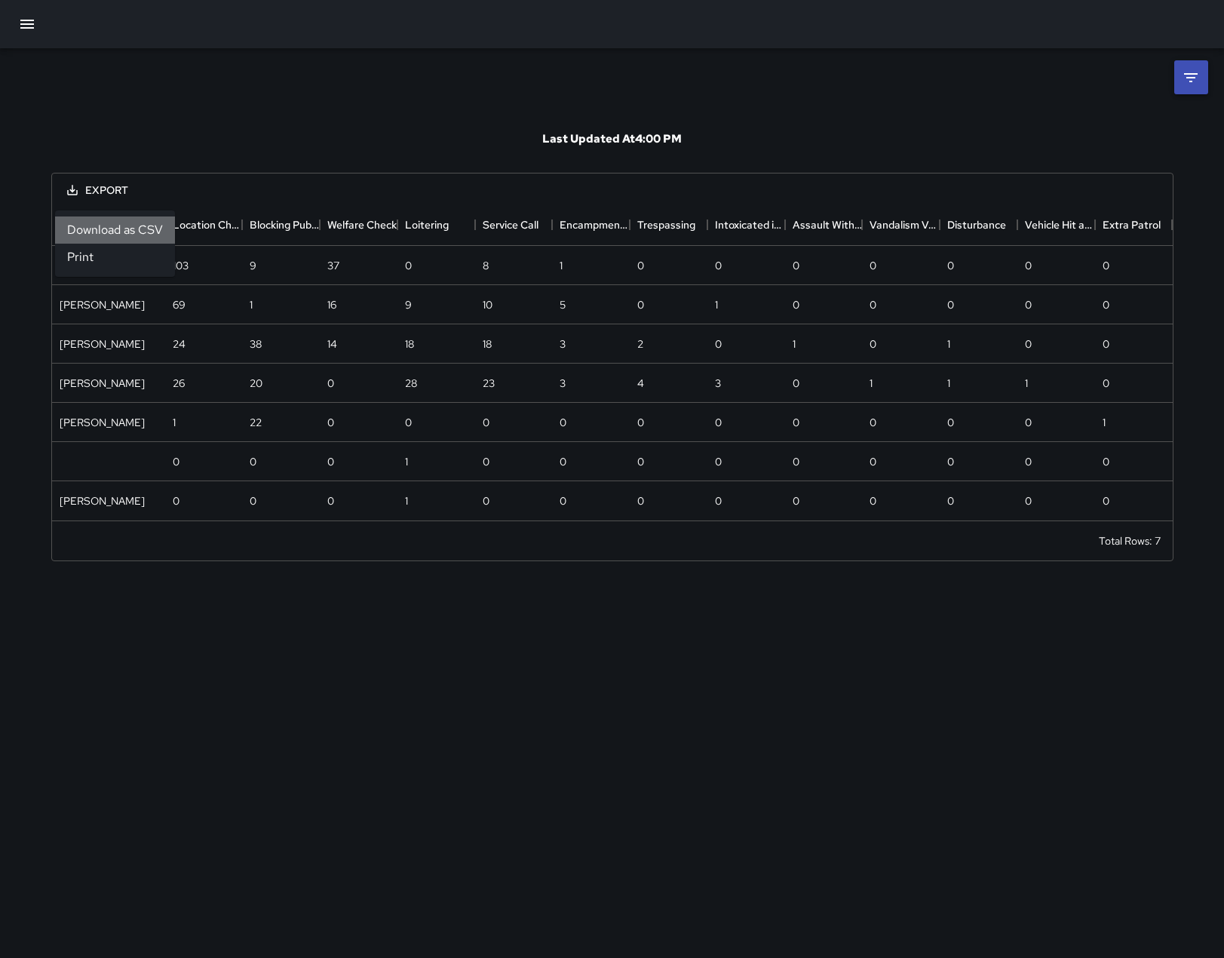
click at [113, 239] on li "Download as CSV" at bounding box center [115, 229] width 120 height 27
click at [21, 23] on icon "button" at bounding box center [27, 24] width 18 height 18
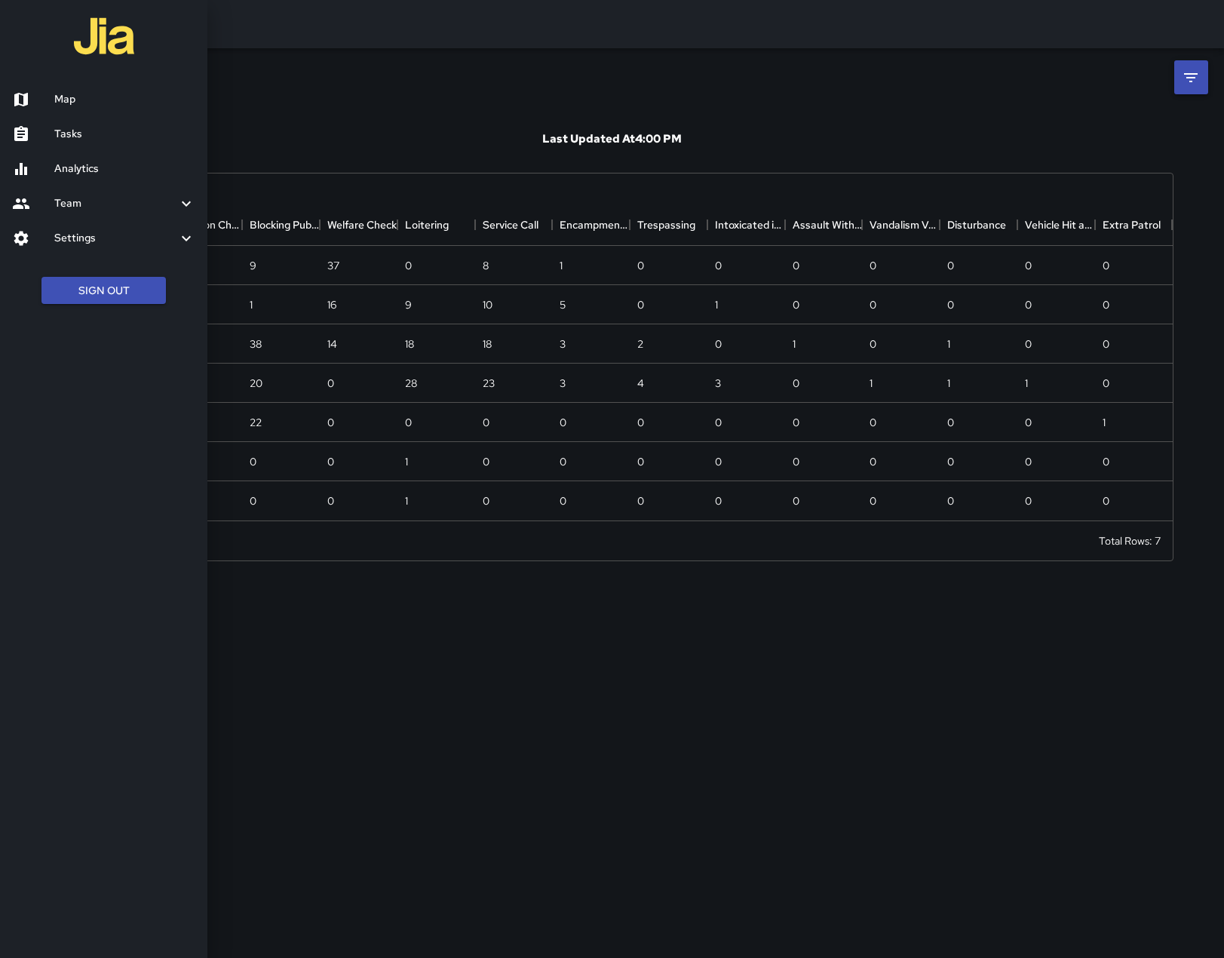
click at [56, 177] on h6 "Analytics" at bounding box center [124, 169] width 141 height 17
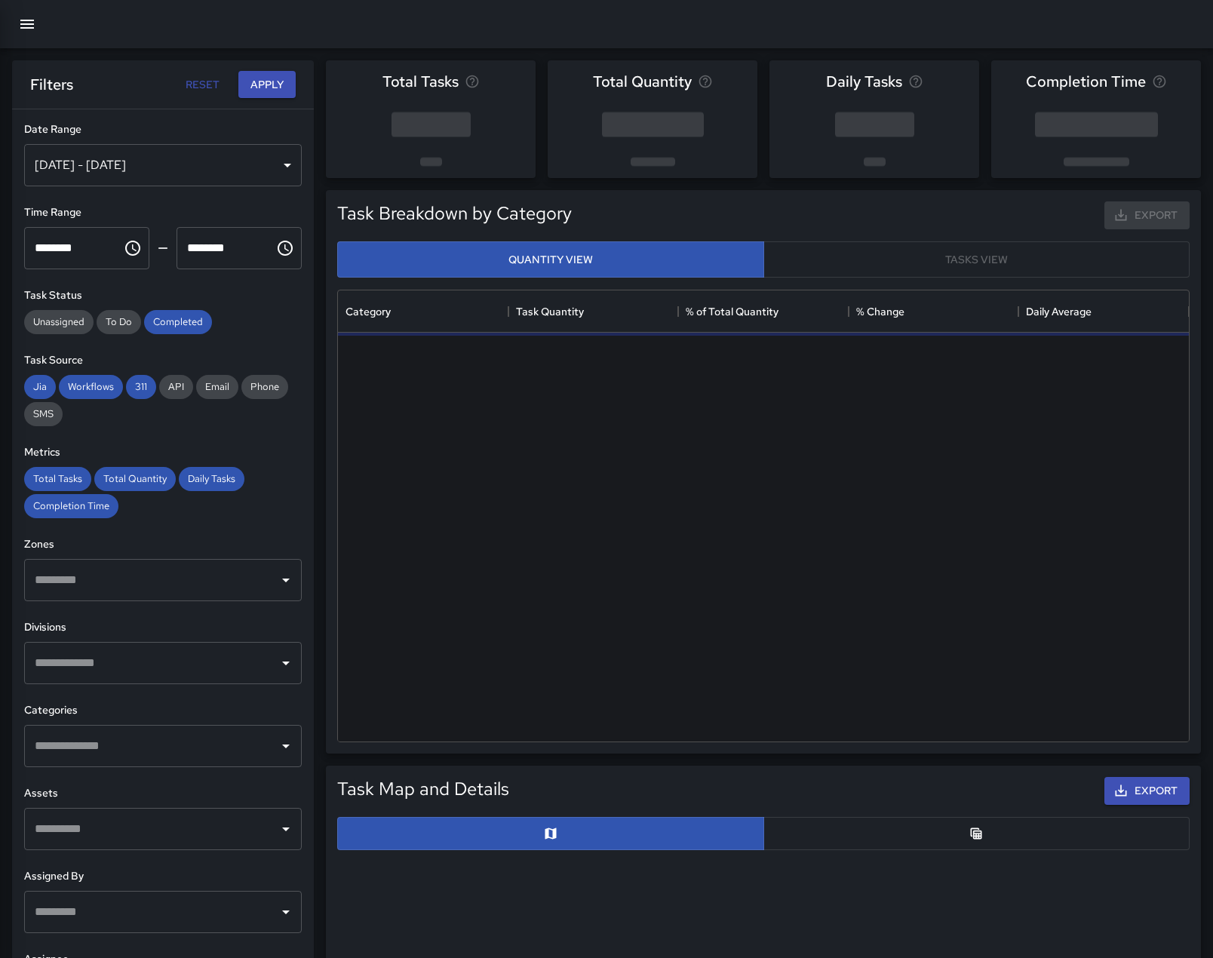
scroll to position [440, 839]
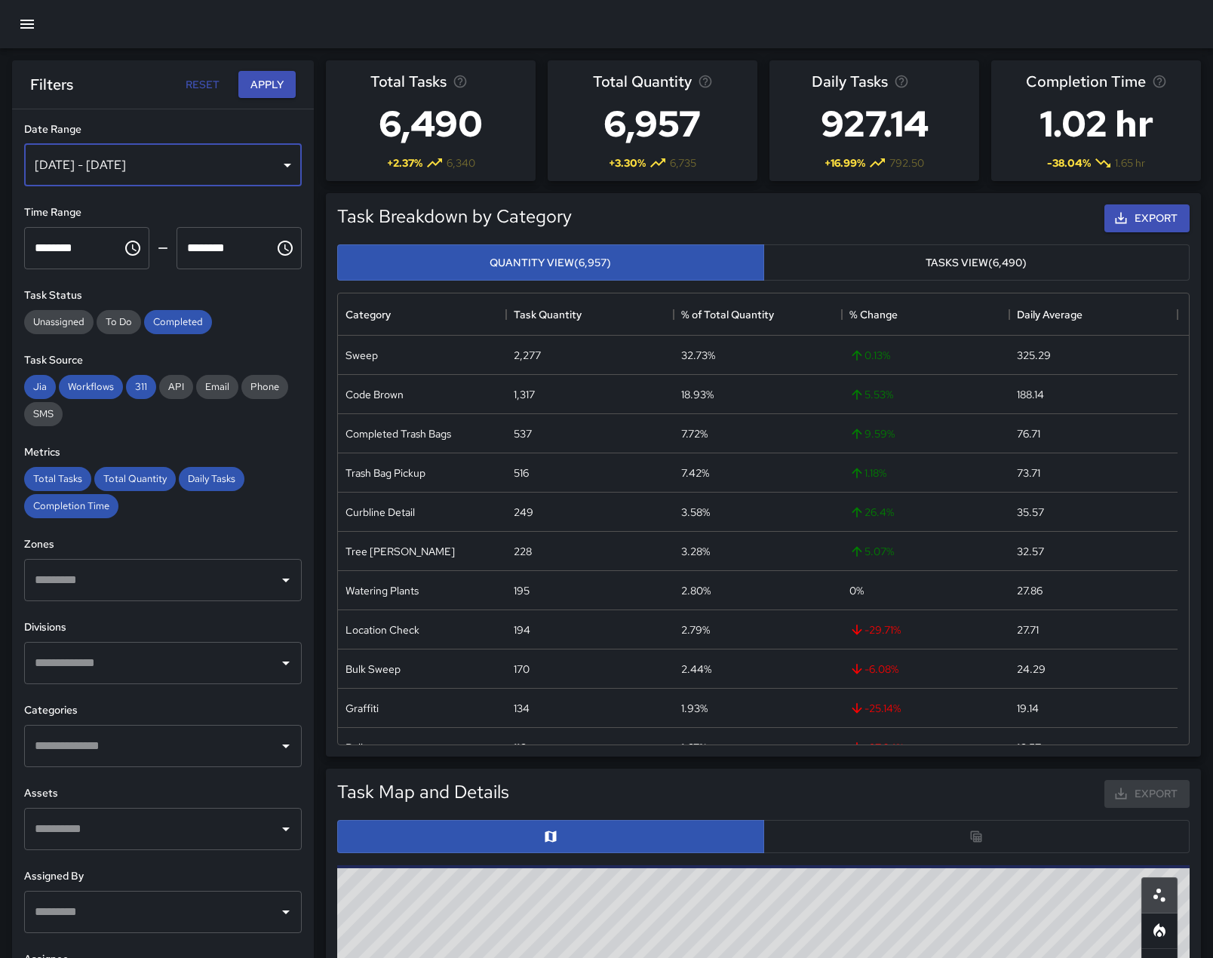
click at [268, 172] on div "[DATE] - [DATE]" at bounding box center [162, 165] width 277 height 42
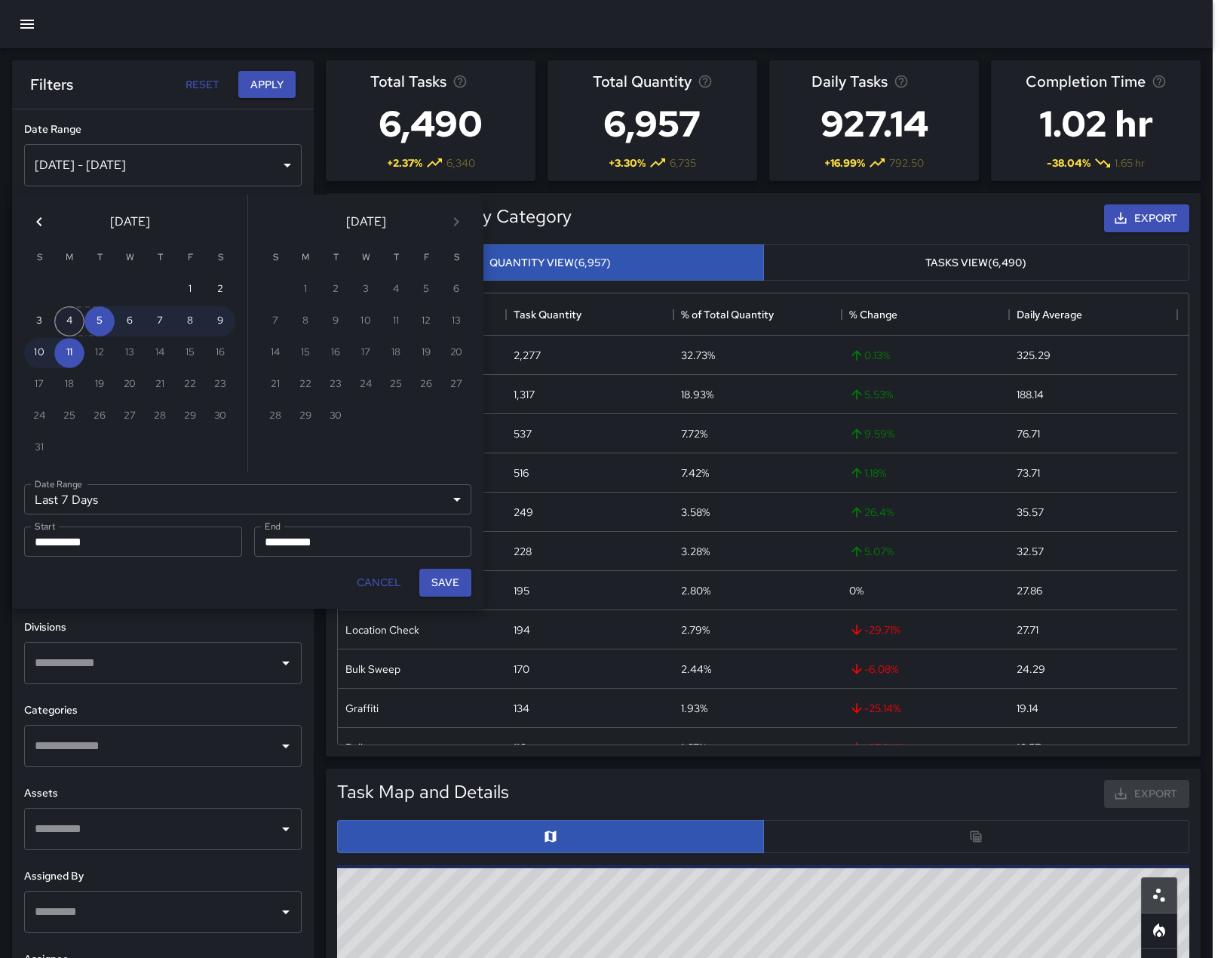
click at [66, 330] on button "4" at bounding box center [69, 321] width 30 height 30
type input "******"
type input "**********"
click at [41, 354] on button "10" at bounding box center [39, 353] width 30 height 30
type input "**********"
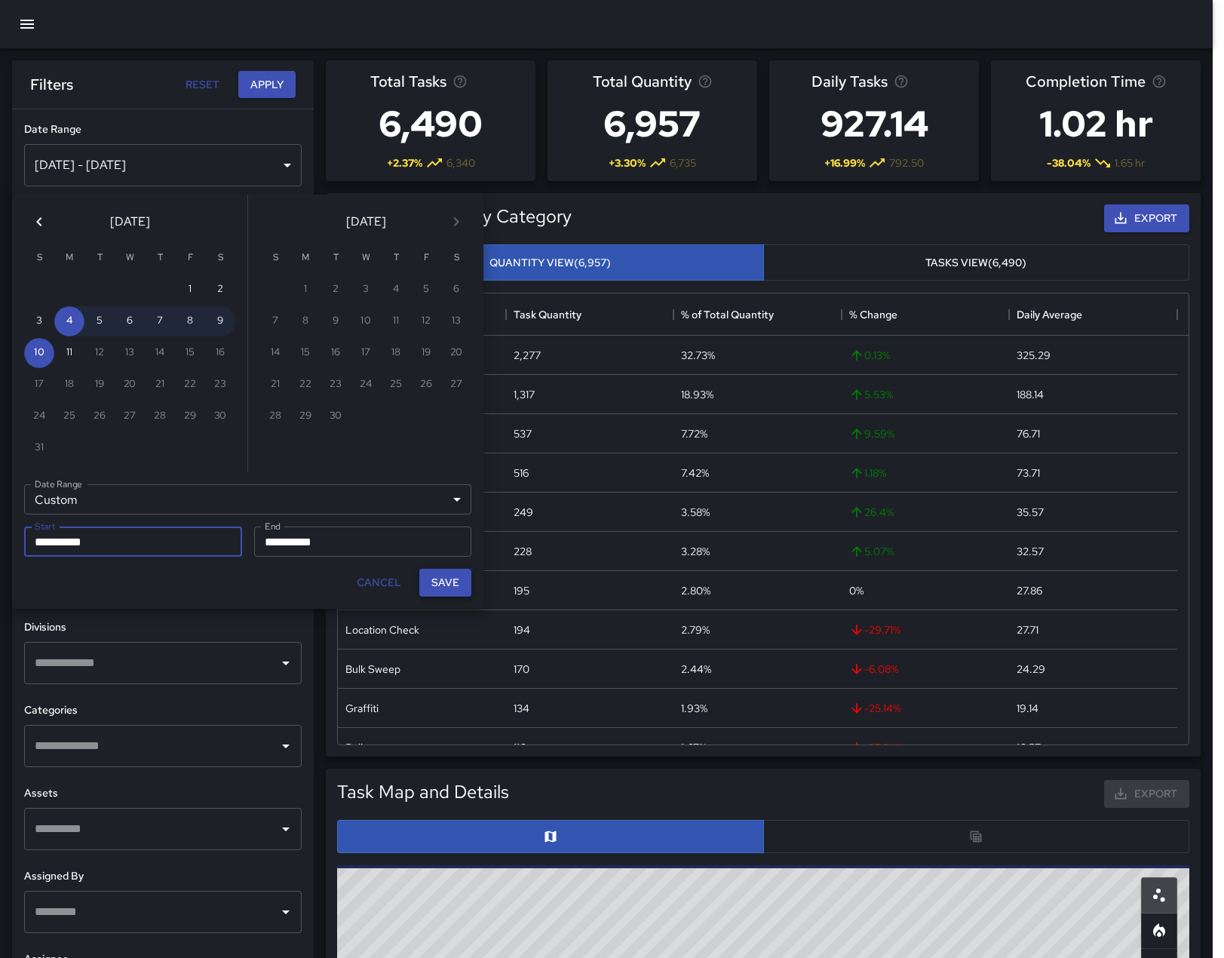
click at [454, 596] on button "Save" at bounding box center [445, 583] width 52 height 28
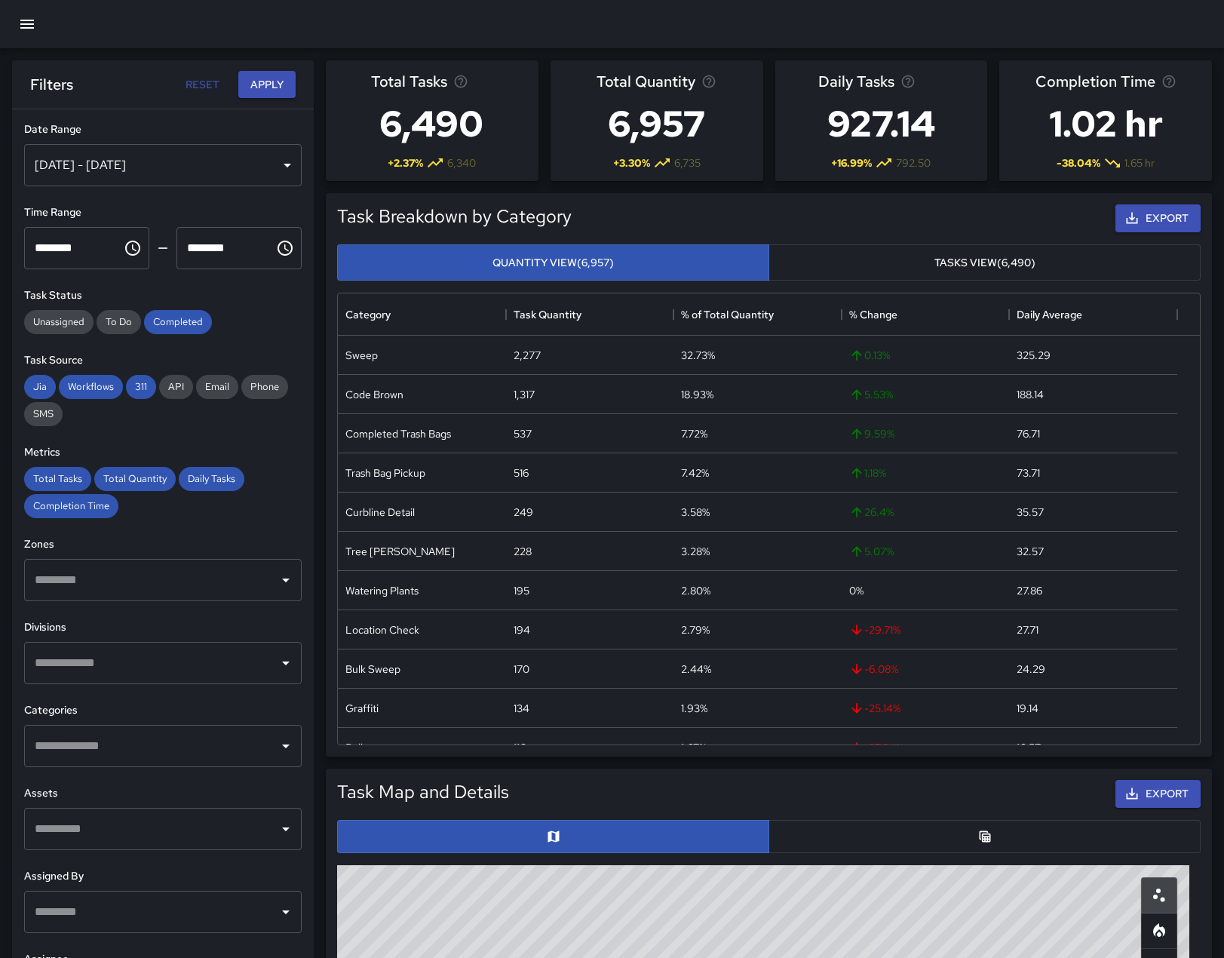
type input "**********"
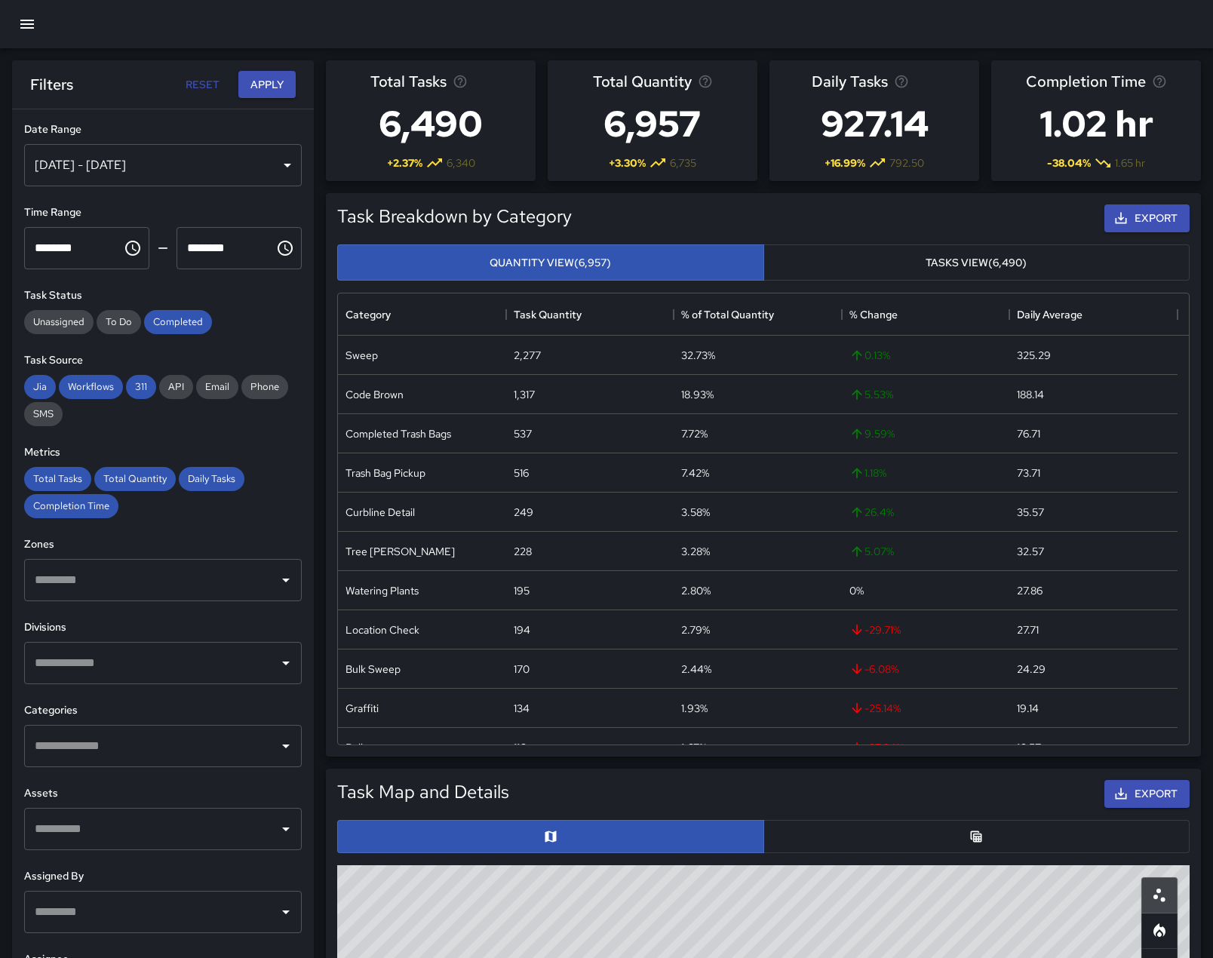
scroll to position [12, 12]
click at [277, 672] on icon "Open" at bounding box center [286, 663] width 18 height 18
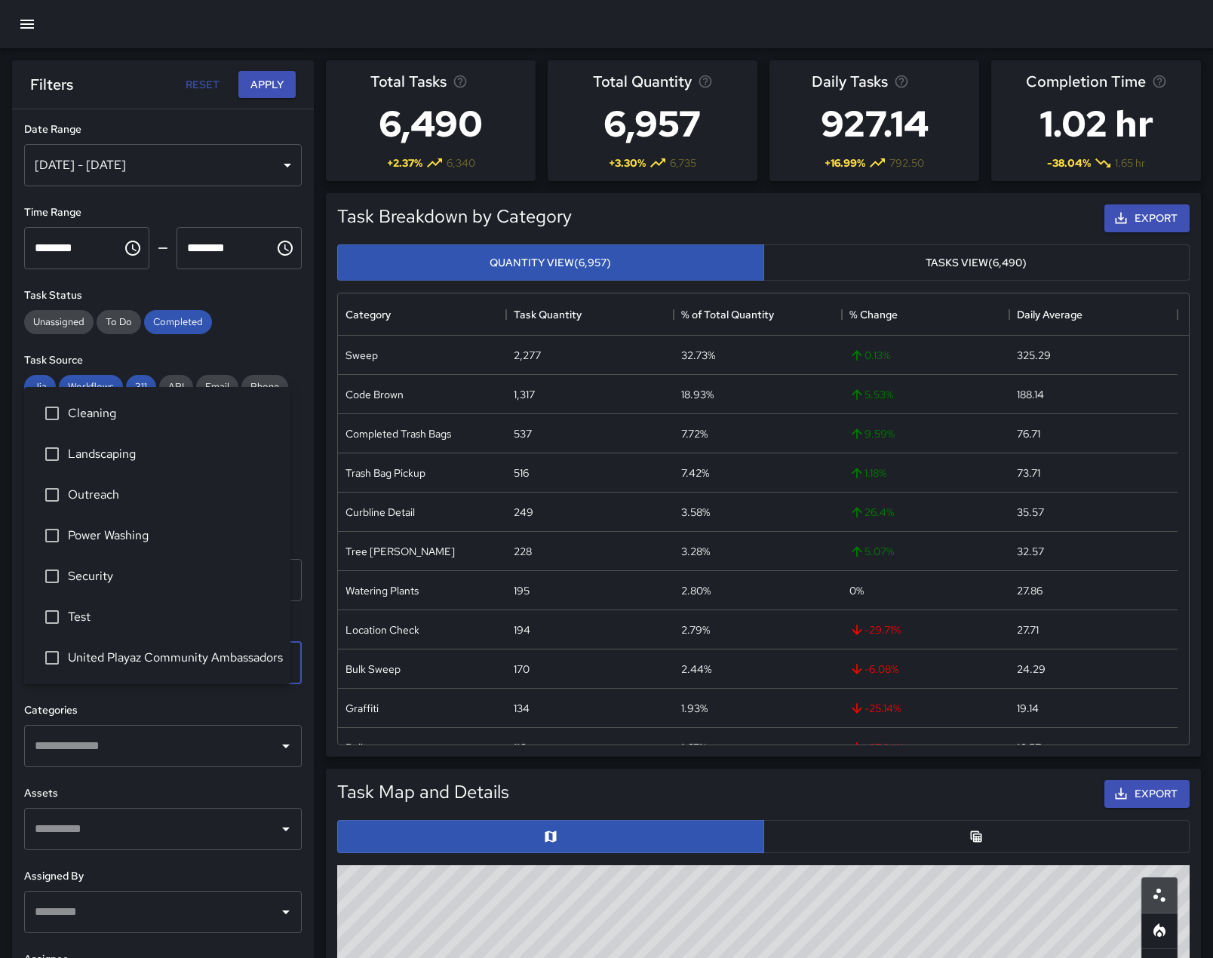
click at [110, 567] on span "Security" at bounding box center [173, 576] width 210 height 18
click at [256, 75] on button "Apply" at bounding box center [266, 85] width 57 height 28
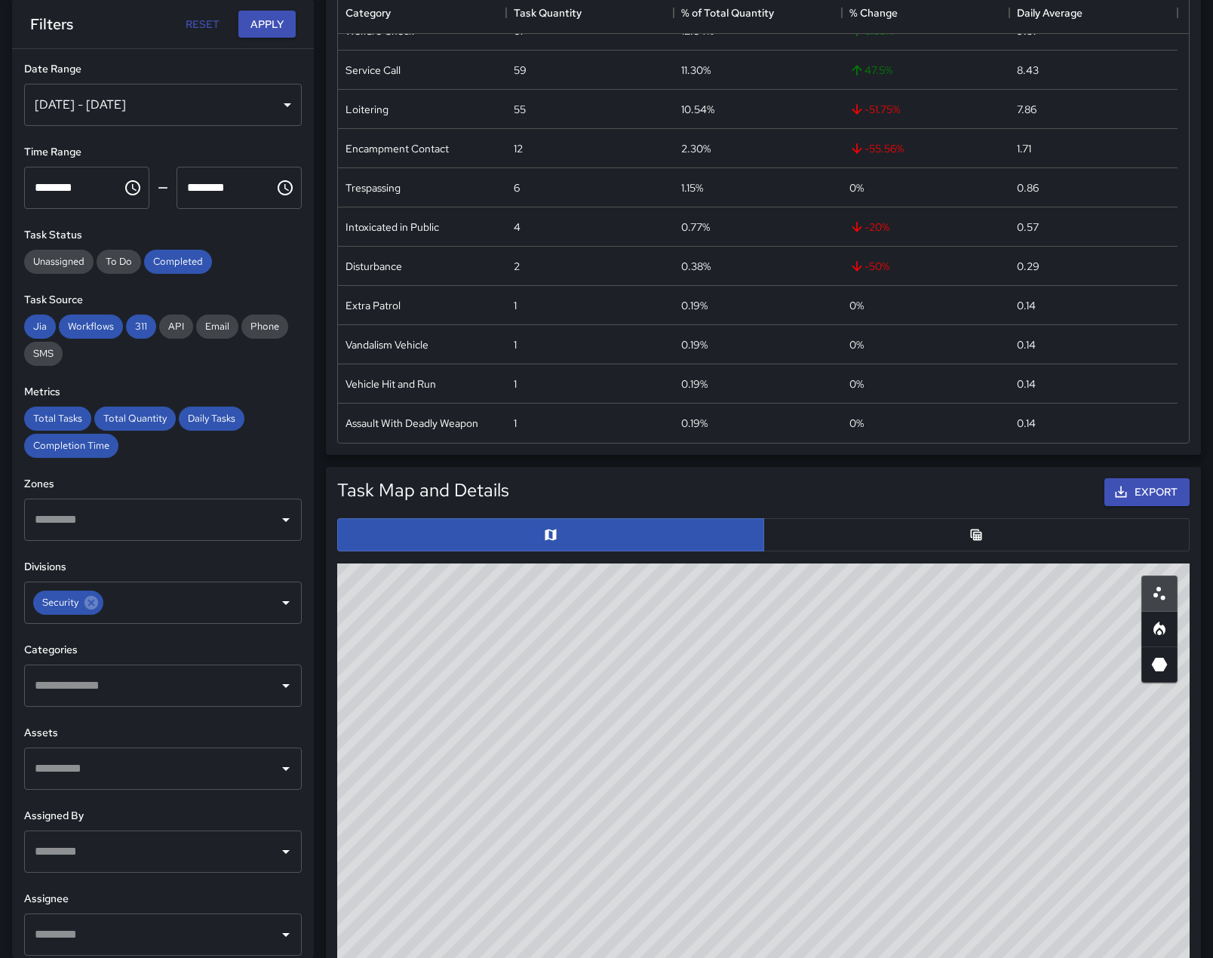
scroll to position [603, 0]
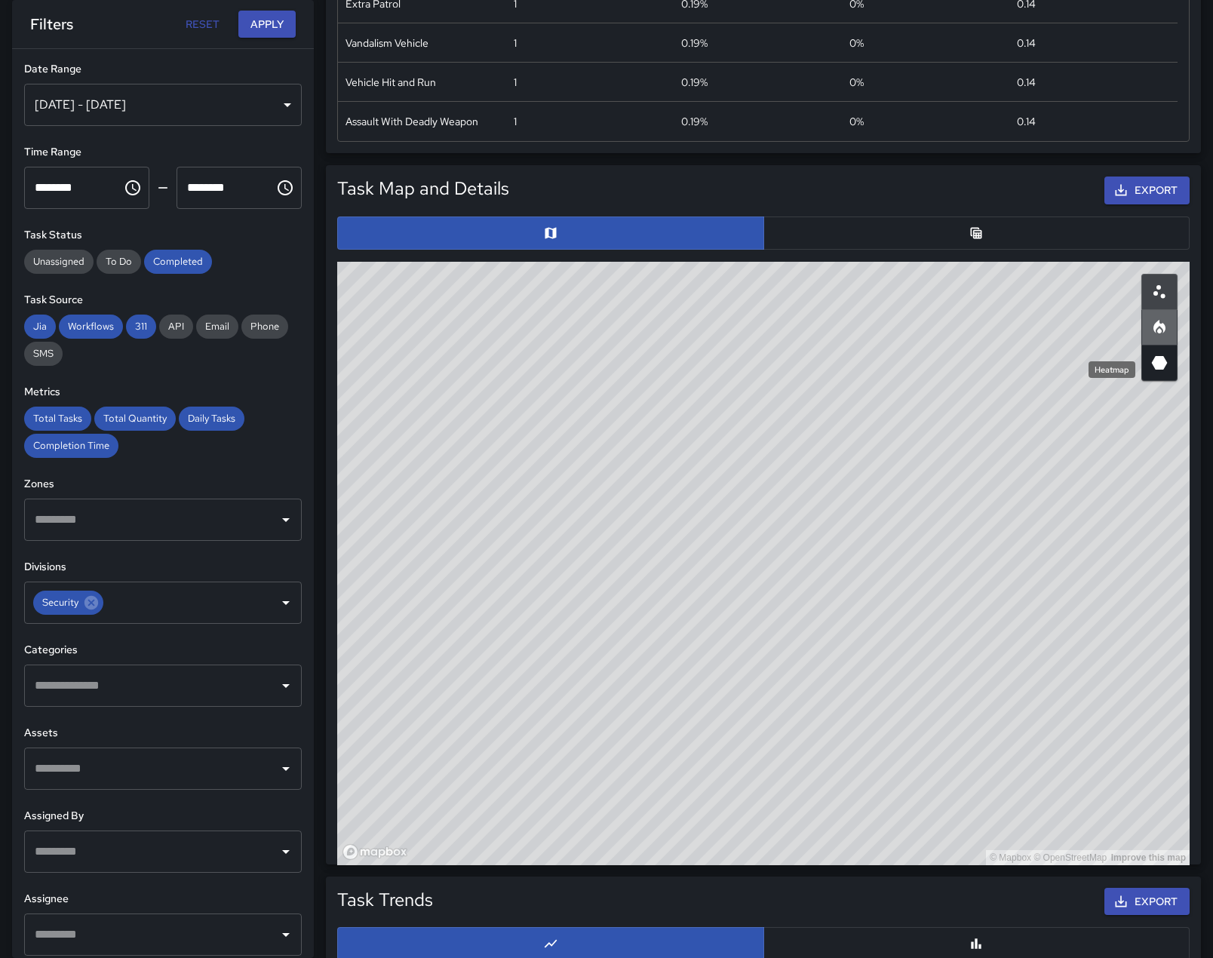
click at [1157, 333] on icon "Heatmap" at bounding box center [1159, 329] width 5 height 5
click at [1159, 369] on icon "3D Heatmap" at bounding box center [1159, 363] width 16 height 14
drag, startPoint x: 987, startPoint y: 576, endPoint x: 778, endPoint y: 743, distance: 267.2
click at [780, 753] on div "© Mapbox © OpenStreetMap Improve this map" at bounding box center [763, 563] width 852 height 603
drag, startPoint x: 940, startPoint y: 569, endPoint x: 823, endPoint y: 821, distance: 277.7
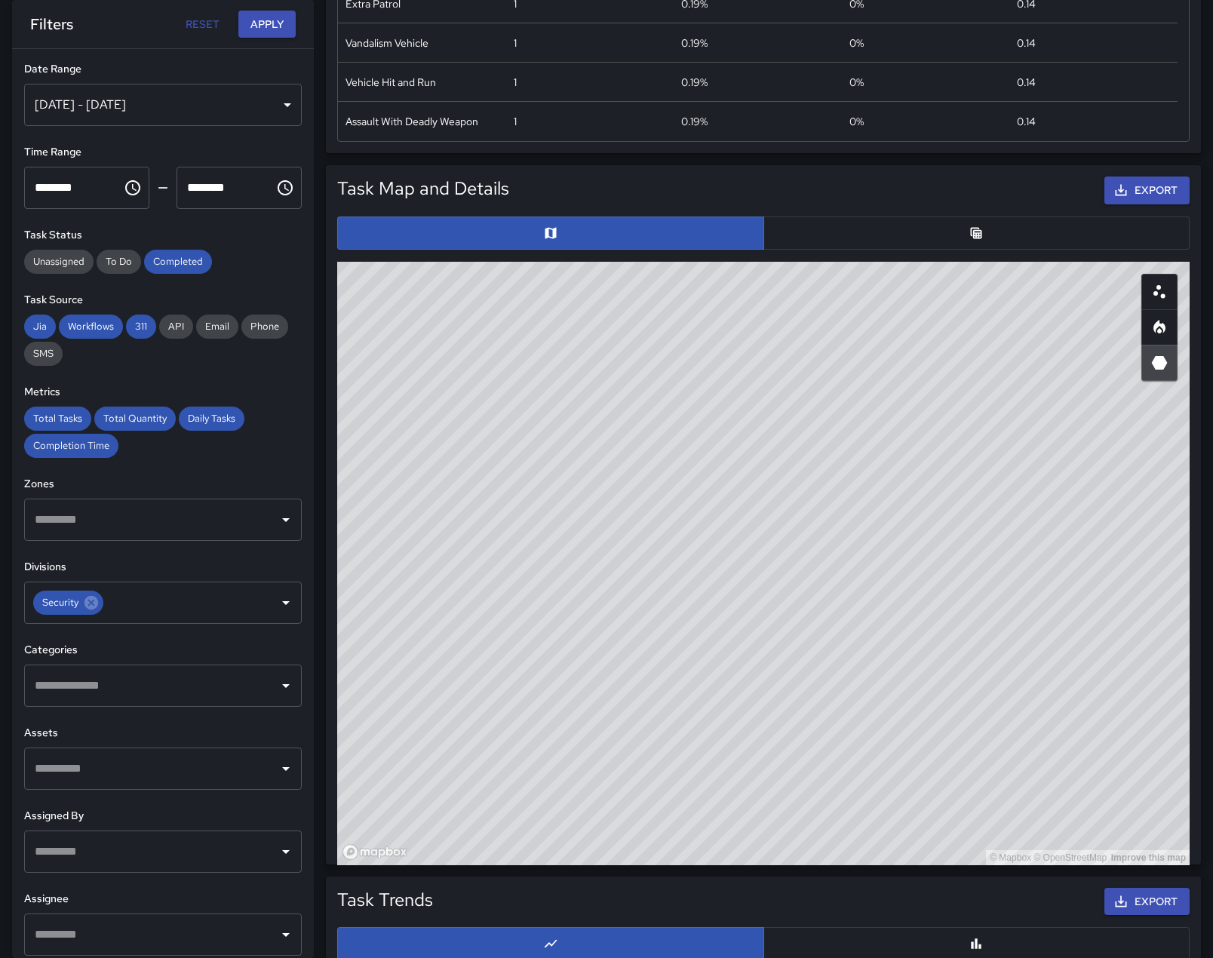
click at [823, 821] on div "© Mapbox © OpenStreetMap Improve this map" at bounding box center [763, 563] width 852 height 603
drag, startPoint x: 852, startPoint y: 596, endPoint x: 803, endPoint y: 903, distance: 310.8
click at [806, 906] on div "Total Tasks 522 -14.57 % 611 Total Quantity 522 -14.57 % 611 Daily Tasks 65.25 …" at bounding box center [763, 431] width 899 height 1972
drag, startPoint x: 811, startPoint y: 854, endPoint x: 550, endPoint y: 831, distance: 261.9
click at [550, 831] on div "© Mapbox © OpenStreetMap Improve this map" at bounding box center [763, 563] width 852 height 603
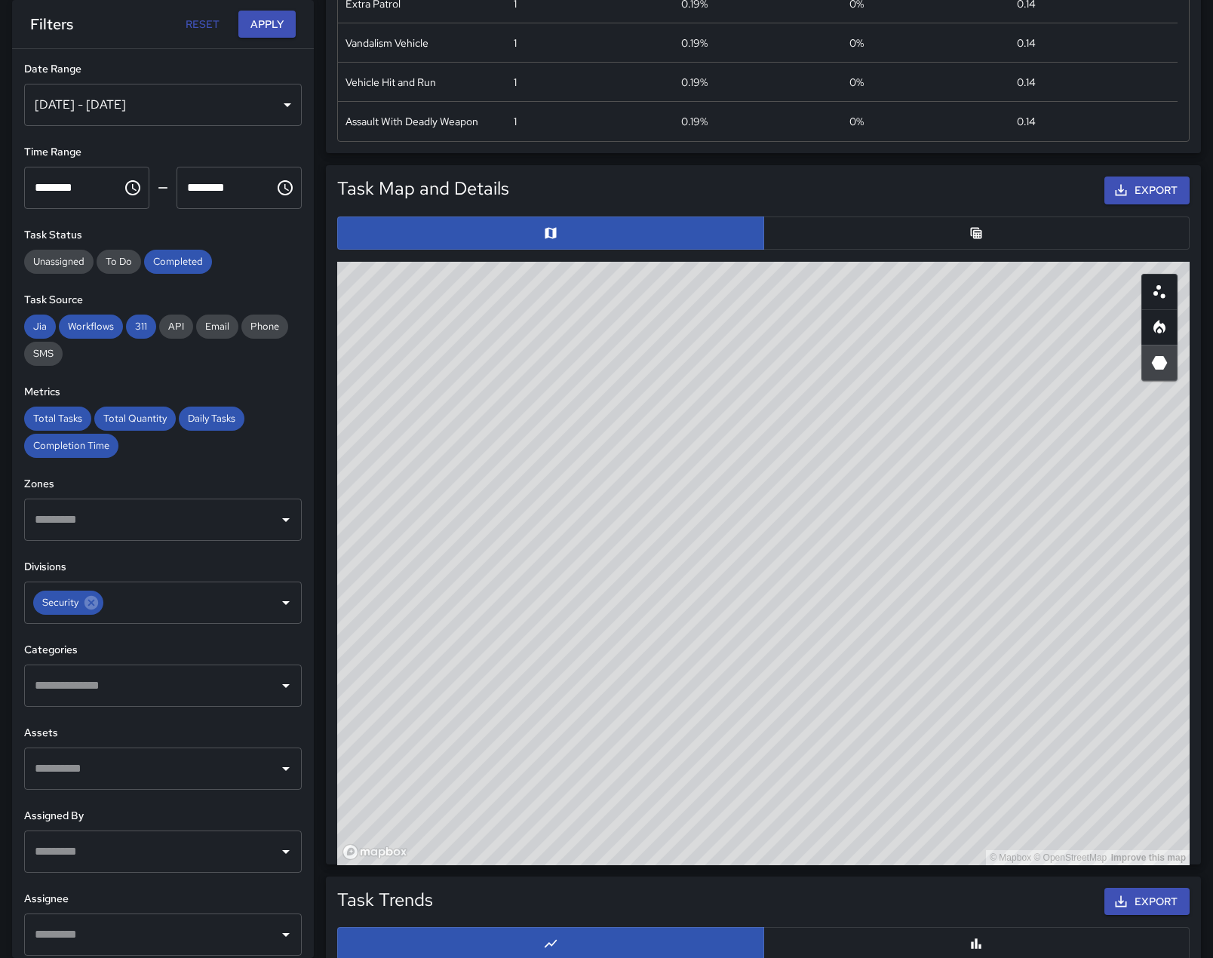
drag, startPoint x: 1080, startPoint y: 501, endPoint x: 1055, endPoint y: 559, distance: 62.5
click at [1055, 559] on div "© Mapbox © OpenStreetMap Improve this map" at bounding box center [763, 563] width 852 height 603
drag, startPoint x: 894, startPoint y: 652, endPoint x: 794, endPoint y: 650, distance: 99.5
click at [794, 650] on div "© Mapbox © OpenStreetMap Improve this map" at bounding box center [763, 563] width 852 height 603
drag, startPoint x: 1007, startPoint y: 624, endPoint x: 991, endPoint y: 552, distance: 74.3
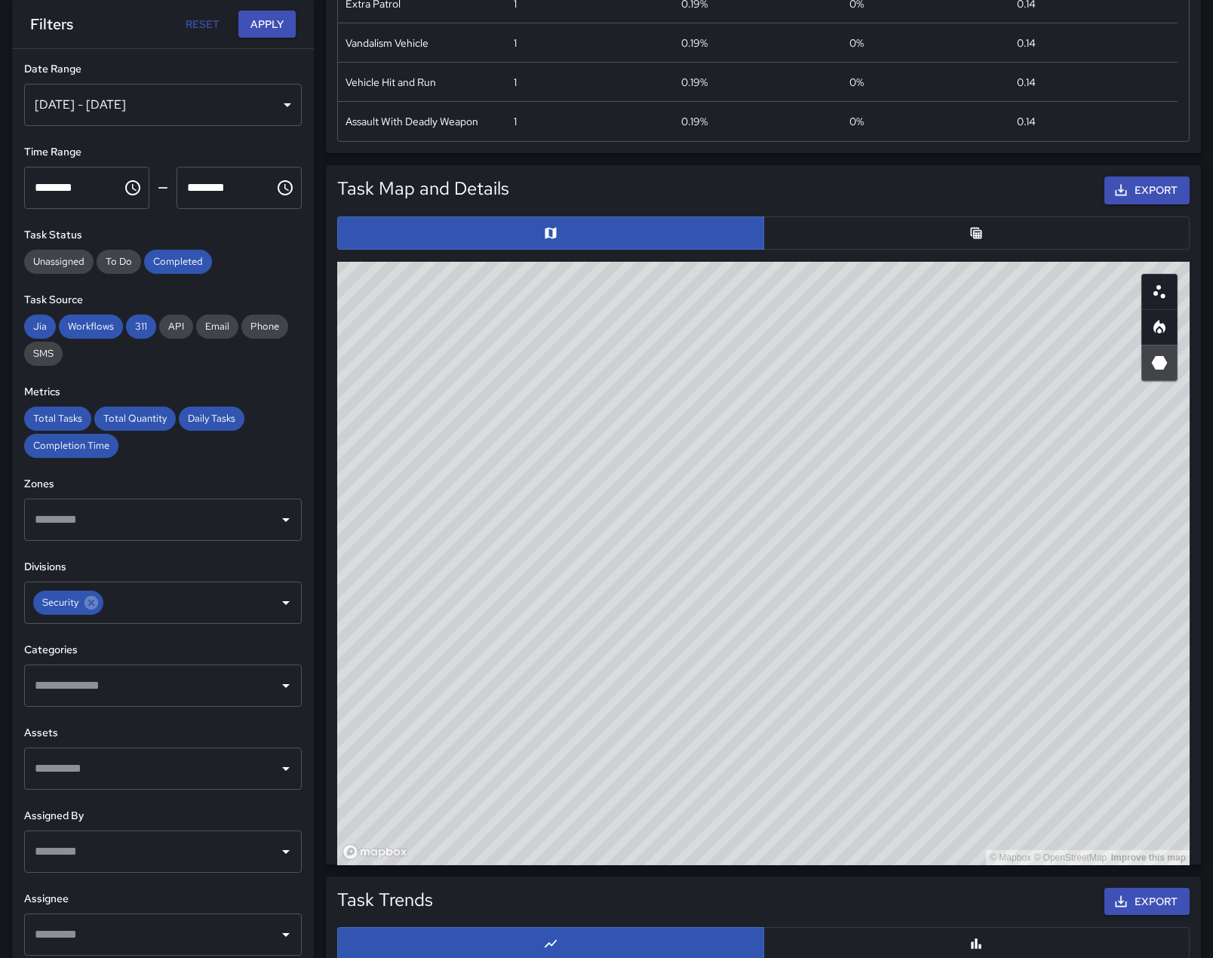
click at [991, 552] on div "© Mapbox © OpenStreetMap Improve this map" at bounding box center [763, 563] width 852 height 603
drag, startPoint x: 991, startPoint y: 552, endPoint x: 995, endPoint y: 692, distance: 140.3
click at [995, 692] on div "© Mapbox © OpenStreetMap Improve this map" at bounding box center [763, 563] width 852 height 603
drag, startPoint x: 988, startPoint y: 682, endPoint x: 1165, endPoint y: 712, distance: 179.8
click at [1165, 712] on div "© Mapbox © OpenStreetMap Improve this map" at bounding box center [763, 563] width 852 height 603
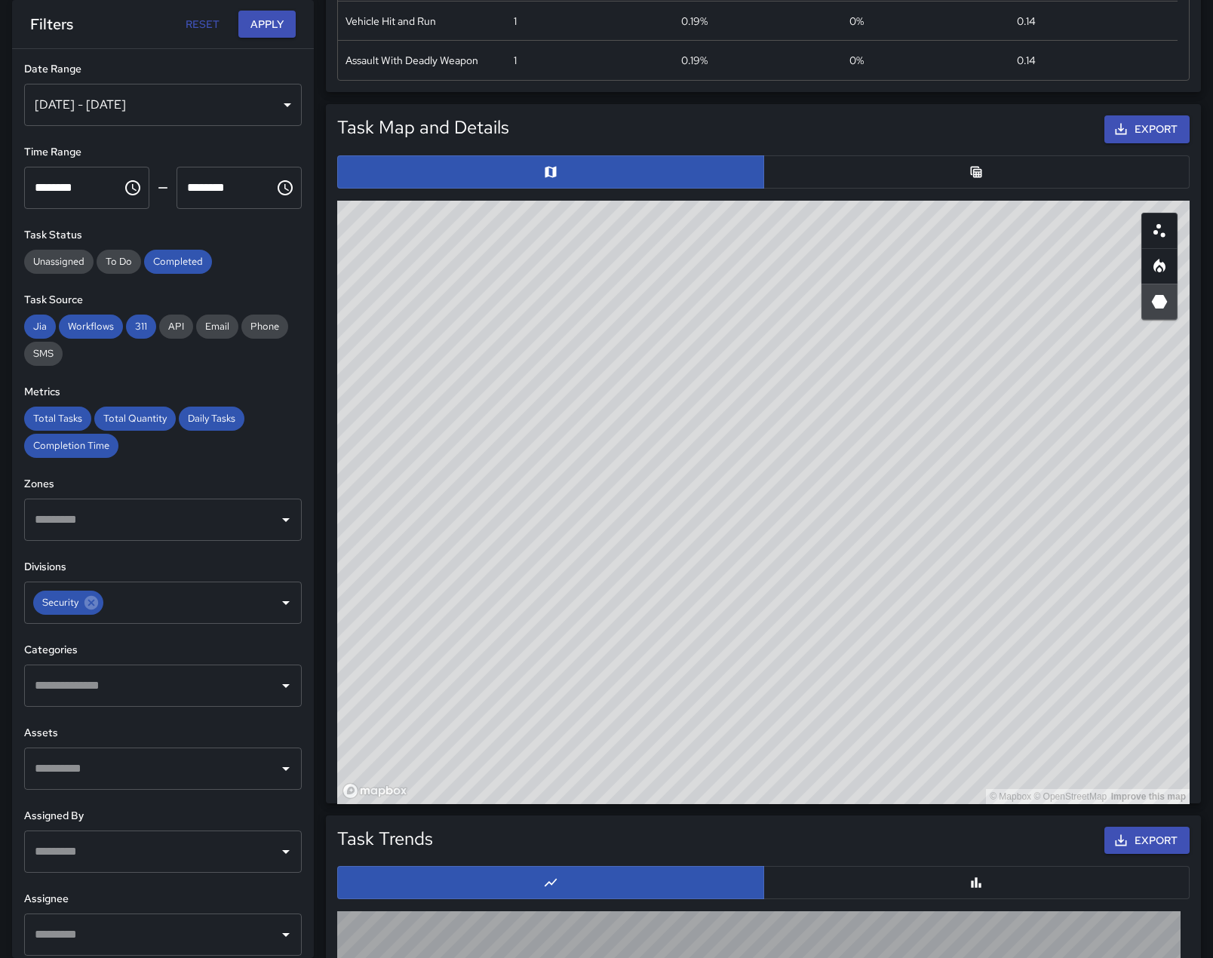
scroll to position [679, 0]
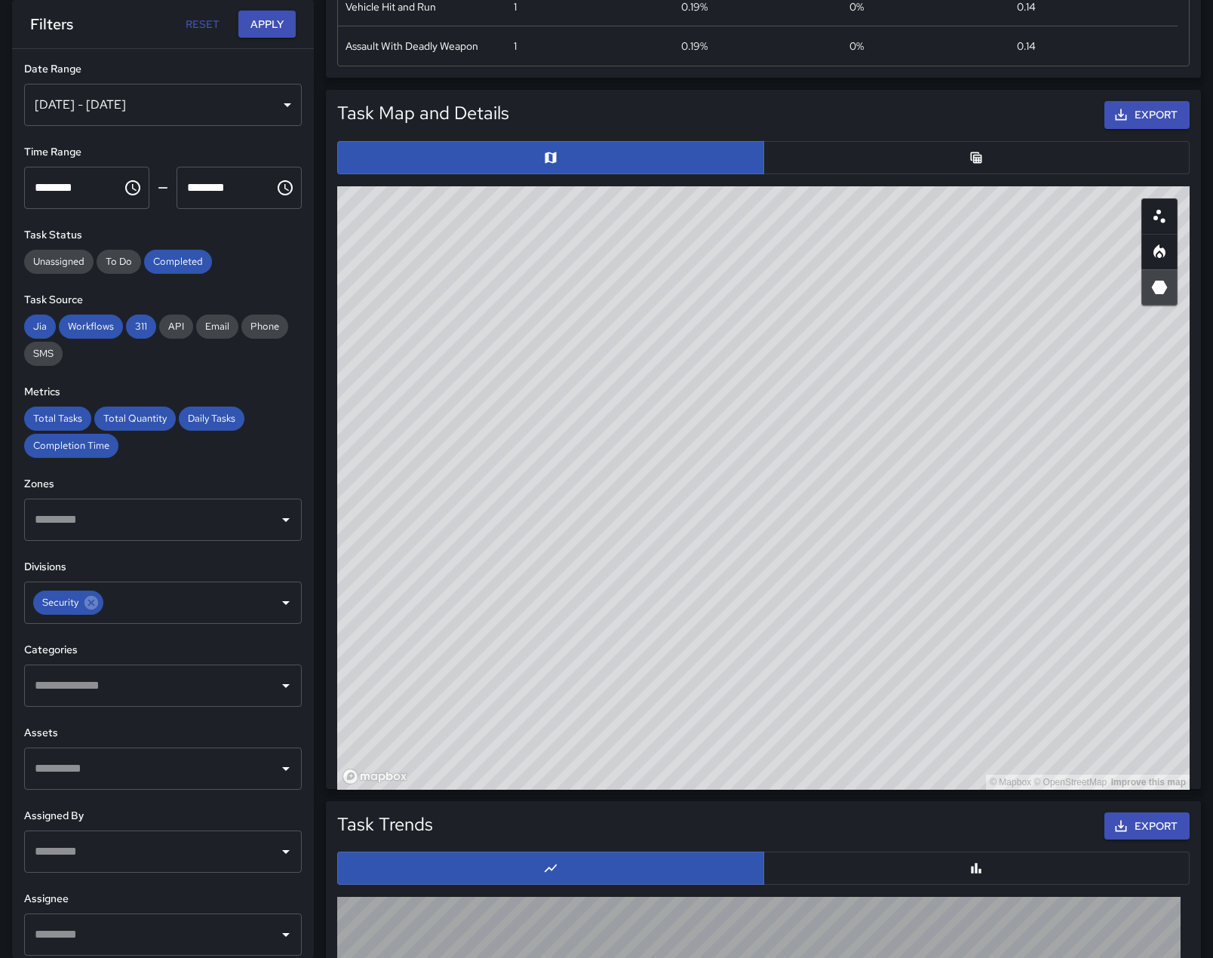
drag, startPoint x: 1116, startPoint y: 676, endPoint x: 954, endPoint y: 658, distance: 163.1
click at [954, 658] on div "© Mapbox © OpenStreetMap Improve this map" at bounding box center [763, 487] width 852 height 603
click at [1162, 258] on icon "Heatmap" at bounding box center [1159, 251] width 12 height 14
